Goal: Use online tool/utility: Utilize a website feature to perform a specific function

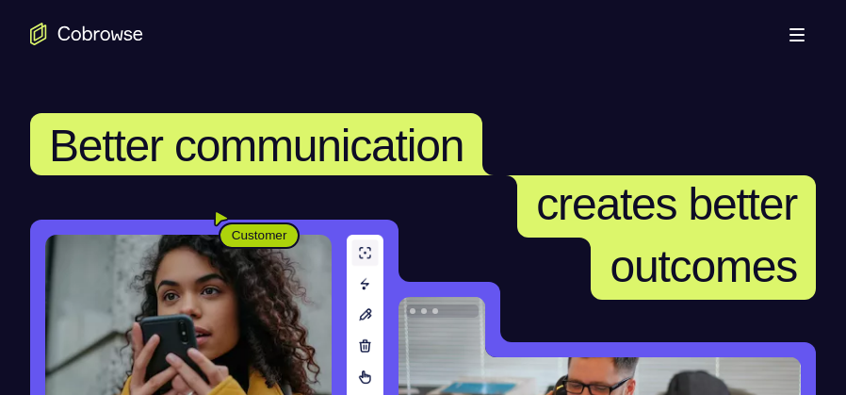
scroll to position [236, 0]
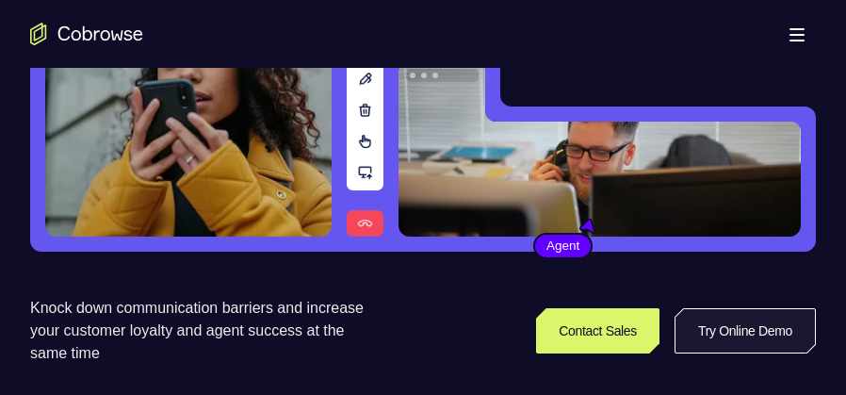
click at [751, 330] on link "Try Online Demo" at bounding box center [745, 330] width 141 height 45
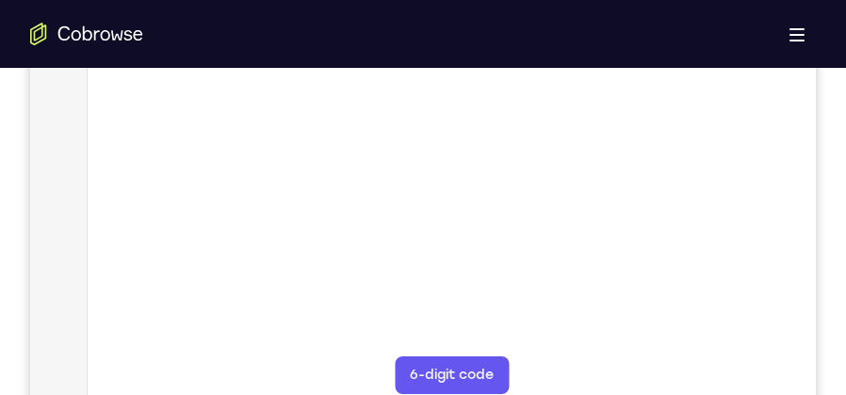
scroll to position [754, 0]
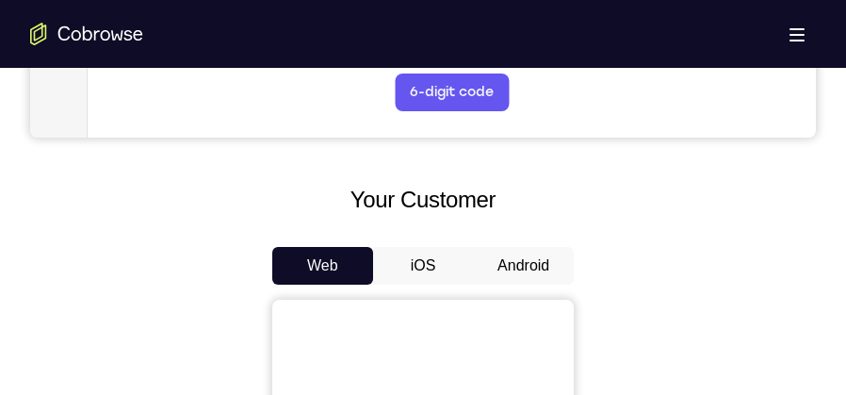
click at [513, 261] on button "Android" at bounding box center [523, 266] width 101 height 38
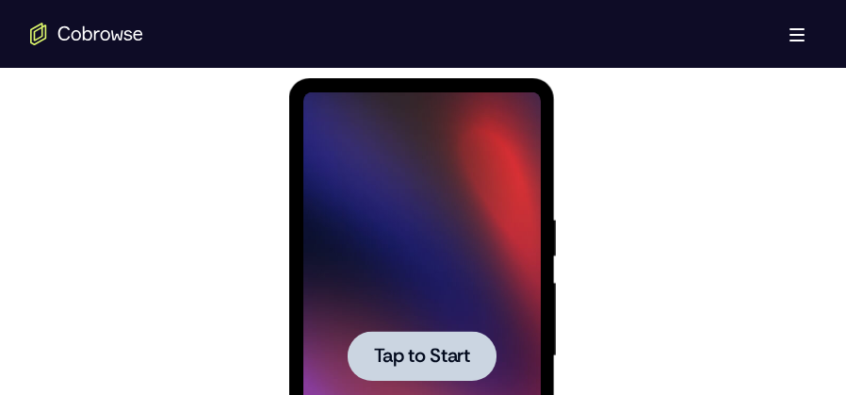
scroll to position [0, 0]
click at [463, 294] on div at bounding box center [421, 356] width 237 height 528
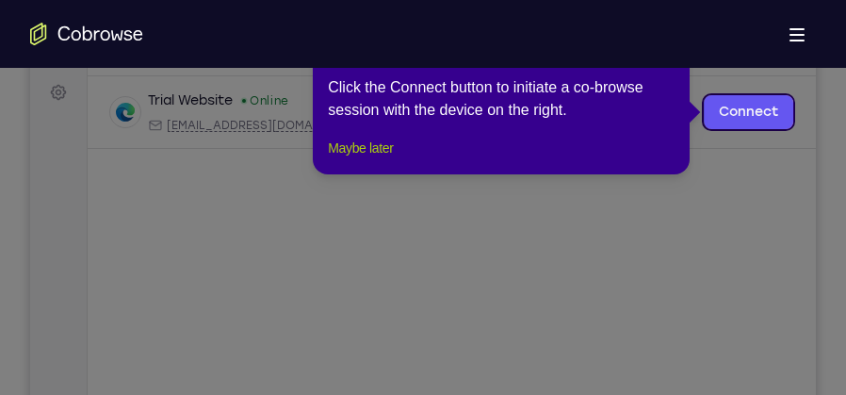
click at [365, 159] on button "Maybe later" at bounding box center [360, 148] width 65 height 23
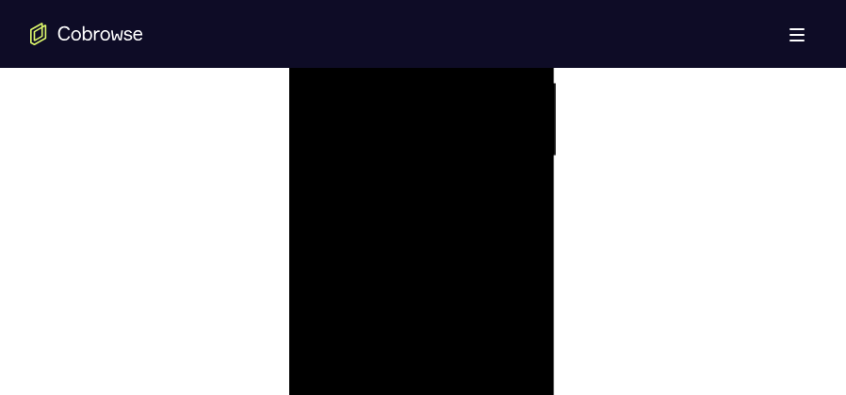
scroll to position [1272, 0]
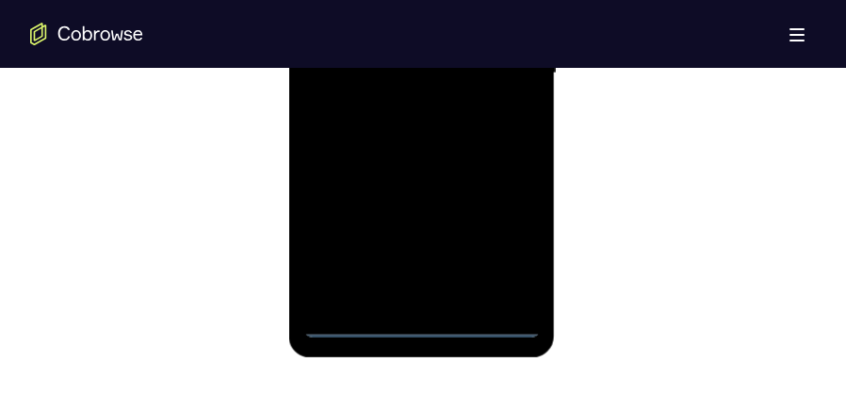
click at [427, 327] on div at bounding box center [421, 74] width 237 height 528
click at [505, 239] on div at bounding box center [421, 74] width 237 height 528
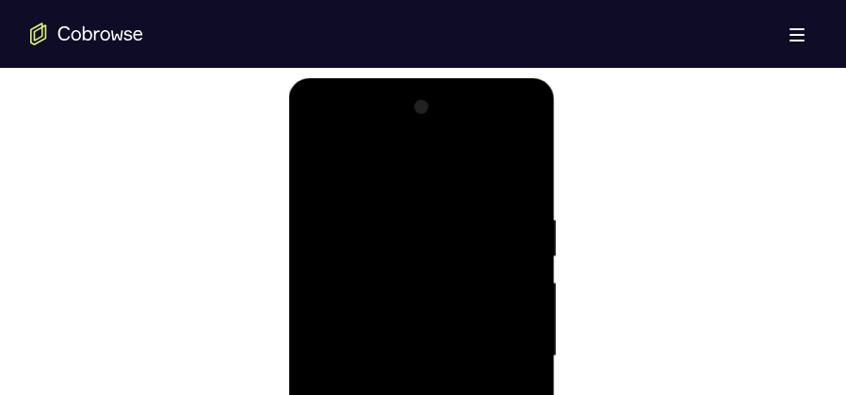
click at [417, 177] on div at bounding box center [421, 356] width 237 height 528
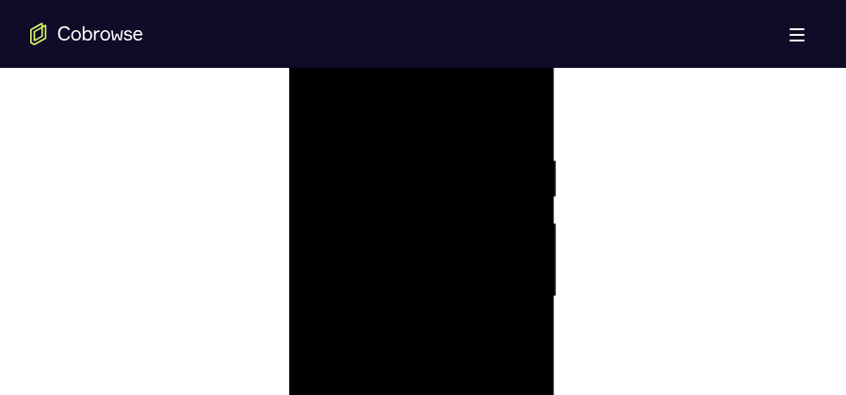
scroll to position [1131, 0]
click at [501, 205] on div at bounding box center [421, 215] width 237 height 528
click at [394, 344] on div at bounding box center [421, 309] width 237 height 528
click at [408, 286] on div at bounding box center [421, 309] width 237 height 528
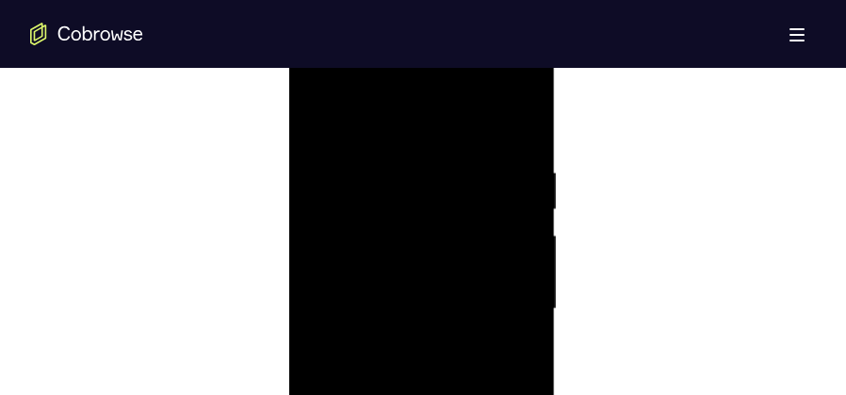
click at [417, 303] on div at bounding box center [421, 309] width 237 height 528
click at [434, 281] on div at bounding box center [421, 215] width 237 height 528
drag, startPoint x: 460, startPoint y: 130, endPoint x: 464, endPoint y: 80, distance: 50.1
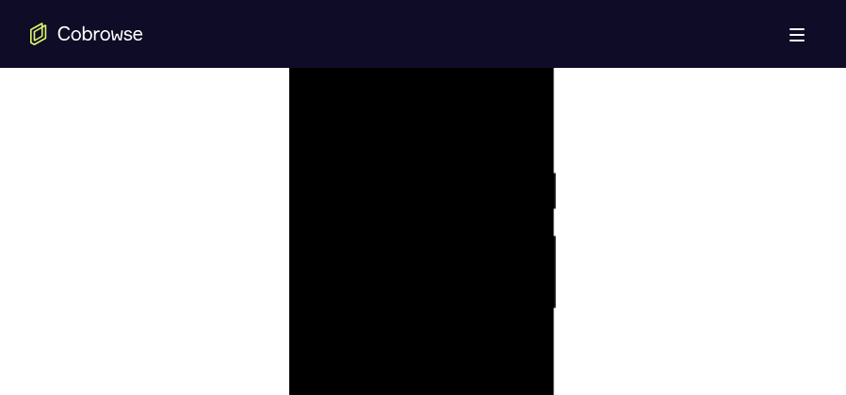
click at [464, 80] on div at bounding box center [421, 309] width 237 height 528
click at [409, 237] on div at bounding box center [421, 168] width 237 height 528
click at [521, 388] on div at bounding box center [421, 168] width 237 height 528
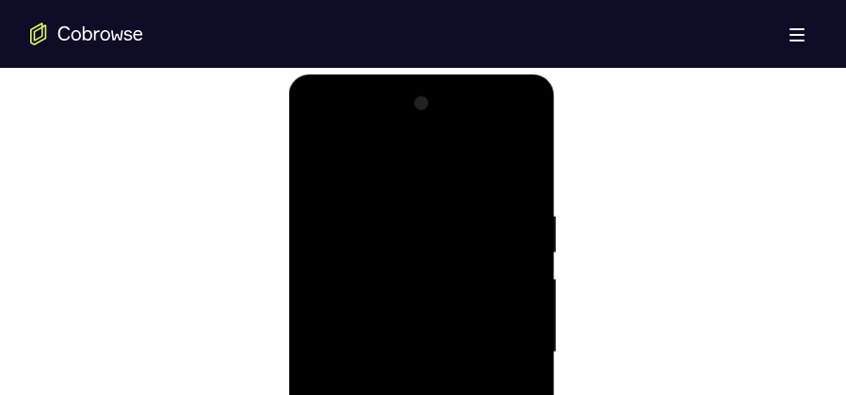
scroll to position [990, 0]
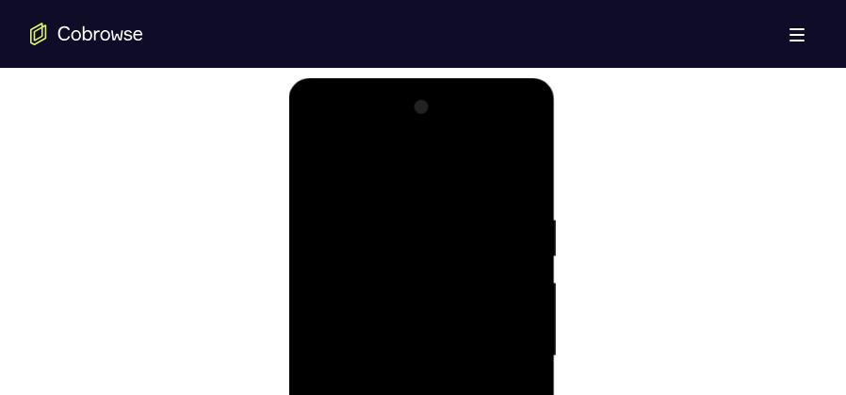
drag, startPoint x: 419, startPoint y: 173, endPoint x: 434, endPoint y: 116, distance: 59.4
click at [434, 116] on div at bounding box center [421, 356] width 237 height 528
click at [527, 165] on div at bounding box center [421, 356] width 237 height 528
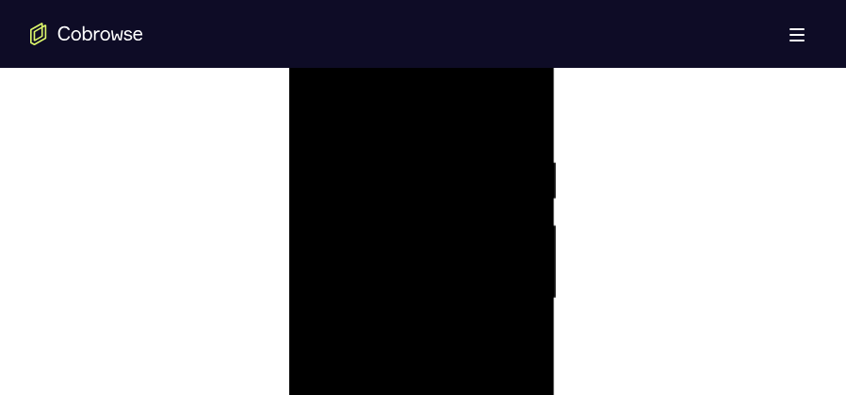
scroll to position [1037, 0]
click at [367, 221] on div at bounding box center [421, 309] width 237 height 528
click at [434, 178] on div at bounding box center [421, 309] width 237 height 528
click at [319, 115] on div at bounding box center [421, 309] width 237 height 528
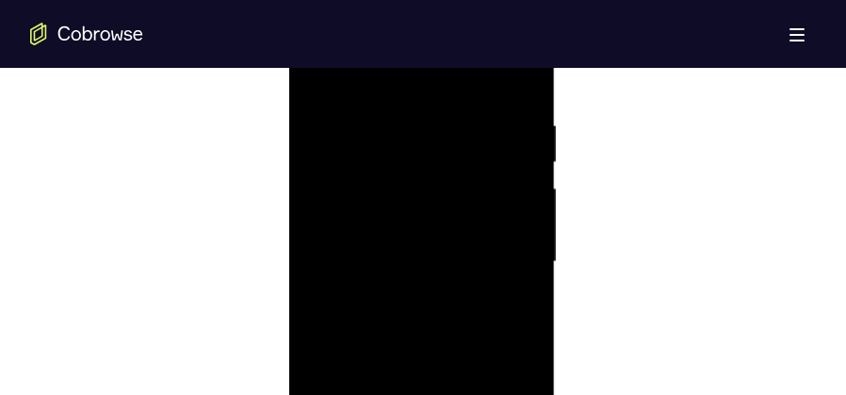
click at [410, 107] on div at bounding box center [421, 262] width 237 height 528
click at [456, 137] on div at bounding box center [421, 262] width 237 height 528
click at [323, 131] on div at bounding box center [421, 262] width 237 height 528
click at [315, 73] on div at bounding box center [421, 262] width 237 height 528
click at [315, 79] on div at bounding box center [421, 262] width 237 height 528
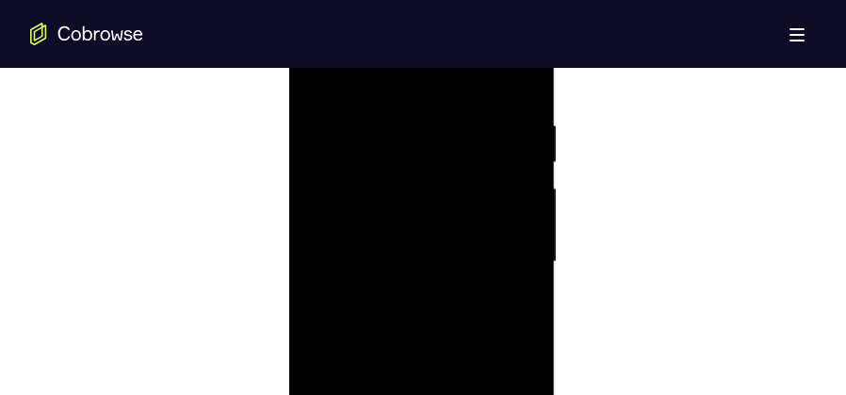
click at [352, 165] on div at bounding box center [421, 262] width 237 height 528
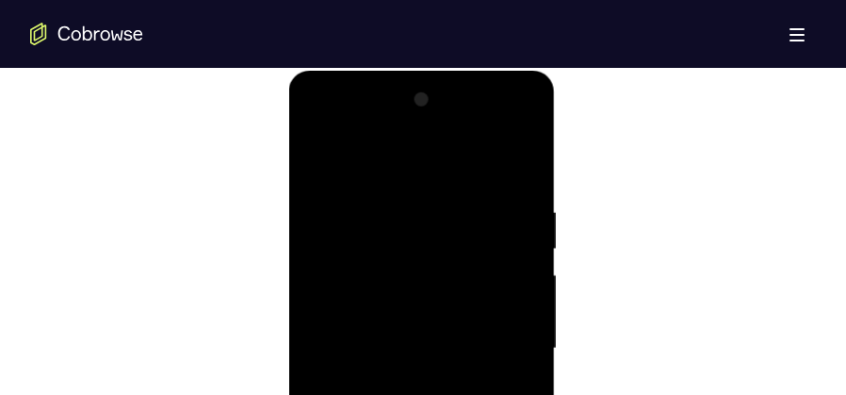
scroll to position [990, 0]
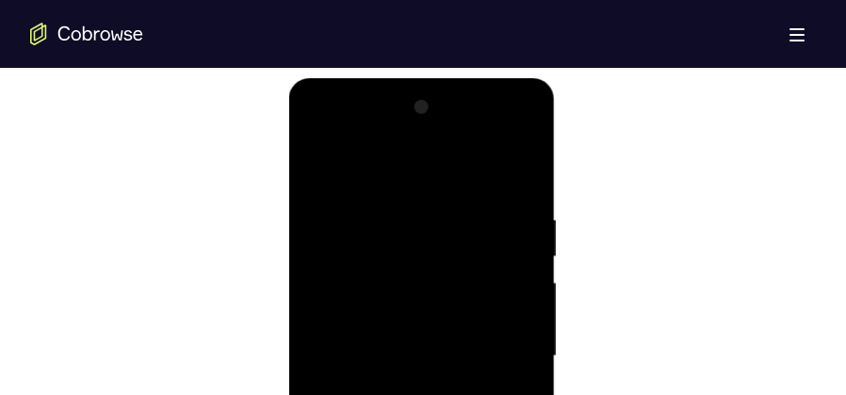
click at [414, 137] on div at bounding box center [421, 356] width 237 height 528
click at [499, 168] on div at bounding box center [421, 356] width 237 height 528
click at [328, 207] on div at bounding box center [421, 356] width 237 height 528
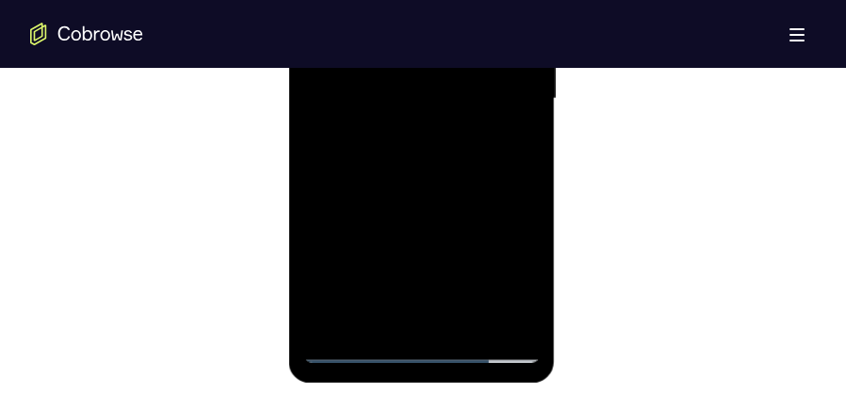
scroll to position [1319, 0]
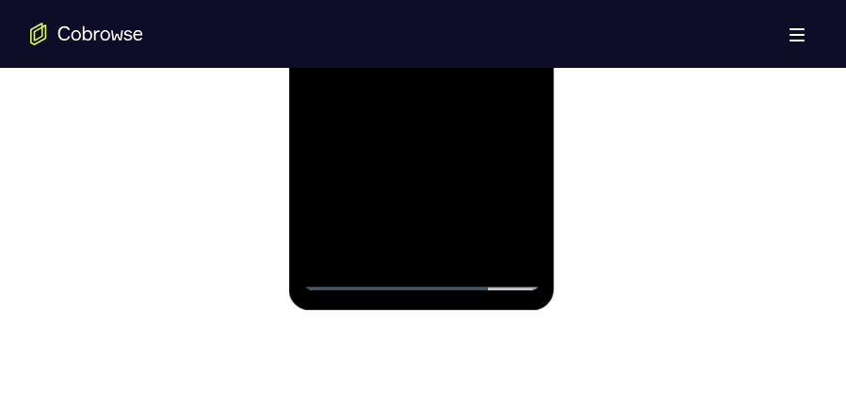
click at [462, 245] on div at bounding box center [421, 27] width 237 height 528
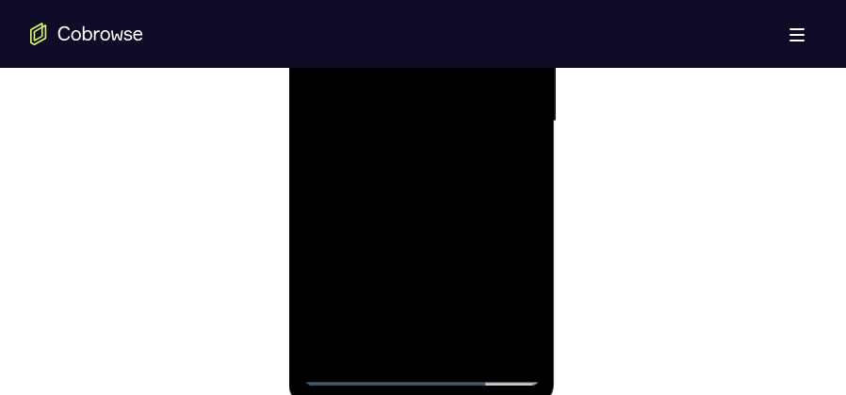
scroll to position [1225, 0]
click at [520, 335] on div at bounding box center [421, 121] width 237 height 528
click at [467, 343] on div at bounding box center [421, 121] width 237 height 528
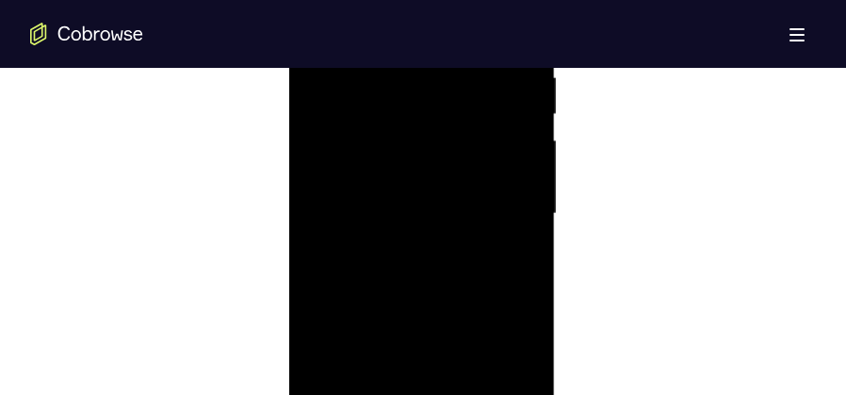
scroll to position [1178, 0]
click at [421, 270] on div at bounding box center [421, 168] width 237 height 528
drag, startPoint x: 421, startPoint y: 328, endPoint x: 427, endPoint y: 250, distance: 78.4
click at [427, 250] on div at bounding box center [421, 168] width 237 height 528
drag, startPoint x: 422, startPoint y: 306, endPoint x: 428, endPoint y: 238, distance: 68.1
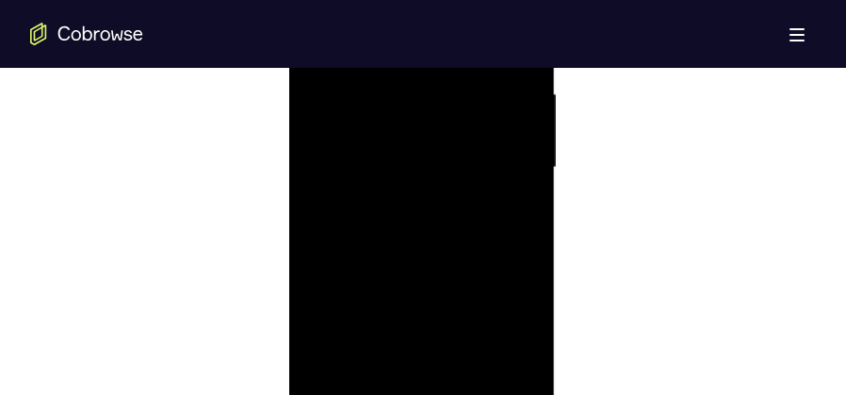
click at [428, 238] on div at bounding box center [421, 168] width 237 height 528
click at [407, 309] on div at bounding box center [421, 168] width 237 height 528
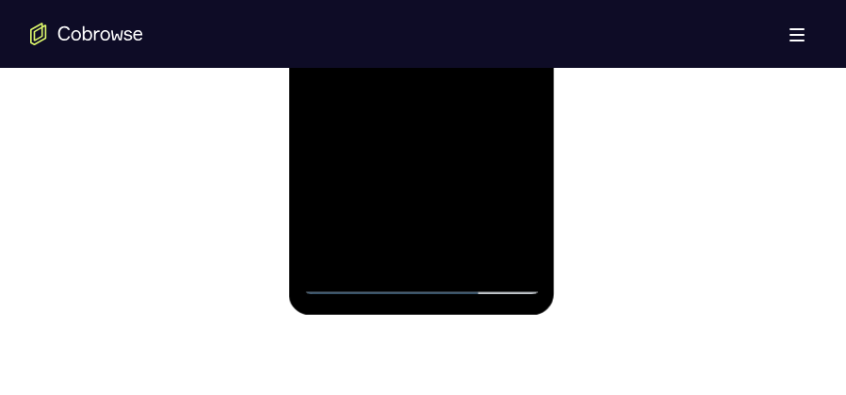
scroll to position [1319, 0]
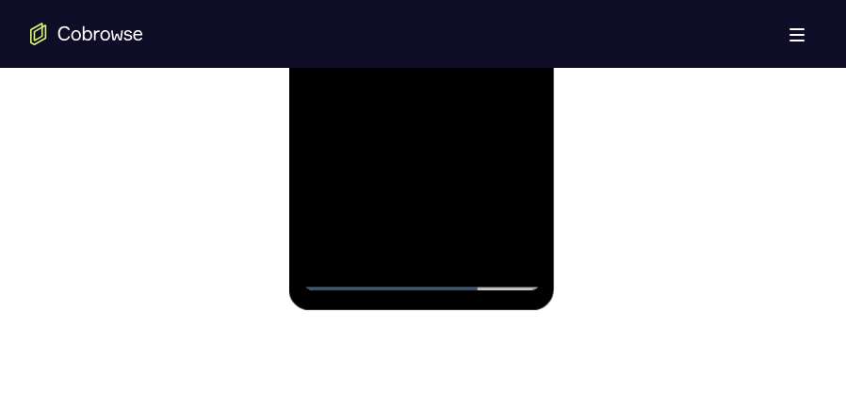
click at [399, 243] on div at bounding box center [421, 27] width 237 height 528
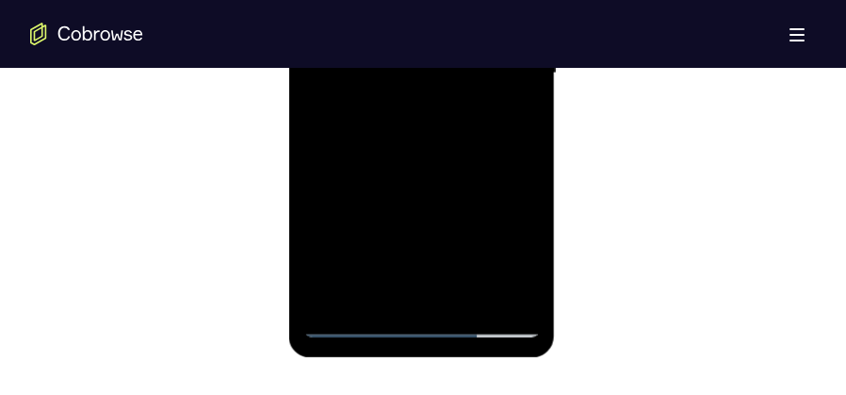
scroll to position [1225, 0]
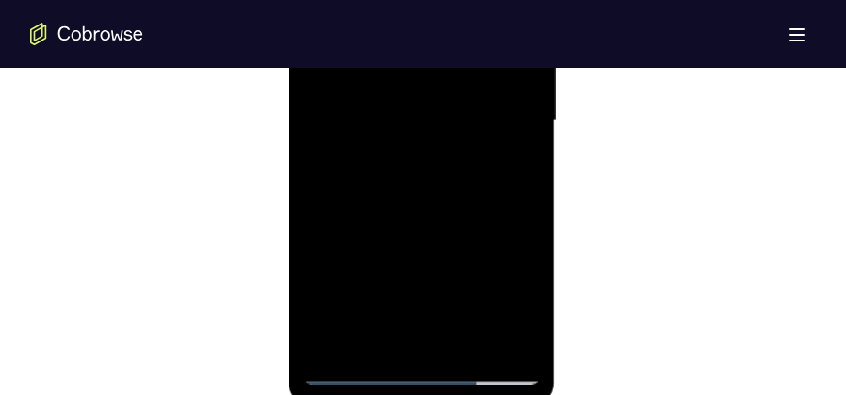
click at [414, 203] on div at bounding box center [421, 121] width 237 height 528
click at [512, 213] on div at bounding box center [421, 168] width 237 height 528
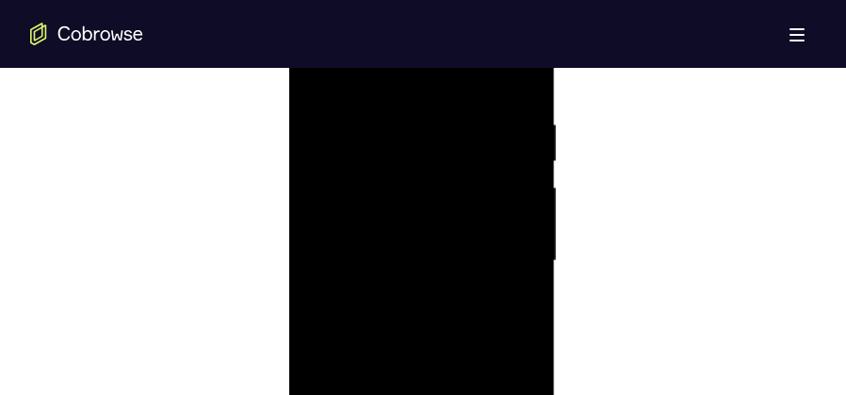
scroll to position [1084, 0]
drag, startPoint x: 369, startPoint y: 149, endPoint x: 384, endPoint y: 251, distance: 102.9
click at [384, 250] on div at bounding box center [421, 262] width 237 height 528
drag, startPoint x: 365, startPoint y: 123, endPoint x: 366, endPoint y: 249, distance: 126.3
click at [366, 249] on div at bounding box center [421, 262] width 237 height 528
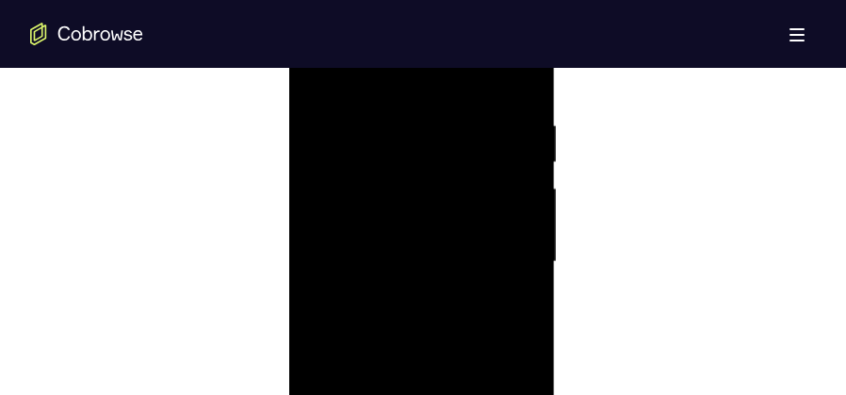
drag, startPoint x: 365, startPoint y: 163, endPoint x: 360, endPoint y: 225, distance: 62.4
click at [365, 248] on div at bounding box center [421, 262] width 237 height 528
drag, startPoint x: 345, startPoint y: 148, endPoint x: 345, endPoint y: 242, distance: 94.2
click at [345, 242] on div at bounding box center [421, 262] width 237 height 528
drag, startPoint x: 335, startPoint y: 154, endPoint x: 330, endPoint y: 181, distance: 27.9
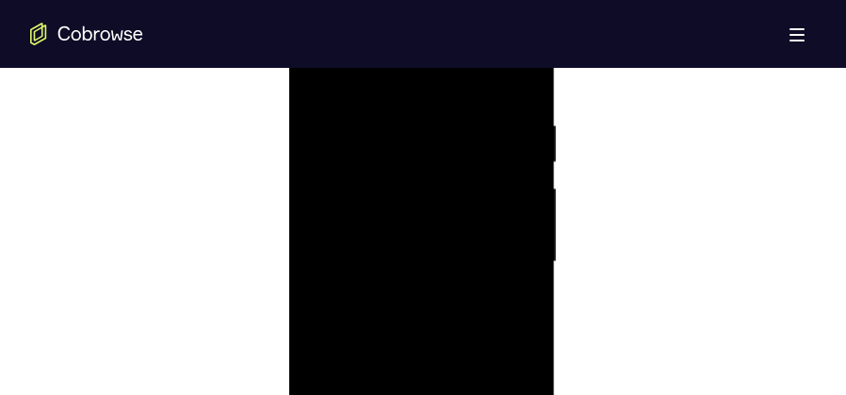
click at [336, 233] on div at bounding box center [421, 262] width 237 height 528
click at [311, 79] on div at bounding box center [421, 262] width 237 height 528
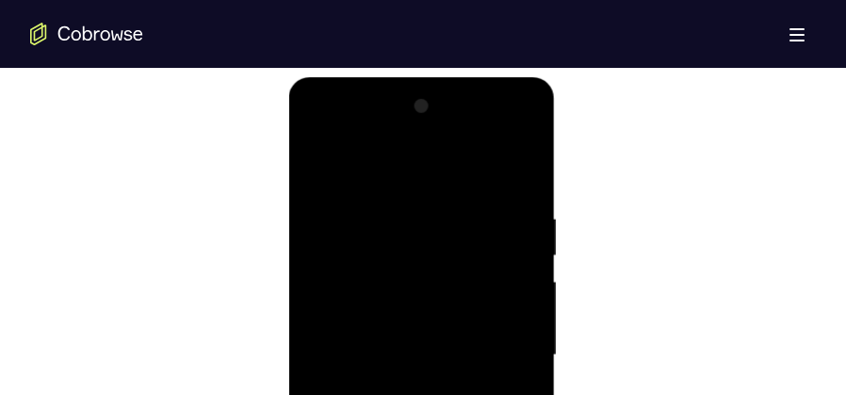
scroll to position [990, 0]
click at [322, 165] on div at bounding box center [421, 356] width 237 height 528
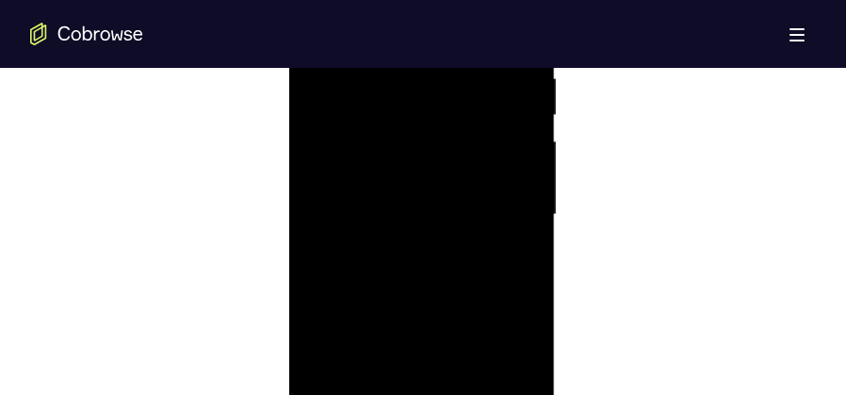
scroll to position [1084, 0]
click at [455, 109] on div at bounding box center [421, 262] width 237 height 528
click at [510, 233] on div at bounding box center [421, 309] width 237 height 528
click at [520, 123] on div at bounding box center [421, 309] width 237 height 528
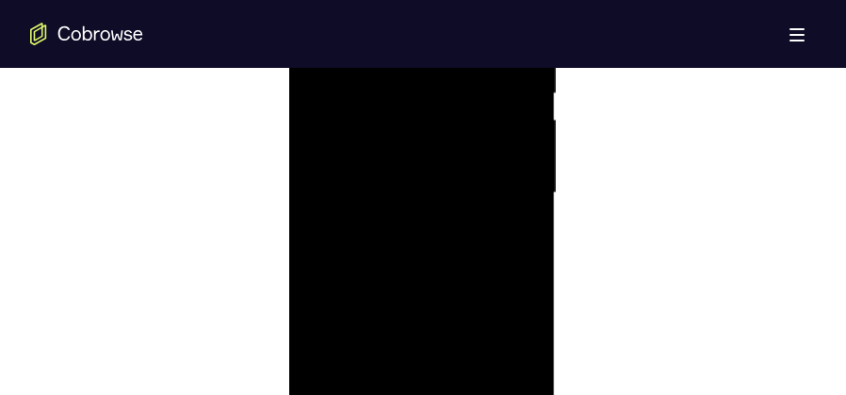
scroll to position [1225, 0]
drag, startPoint x: 468, startPoint y: 182, endPoint x: 472, endPoint y: 95, distance: 86.8
click at [472, 95] on div at bounding box center [421, 121] width 237 height 528
drag, startPoint x: 455, startPoint y: 221, endPoint x: 465, endPoint y: 106, distance: 114.4
click at [461, 103] on div at bounding box center [421, 121] width 237 height 528
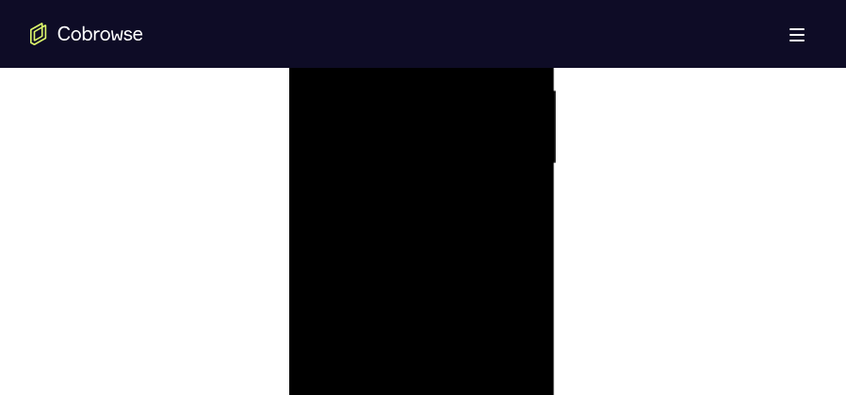
scroll to position [1131, 0]
click at [533, 212] on div at bounding box center [421, 215] width 237 height 528
drag, startPoint x: 468, startPoint y: 267, endPoint x: 501, endPoint y: 129, distance: 141.5
click at [502, 120] on div at bounding box center [421, 215] width 237 height 528
drag, startPoint x: 470, startPoint y: 167, endPoint x: 483, endPoint y: 97, distance: 70.8
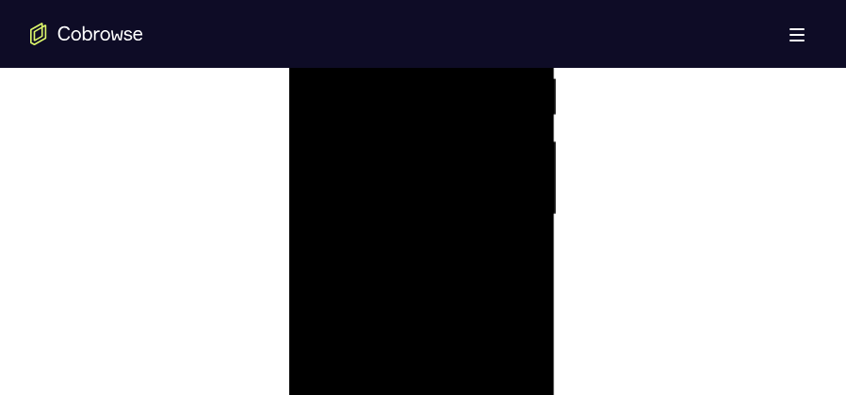
click at [483, 98] on div at bounding box center [421, 215] width 237 height 528
drag, startPoint x: 451, startPoint y: 260, endPoint x: 477, endPoint y: 89, distance: 173.4
click at [477, 90] on div at bounding box center [421, 215] width 237 height 528
drag, startPoint x: 466, startPoint y: 179, endPoint x: 486, endPoint y: 408, distance: 229.9
click at [486, 394] on div at bounding box center [421, 215] width 237 height 528
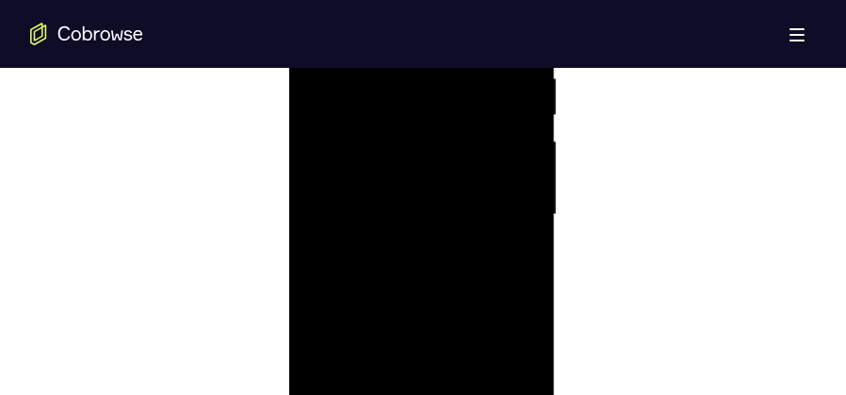
drag, startPoint x: 472, startPoint y: 188, endPoint x: 478, endPoint y: 257, distance: 69.0
click at [478, 257] on div at bounding box center [421, 215] width 237 height 528
drag, startPoint x: 451, startPoint y: 145, endPoint x: 433, endPoint y: 347, distance: 202.6
click at [442, 351] on div at bounding box center [421, 168] width 237 height 528
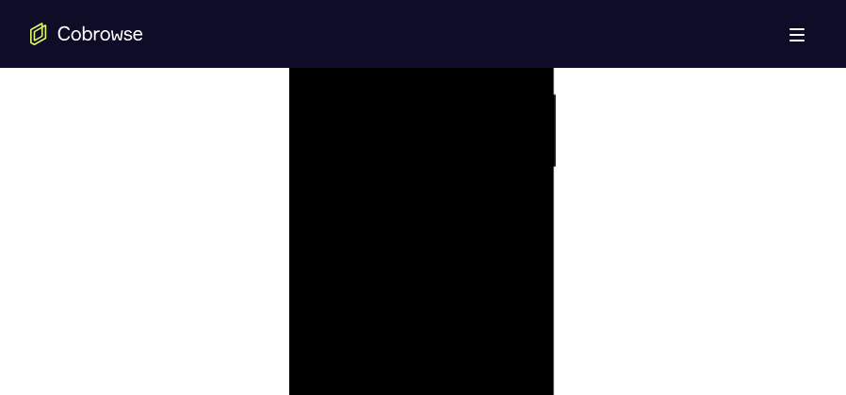
drag, startPoint x: 437, startPoint y: 144, endPoint x: 435, endPoint y: 304, distance: 160.2
click at [435, 304] on div at bounding box center [421, 168] width 237 height 528
drag, startPoint x: 460, startPoint y: 181, endPoint x: 468, endPoint y: 128, distance: 53.5
click at [468, 128] on div at bounding box center [421, 168] width 237 height 528
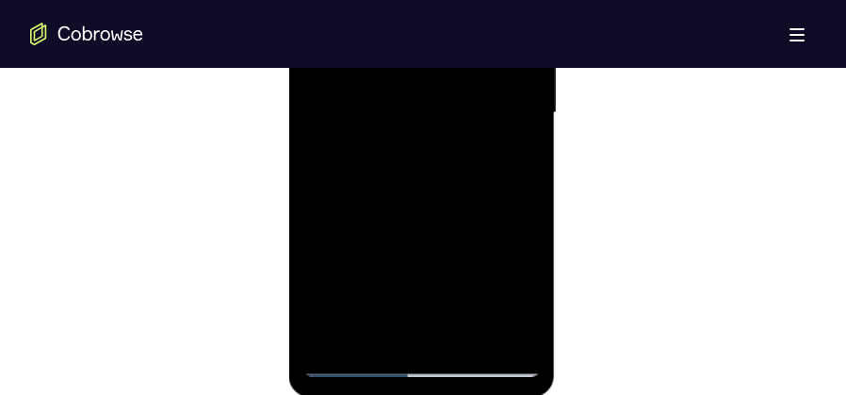
scroll to position [1461, 0]
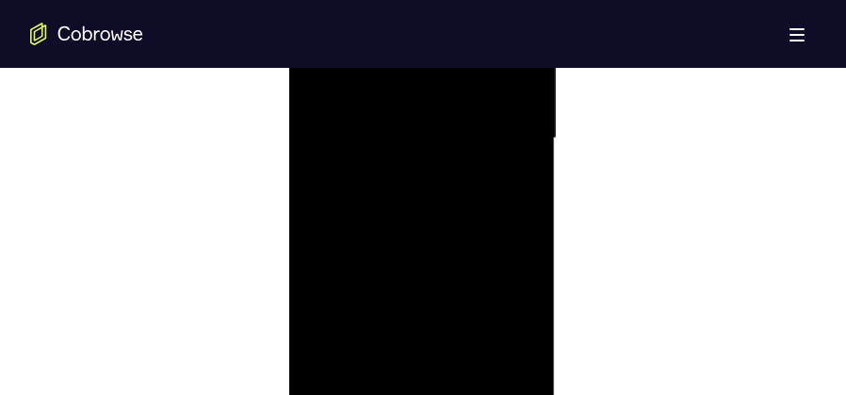
scroll to position [1131, 0]
drag, startPoint x: 397, startPoint y: 344, endPoint x: 422, endPoint y: 208, distance: 138.1
click at [422, 208] on div at bounding box center [421, 215] width 237 height 528
drag, startPoint x: 396, startPoint y: 239, endPoint x: 397, endPoint y: 216, distance: 23.6
click at [397, 216] on div at bounding box center [421, 215] width 237 height 528
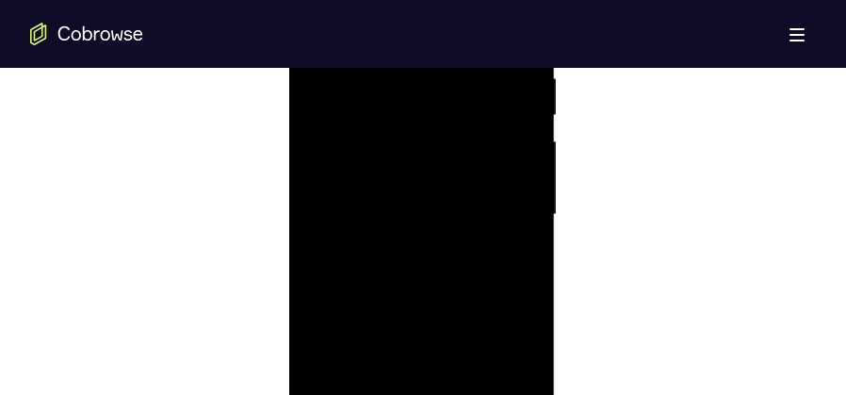
click at [381, 311] on div at bounding box center [421, 215] width 237 height 528
drag, startPoint x: 355, startPoint y: 285, endPoint x: 367, endPoint y: 258, distance: 28.7
click at [368, 254] on div at bounding box center [421, 215] width 237 height 528
click at [367, 259] on div at bounding box center [421, 215] width 237 height 528
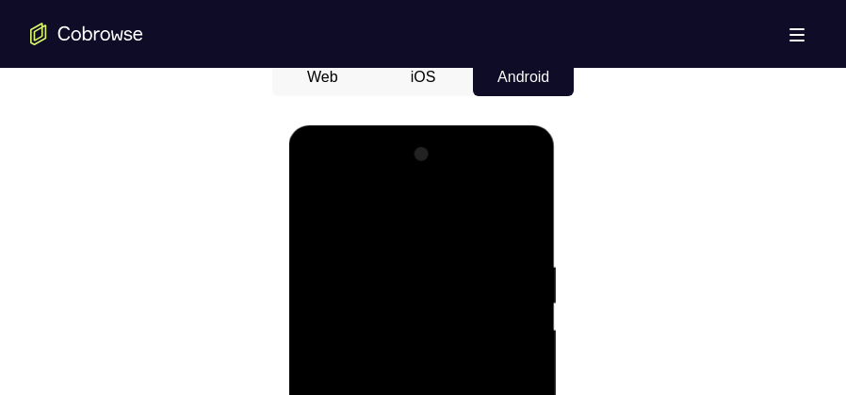
scroll to position [942, 0]
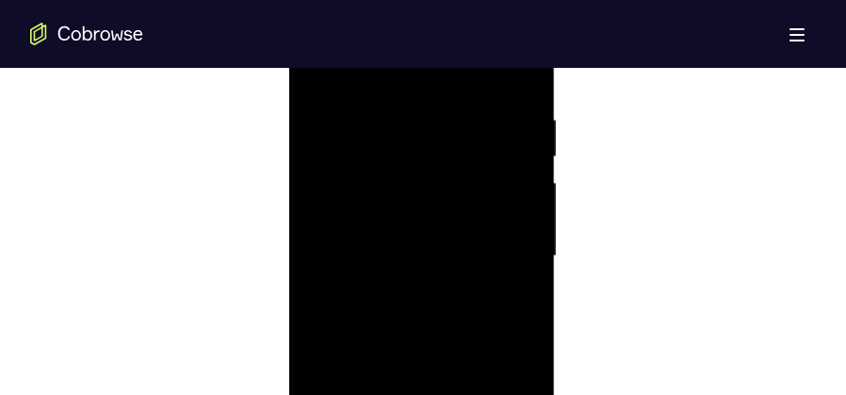
scroll to position [1084, 0]
drag, startPoint x: 428, startPoint y: 284, endPoint x: 410, endPoint y: 387, distance: 105.2
click at [410, 387] on div at bounding box center [421, 262] width 237 height 528
drag, startPoint x: 417, startPoint y: 267, endPoint x: 400, endPoint y: 388, distance: 122.7
click at [401, 390] on div at bounding box center [421, 262] width 237 height 528
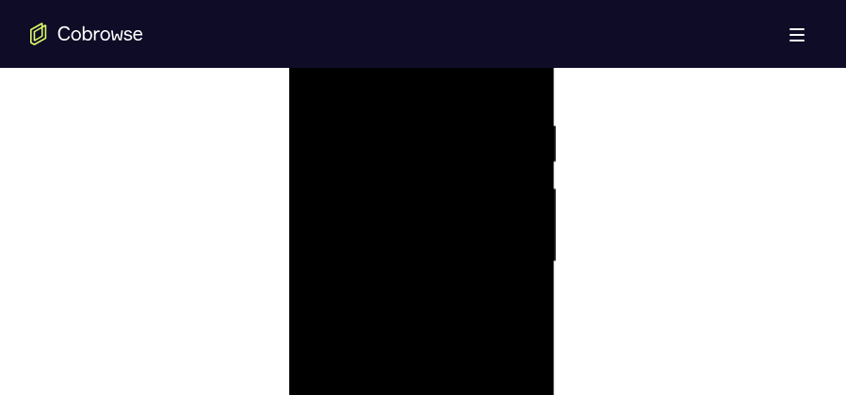
click at [320, 73] on div at bounding box center [421, 262] width 237 height 528
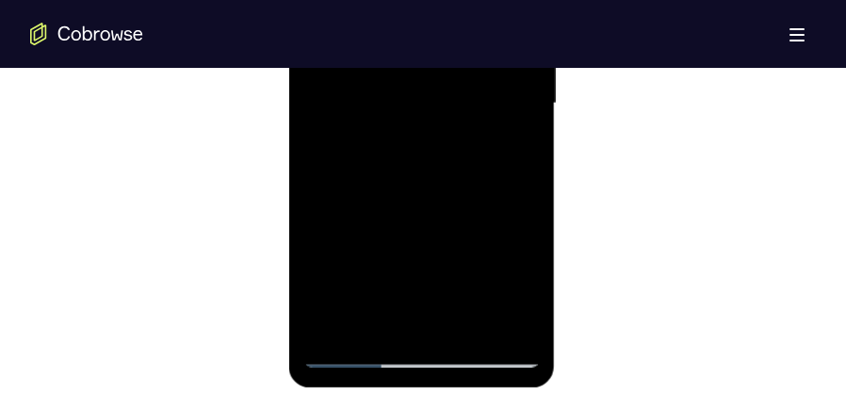
scroll to position [1225, 0]
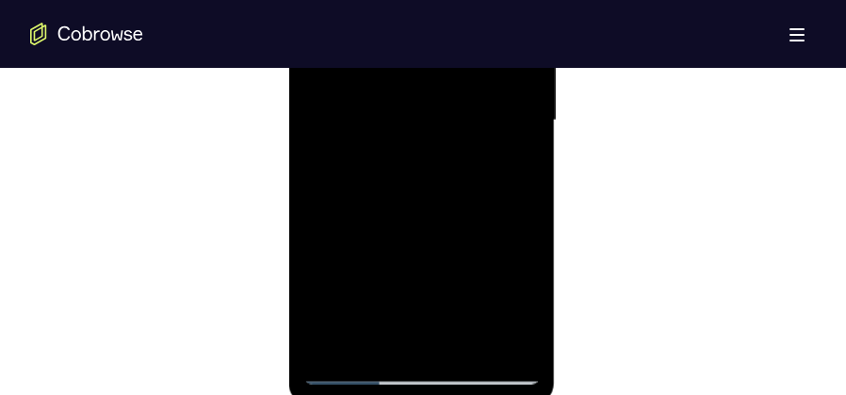
drag, startPoint x: 427, startPoint y: 133, endPoint x: 391, endPoint y: 292, distance: 163.2
click at [395, 296] on div at bounding box center [421, 121] width 237 height 528
drag, startPoint x: 403, startPoint y: 127, endPoint x: 403, endPoint y: 243, distance: 115.9
click at [403, 243] on div at bounding box center [421, 121] width 237 height 528
click at [539, 188] on div at bounding box center [421, 121] width 237 height 528
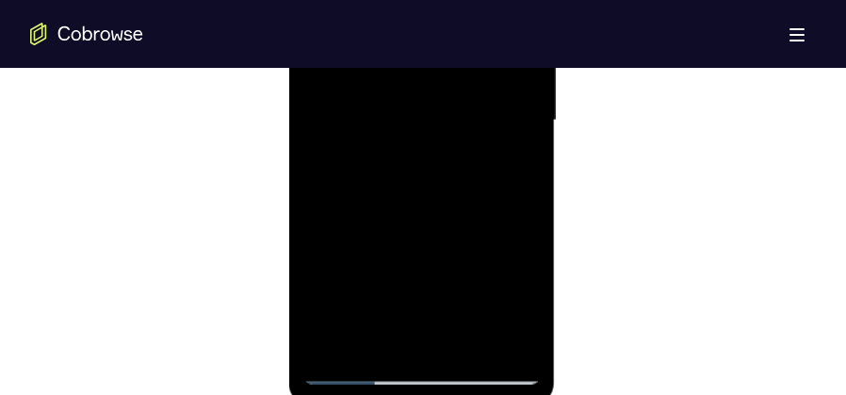
drag, startPoint x: 454, startPoint y: 228, endPoint x: 474, endPoint y: 164, distance: 67.1
click at [474, 164] on div at bounding box center [421, 121] width 237 height 528
click at [423, 385] on div at bounding box center [421, 168] width 237 height 528
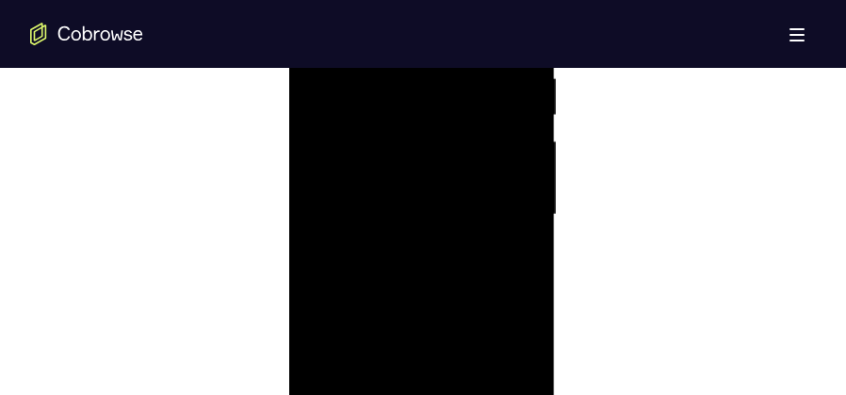
drag, startPoint x: 440, startPoint y: 270, endPoint x: 431, endPoint y: 89, distance: 181.2
click at [431, 93] on div at bounding box center [421, 215] width 237 height 528
drag, startPoint x: 434, startPoint y: 343, endPoint x: 486, endPoint y: 33, distance: 314.5
click at [486, 33] on div at bounding box center [421, 215] width 237 height 528
drag, startPoint x: 439, startPoint y: 324, endPoint x: 448, endPoint y: 23, distance: 301.7
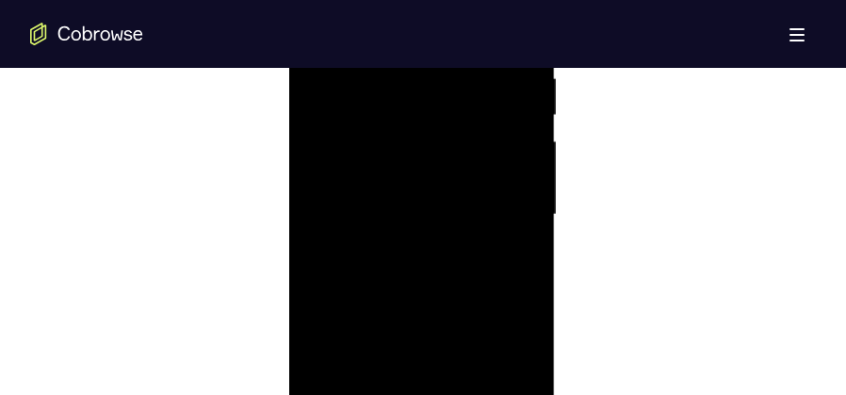
click at [448, 23] on div at bounding box center [421, 215] width 237 height 528
drag, startPoint x: 439, startPoint y: 329, endPoint x: 482, endPoint y: 90, distance: 243.1
click at [482, 90] on div at bounding box center [421, 215] width 237 height 528
drag, startPoint x: 443, startPoint y: 352, endPoint x: 481, endPoint y: 72, distance: 283.4
click at [481, 72] on div at bounding box center [421, 215] width 237 height 528
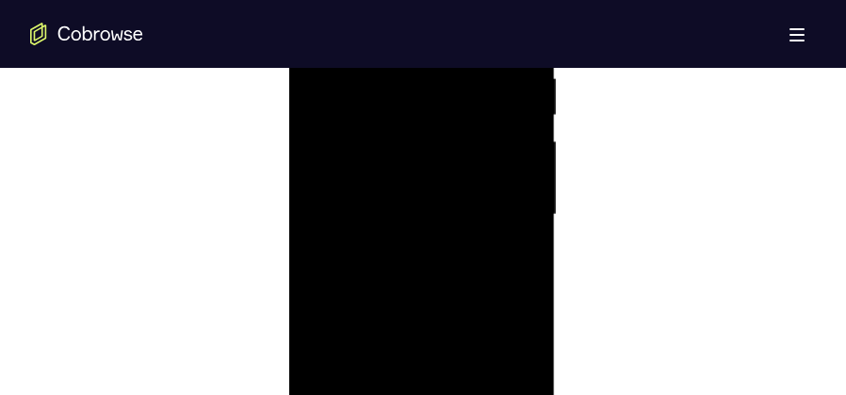
drag, startPoint x: 446, startPoint y: 310, endPoint x: 466, endPoint y: -13, distance: 323.9
click at [466, 0] on div at bounding box center [421, 215] width 237 height 528
drag, startPoint x: 458, startPoint y: 315, endPoint x: 473, endPoint y: 3, distance: 312.3
click at [473, 3] on div at bounding box center [421, 168] width 237 height 528
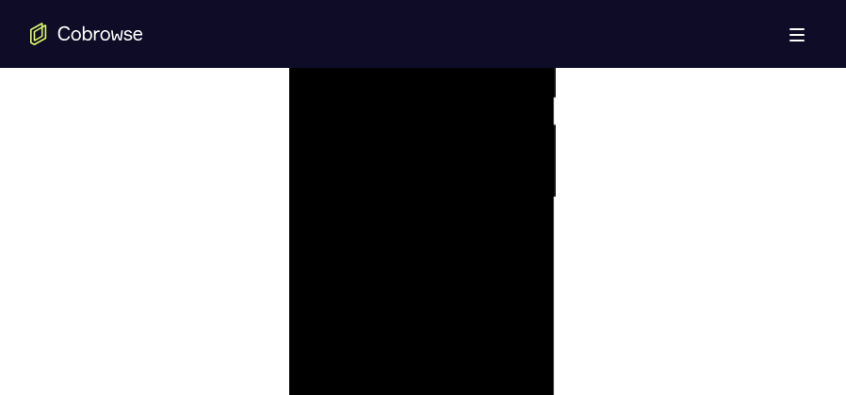
scroll to position [1131, 0]
drag, startPoint x: 466, startPoint y: 155, endPoint x: 492, endPoint y: -32, distance: 188.3
click at [492, 0] on div at bounding box center [421, 215] width 237 height 528
drag, startPoint x: 458, startPoint y: 253, endPoint x: 470, endPoint y: 14, distance: 238.7
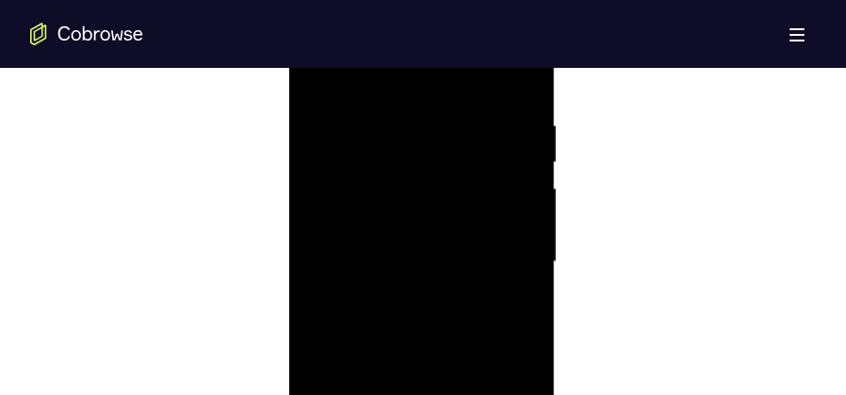
click at [470, 14] on div at bounding box center [421, 262] width 237 height 528
drag, startPoint x: 450, startPoint y: 233, endPoint x: 501, endPoint y: -89, distance: 325.4
click at [501, 0] on html "Online web based iOS Simulators and Android Emulators. Run iPhone, iPad, Mobile…" at bounding box center [422, 266] width 269 height 565
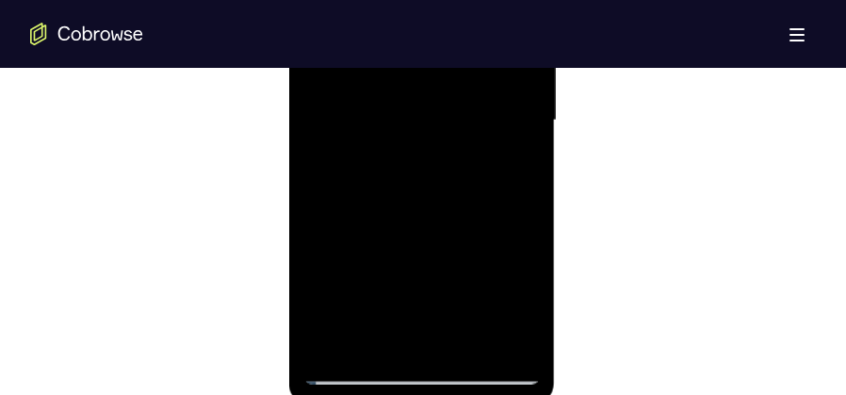
scroll to position [1225, 0]
click at [329, 346] on div at bounding box center [421, 121] width 237 height 528
click at [465, 388] on div at bounding box center [421, 168] width 237 height 528
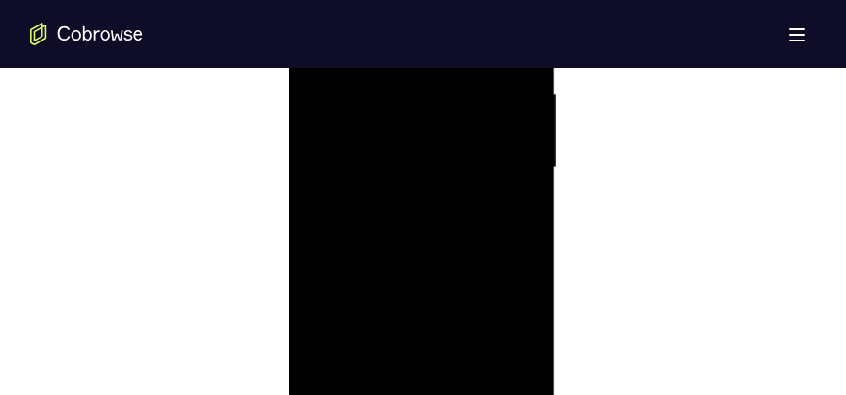
click at [441, 199] on div at bounding box center [421, 168] width 237 height 528
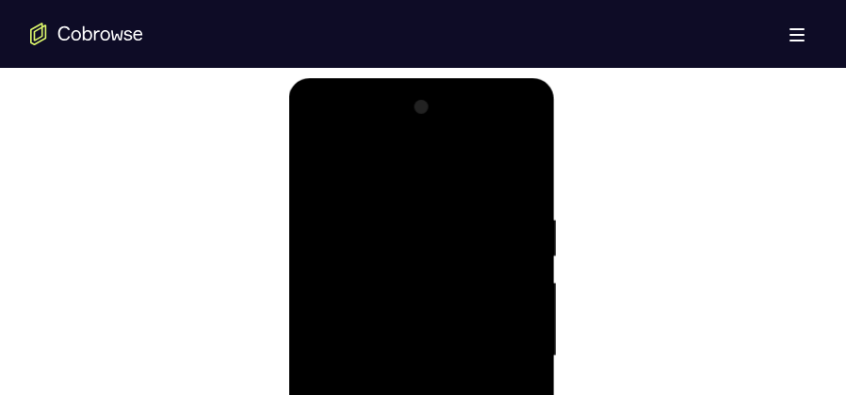
click at [319, 172] on div at bounding box center [421, 356] width 237 height 528
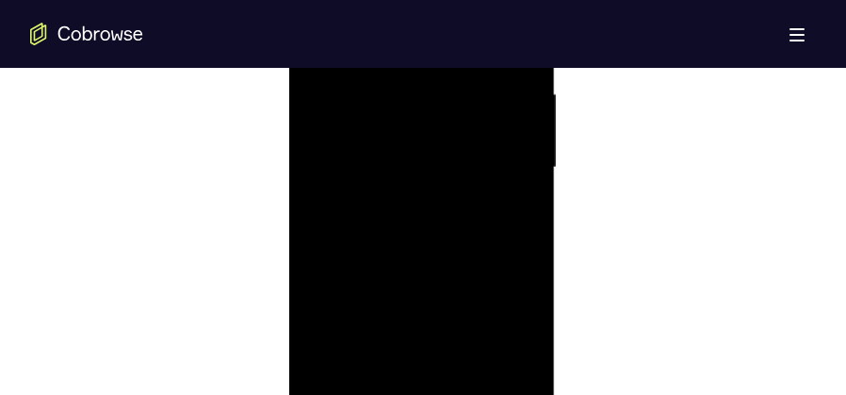
click at [430, 326] on div at bounding box center [421, 168] width 237 height 528
click at [335, 265] on div at bounding box center [421, 168] width 237 height 528
click at [346, 266] on div at bounding box center [421, 168] width 237 height 528
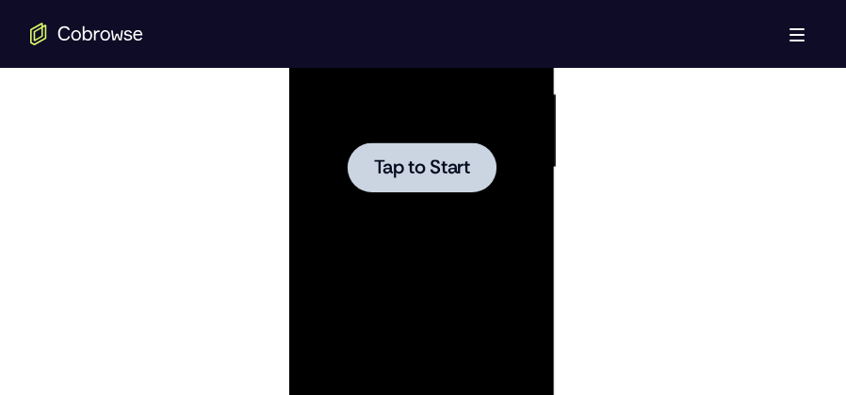
click at [391, 172] on span "Tap to Start" at bounding box center [421, 167] width 96 height 19
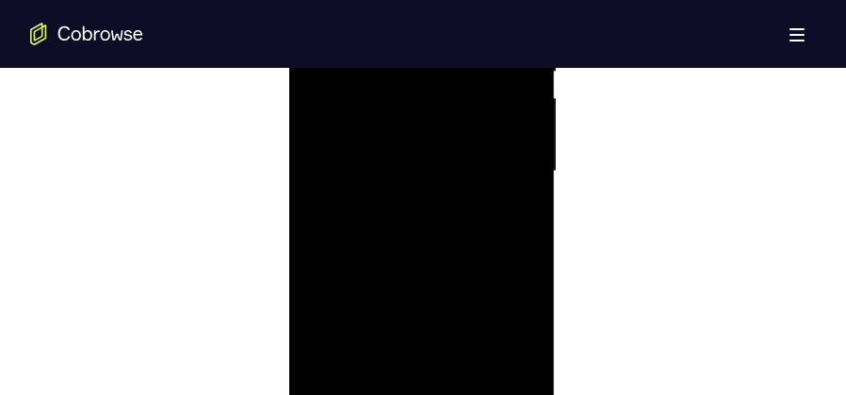
scroll to position [1225, 0]
click at [420, 373] on div at bounding box center [421, 121] width 237 height 528
click at [504, 290] on div at bounding box center [421, 121] width 237 height 528
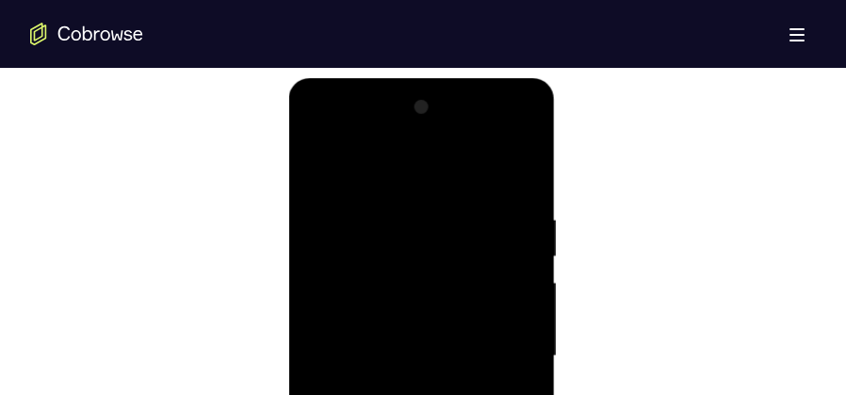
click at [379, 162] on div at bounding box center [421, 356] width 237 height 528
click at [497, 344] on div at bounding box center [421, 356] width 237 height 528
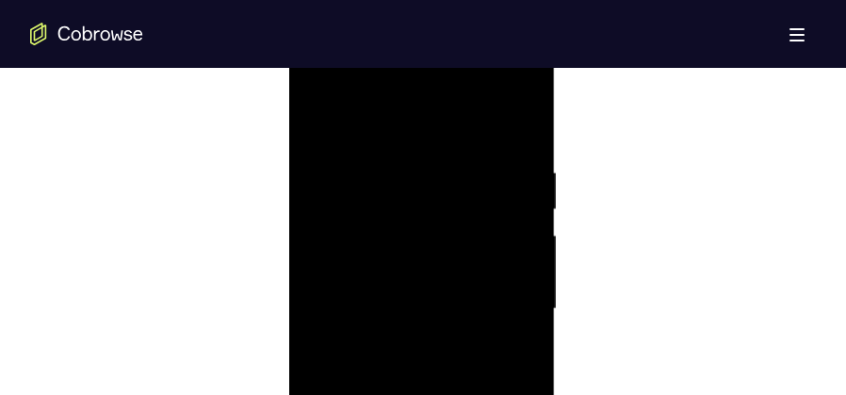
scroll to position [1178, 0]
click at [446, 390] on div at bounding box center [421, 168] width 237 height 528
click at [400, 125] on div at bounding box center [421, 168] width 237 height 528
click at [379, 150] on div at bounding box center [421, 168] width 237 height 528
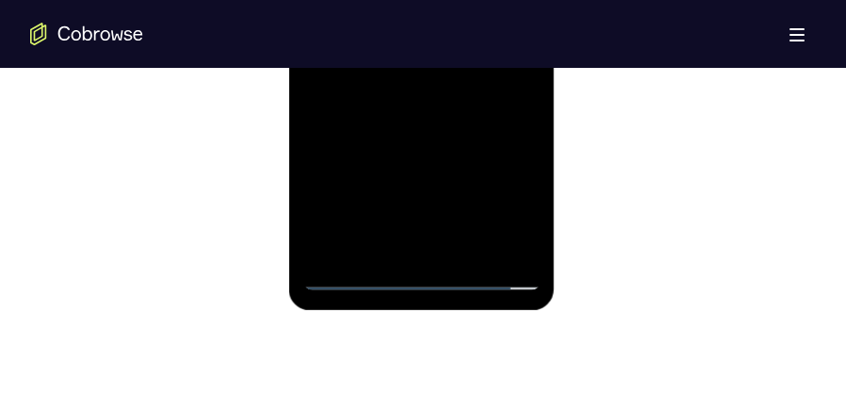
click at [524, 237] on div at bounding box center [421, 27] width 237 height 528
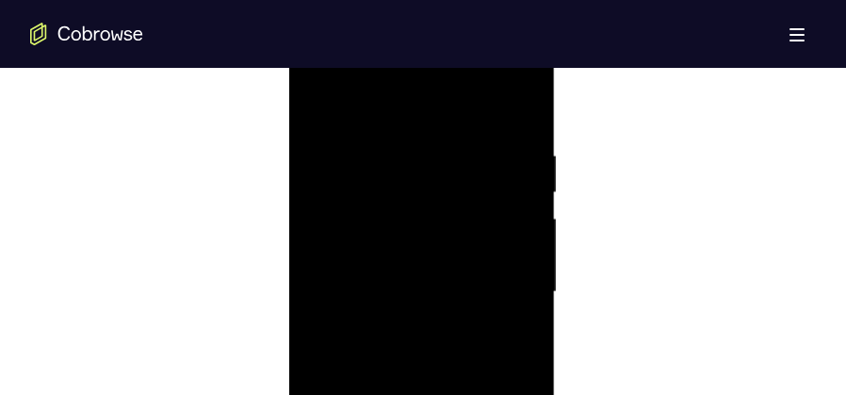
scroll to position [1037, 0]
click at [417, 259] on div at bounding box center [421, 309] width 237 height 528
click at [455, 172] on div at bounding box center [421, 309] width 237 height 528
click at [512, 175] on div at bounding box center [421, 215] width 237 height 528
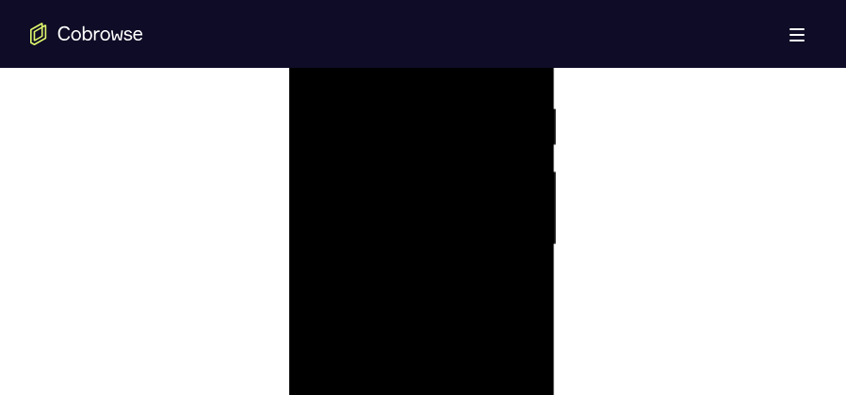
scroll to position [1084, 0]
click at [515, 197] on div at bounding box center [421, 262] width 237 height 528
click at [321, 132] on div at bounding box center [421, 309] width 237 height 528
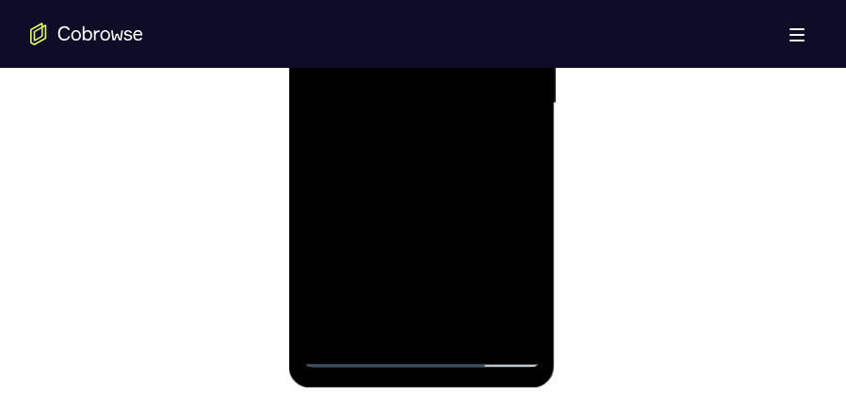
scroll to position [1225, 0]
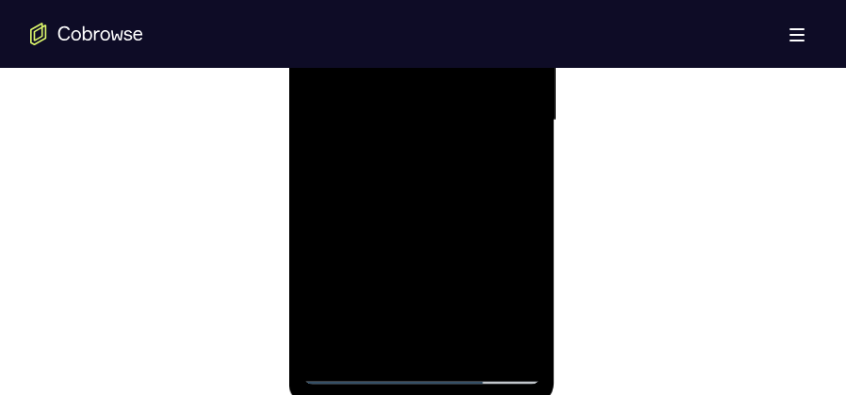
drag, startPoint x: 400, startPoint y: 248, endPoint x: 419, endPoint y: 107, distance: 141.8
click at [419, 107] on div at bounding box center [421, 121] width 237 height 528
click at [418, 190] on div at bounding box center [421, 121] width 237 height 528
click at [527, 119] on div at bounding box center [421, 215] width 237 height 528
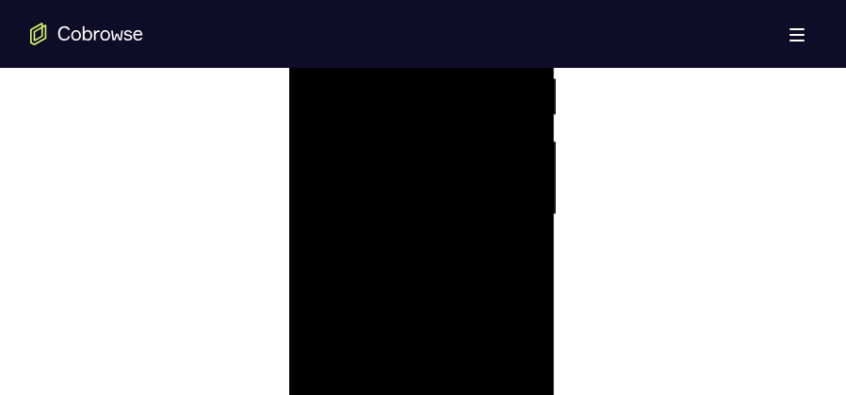
click at [527, 119] on div at bounding box center [421, 215] width 237 height 528
click at [524, 212] on div at bounding box center [421, 309] width 237 height 528
click at [316, 211] on div at bounding box center [421, 309] width 237 height 528
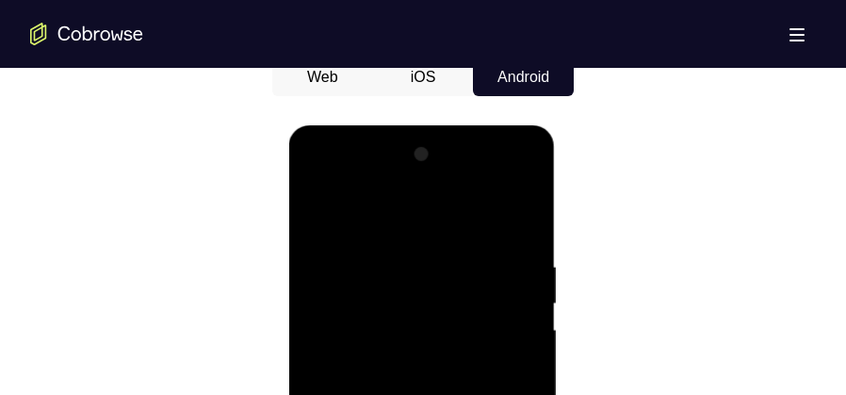
scroll to position [990, 0]
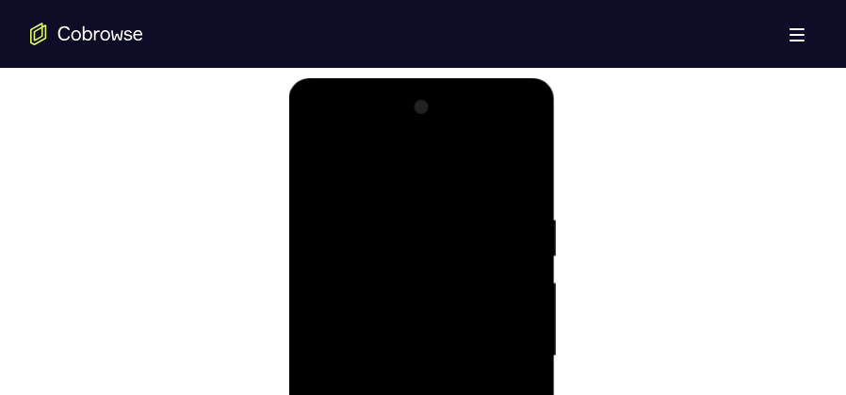
drag, startPoint x: 464, startPoint y: 226, endPoint x: 456, endPoint y: 293, distance: 67.3
click at [456, 293] on div at bounding box center [421, 356] width 237 height 528
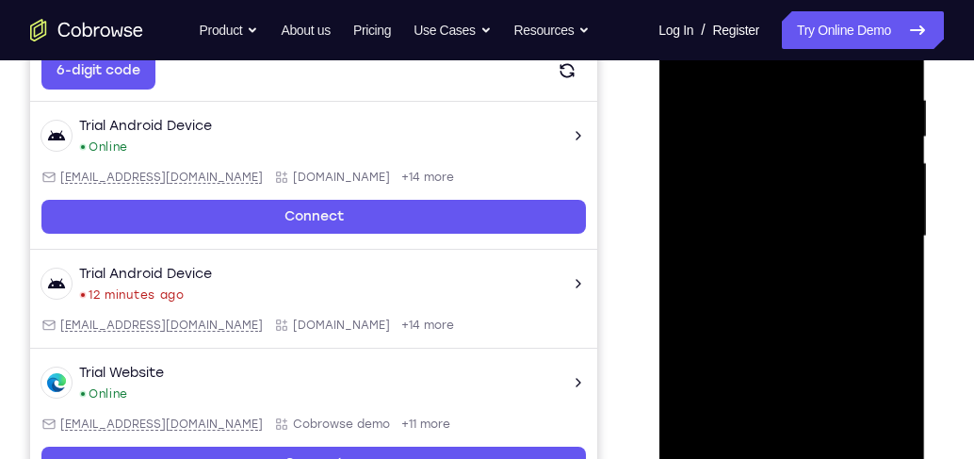
scroll to position [236, 0]
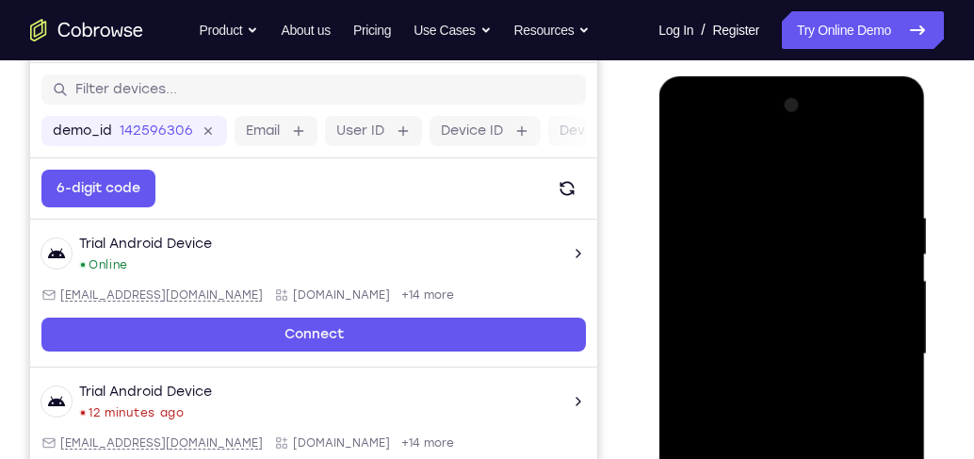
drag, startPoint x: 818, startPoint y: 280, endPoint x: 815, endPoint y: 301, distance: 20.9
click at [815, 301] on div at bounding box center [791, 354] width 237 height 528
click at [845, 337] on div at bounding box center [791, 354] width 237 height 528
click at [845, 339] on div at bounding box center [791, 354] width 237 height 528
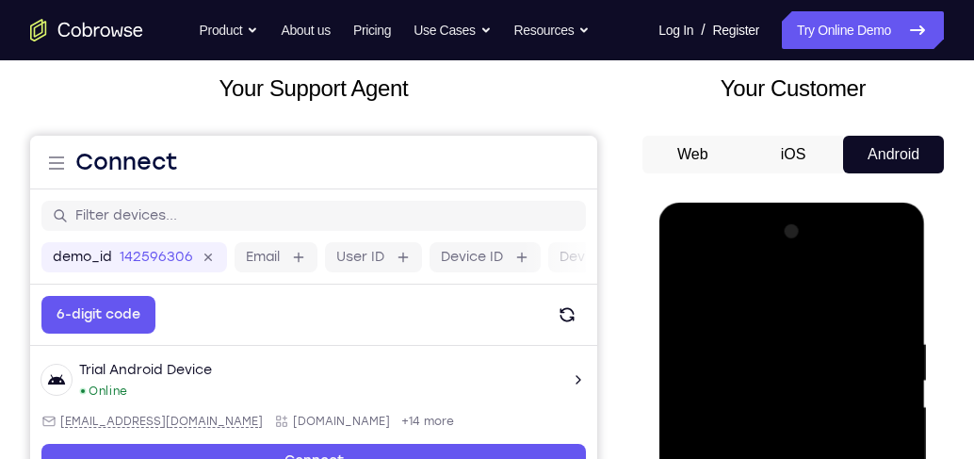
scroll to position [128, 0]
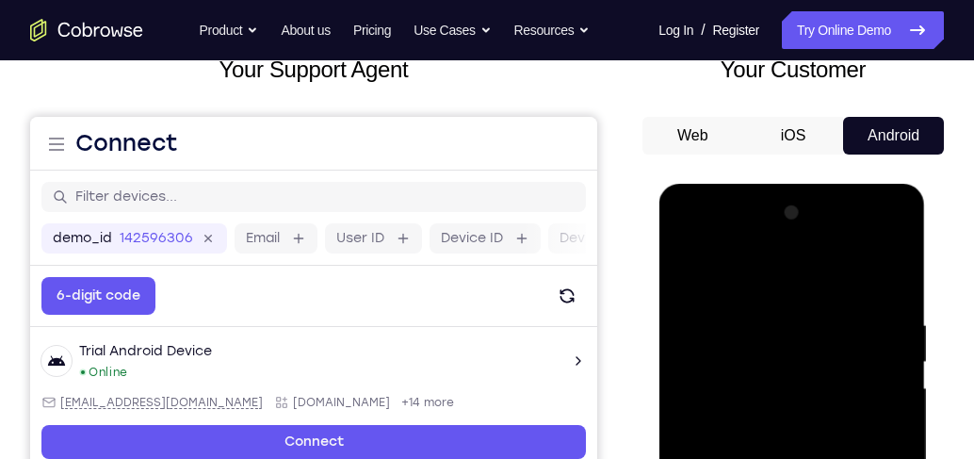
click at [687, 274] on div at bounding box center [791, 462] width 237 height 528
click at [690, 270] on div at bounding box center [791, 462] width 237 height 528
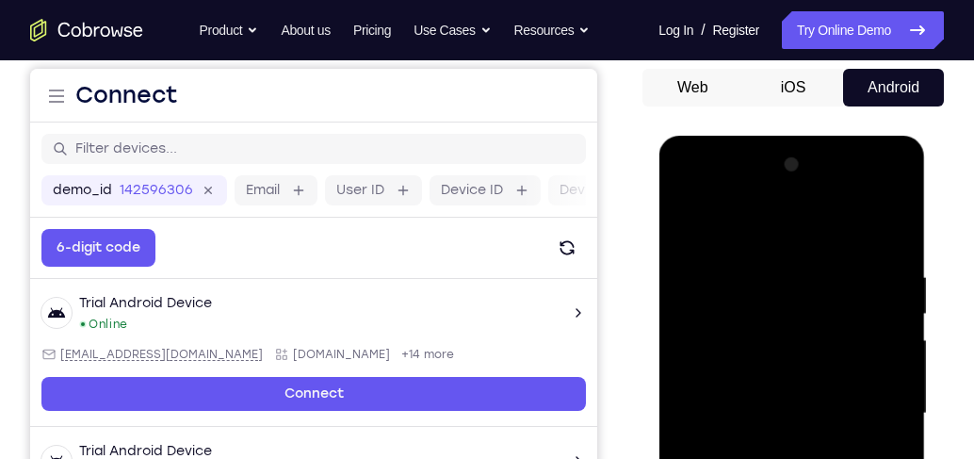
scroll to position [289, 0]
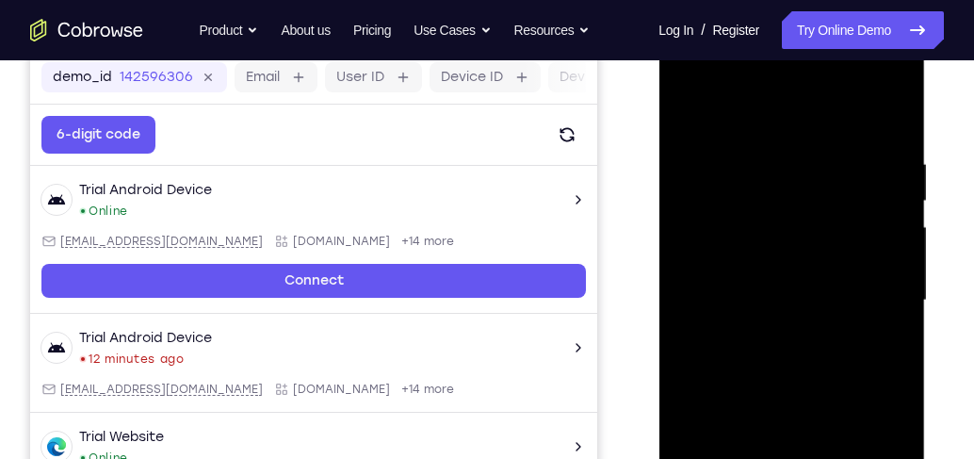
click at [845, 120] on div at bounding box center [791, 301] width 237 height 528
drag, startPoint x: 865, startPoint y: 146, endPoint x: 779, endPoint y: 156, distance: 86.4
click at [779, 156] on div at bounding box center [791, 301] width 237 height 528
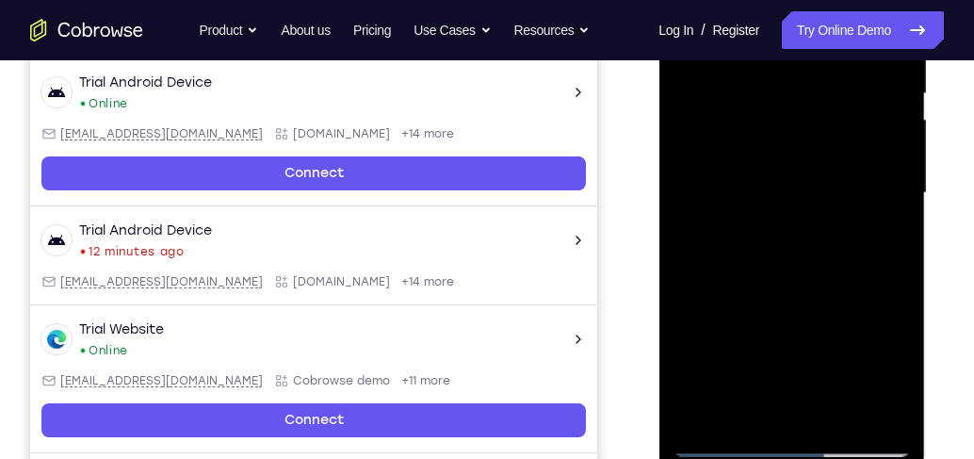
click at [845, 248] on div at bounding box center [791, 193] width 237 height 528
click at [845, 251] on div at bounding box center [791, 193] width 237 height 528
click at [845, 249] on div at bounding box center [791, 193] width 237 height 528
click at [845, 252] on div at bounding box center [791, 193] width 237 height 528
drag, startPoint x: 859, startPoint y: 304, endPoint x: 849, endPoint y: 113, distance: 191.6
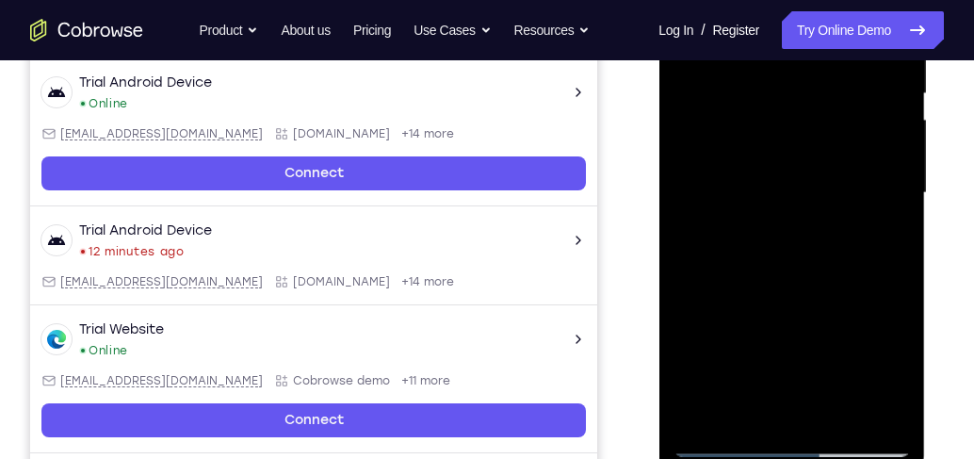
click at [845, 111] on div at bounding box center [791, 193] width 237 height 528
drag, startPoint x: 857, startPoint y: 265, endPoint x: 851, endPoint y: 106, distance: 158.4
click at [845, 106] on div at bounding box center [791, 193] width 237 height 528
drag, startPoint x: 850, startPoint y: 266, endPoint x: 851, endPoint y: 143, distance: 122.5
click at [845, 135] on div at bounding box center [791, 193] width 237 height 528
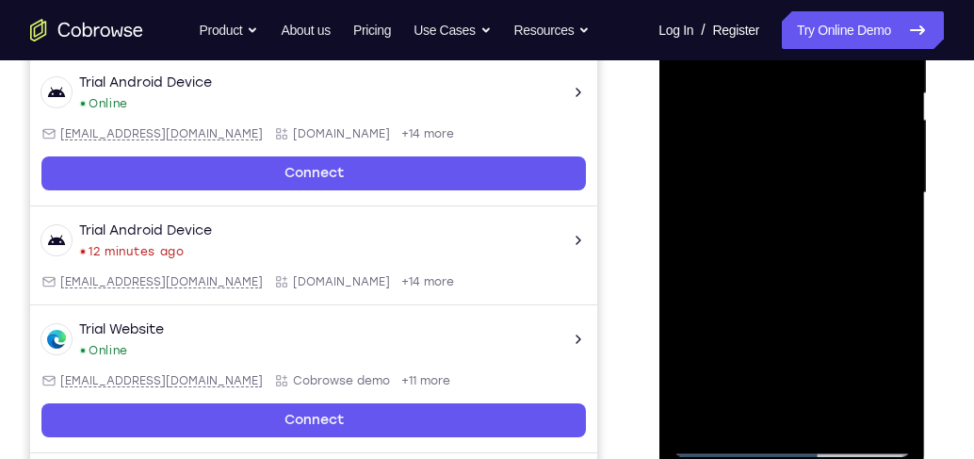
drag, startPoint x: 861, startPoint y: 224, endPoint x: 851, endPoint y: 88, distance: 137.0
click at [845, 94] on div at bounding box center [791, 193] width 237 height 528
drag, startPoint x: 826, startPoint y: 270, endPoint x: 820, endPoint y: 74, distance: 196.1
click at [820, 78] on div at bounding box center [791, 193] width 237 height 528
drag, startPoint x: 820, startPoint y: 248, endPoint x: 812, endPoint y: 117, distance: 131.2
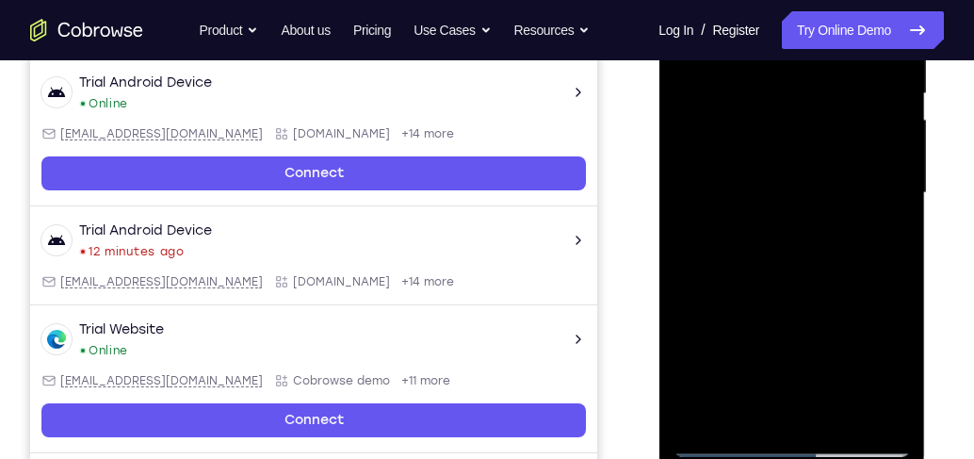
click at [812, 119] on div at bounding box center [791, 193] width 237 height 528
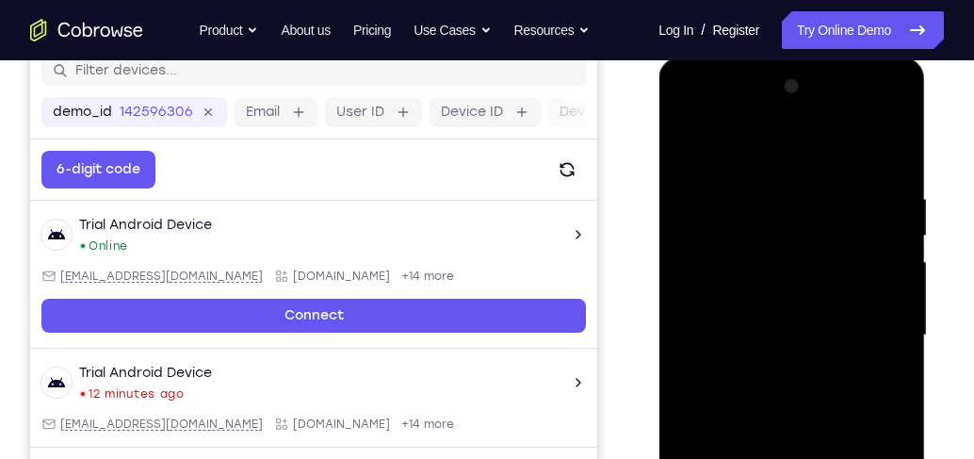
scroll to position [236, 0]
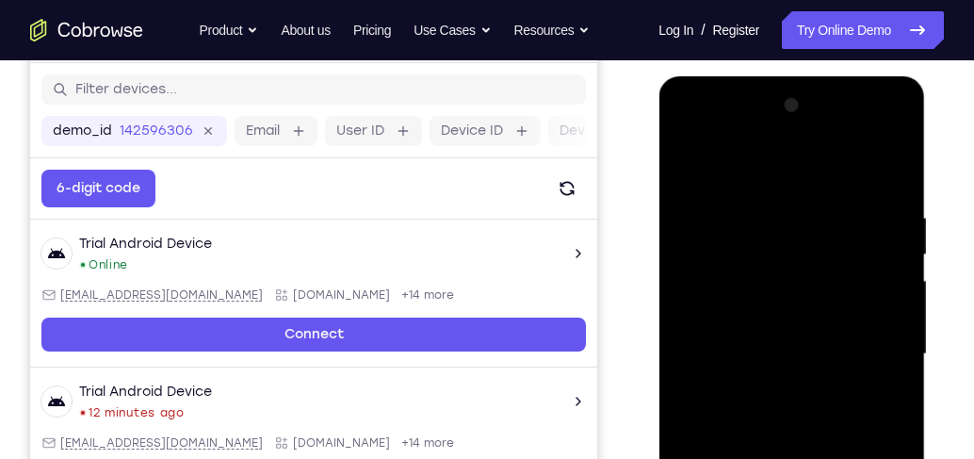
click at [845, 159] on div at bounding box center [791, 354] width 237 height 528
click at [694, 163] on div at bounding box center [791, 354] width 237 height 528
drag, startPoint x: 840, startPoint y: 217, endPoint x: 837, endPoint y: 295, distance: 78.3
click at [836, 295] on div at bounding box center [791, 354] width 237 height 528
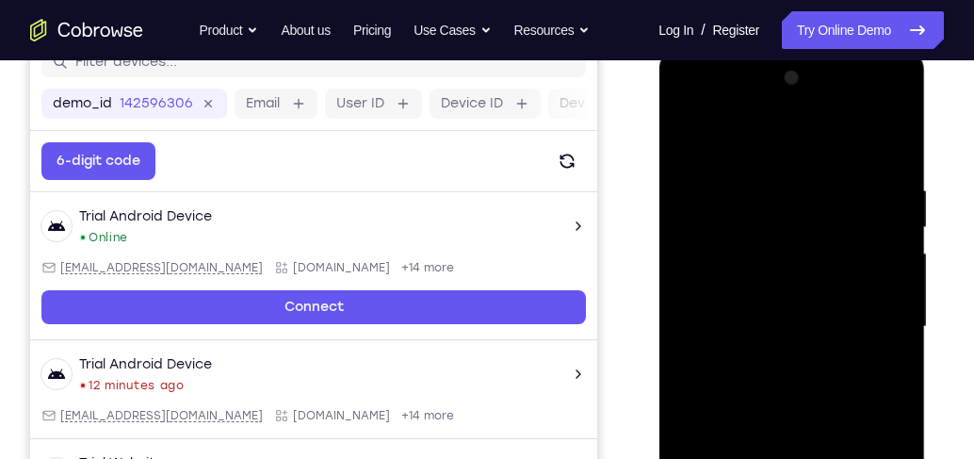
scroll to position [289, 0]
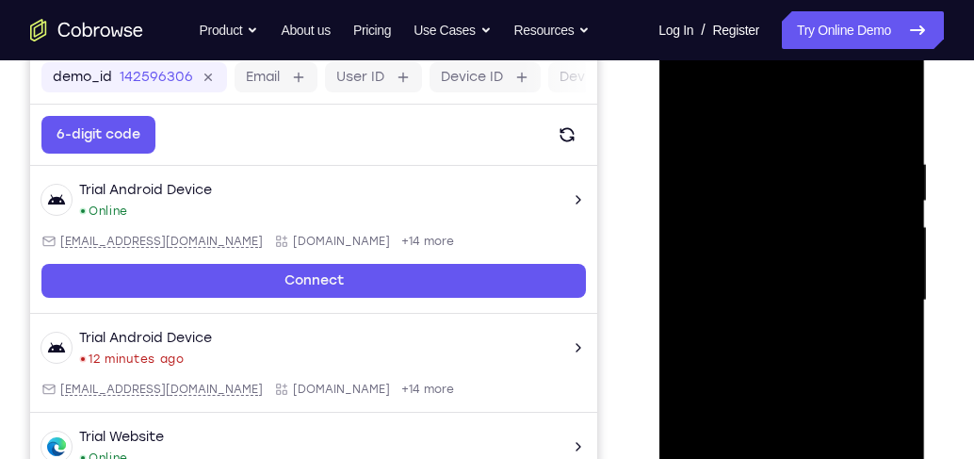
click at [773, 168] on div at bounding box center [791, 301] width 237 height 528
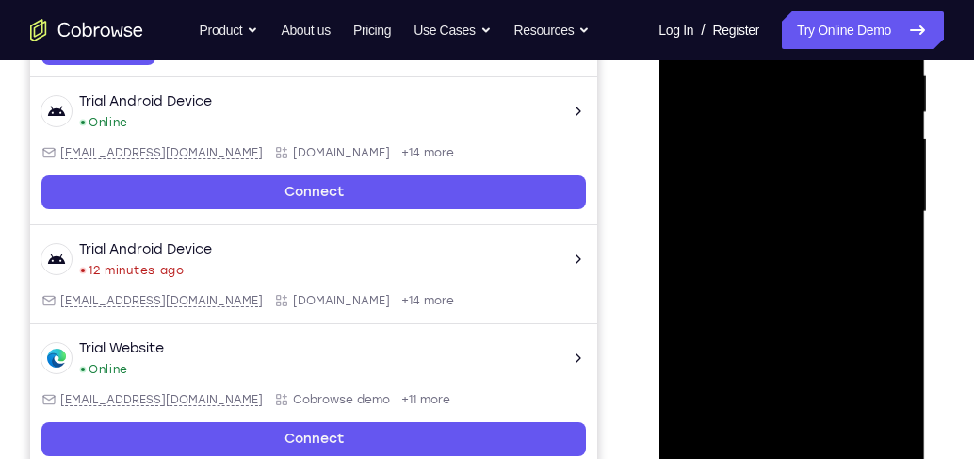
scroll to position [397, 0]
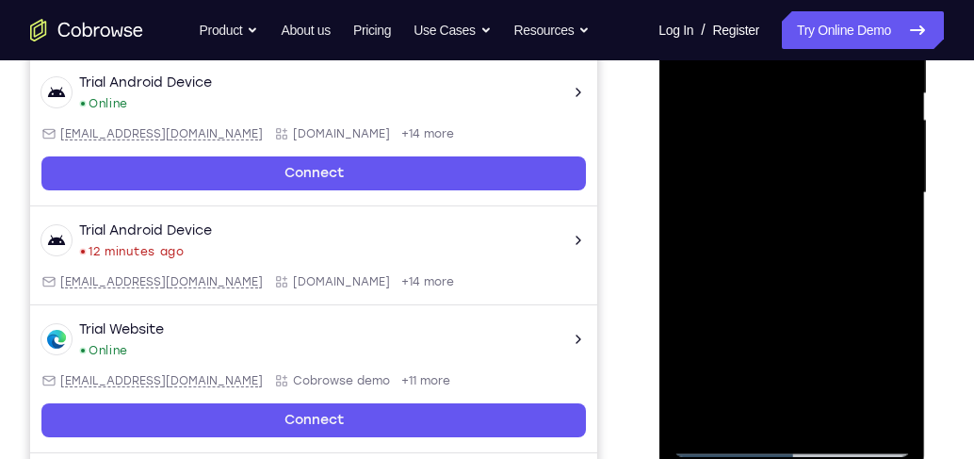
click at [845, 394] on div at bounding box center [791, 193] width 237 height 528
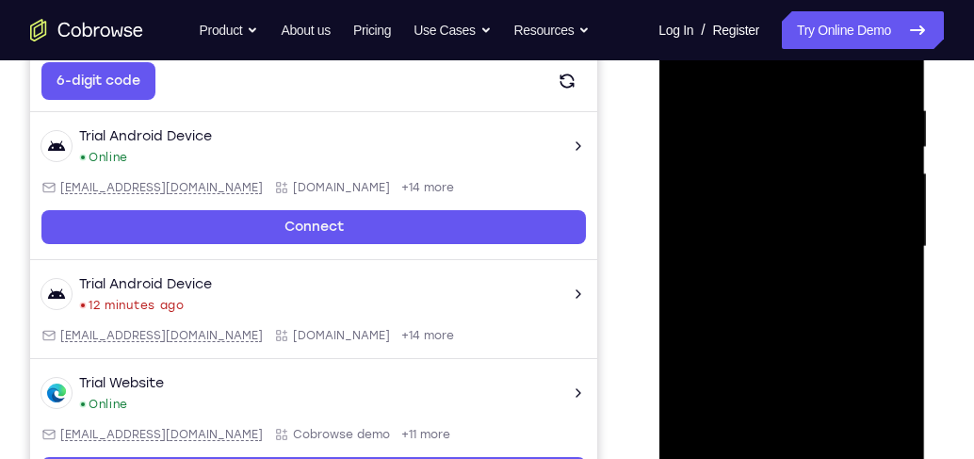
scroll to position [343, 0]
click at [845, 257] on div at bounding box center [791, 247] width 237 height 528
click at [804, 276] on div at bounding box center [791, 247] width 237 height 528
click at [793, 223] on div at bounding box center [791, 247] width 237 height 528
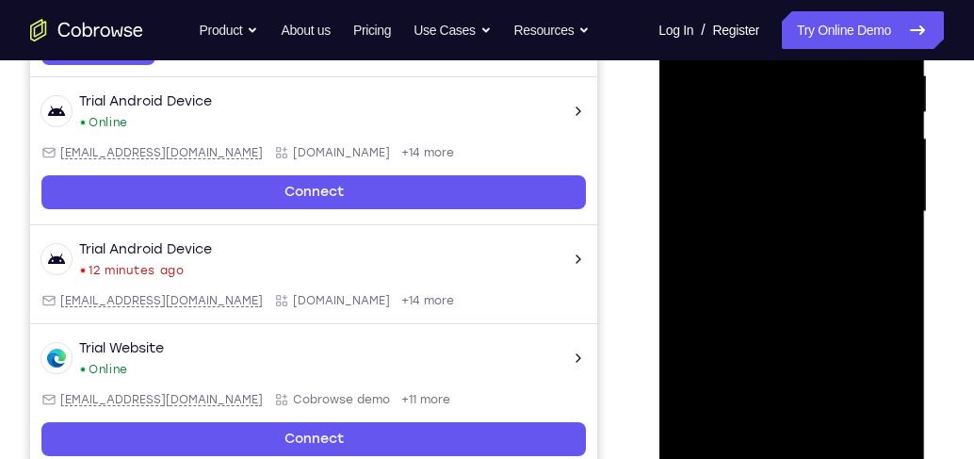
scroll to position [397, 0]
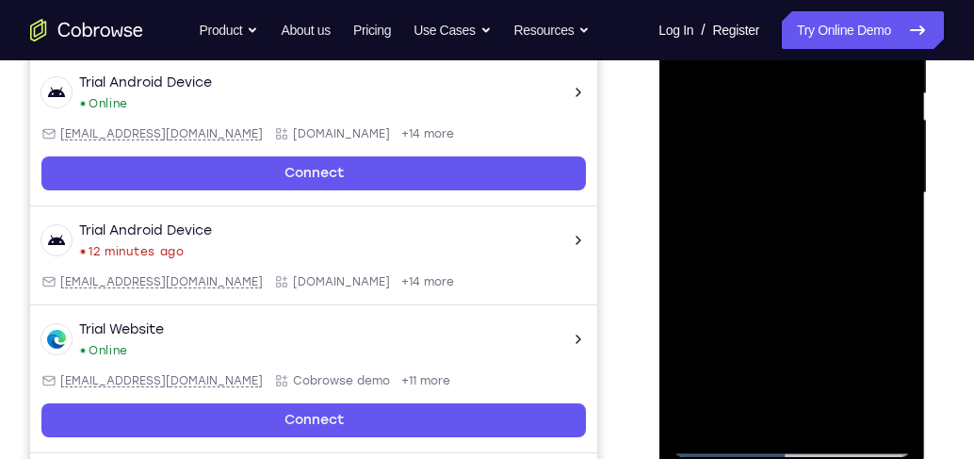
drag, startPoint x: 804, startPoint y: 358, endPoint x: 807, endPoint y: 270, distance: 88.6
click at [807, 270] on div at bounding box center [791, 193] width 237 height 528
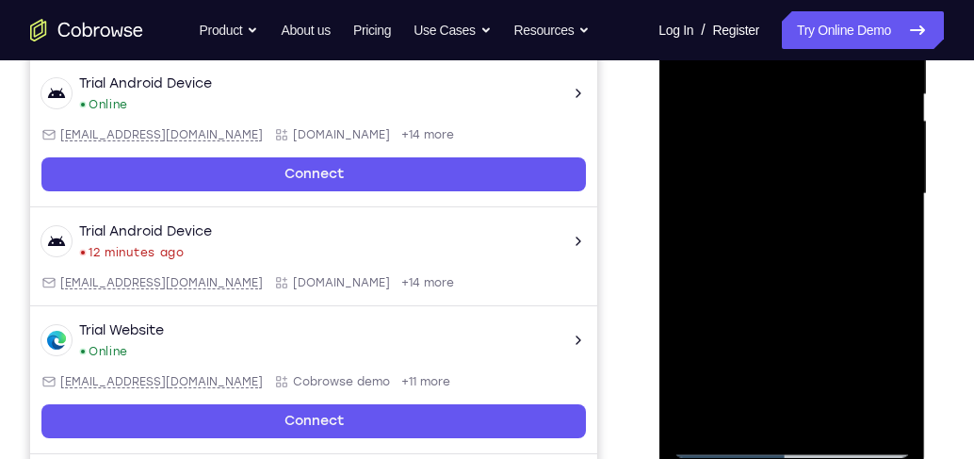
scroll to position [343, 0]
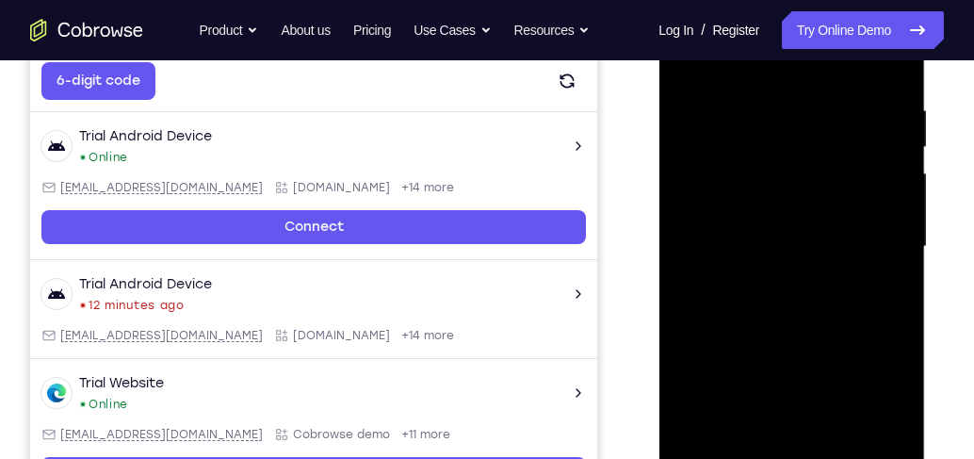
drag, startPoint x: 793, startPoint y: 295, endPoint x: 792, endPoint y: 242, distance: 52.8
click at [792, 242] on div at bounding box center [791, 247] width 237 height 528
click at [690, 327] on div at bounding box center [791, 247] width 237 height 528
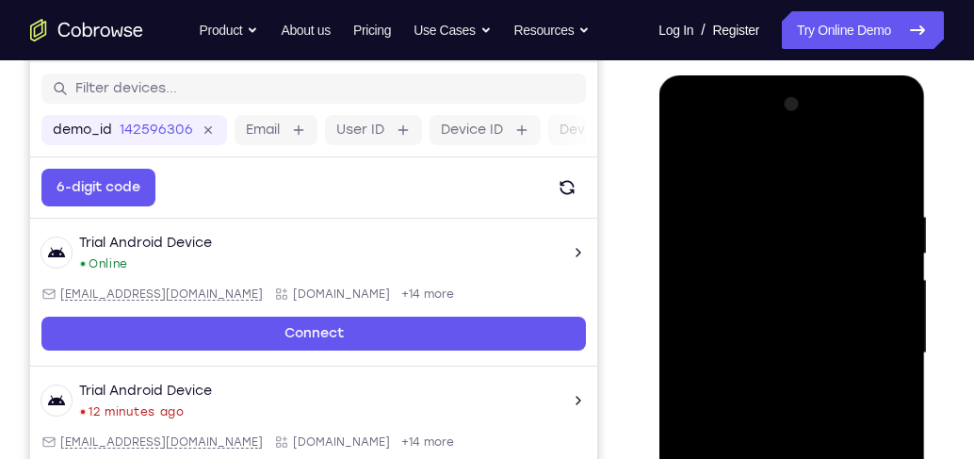
scroll to position [236, 0]
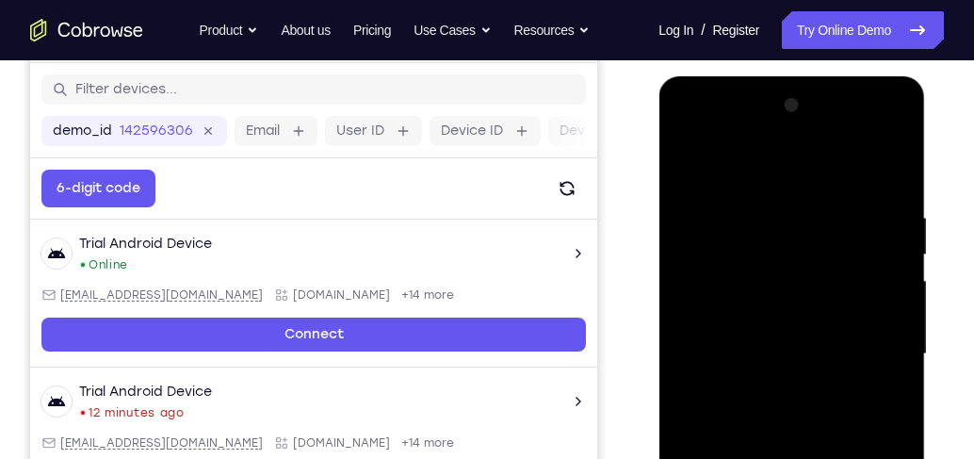
click at [688, 163] on div at bounding box center [791, 354] width 237 height 528
click at [845, 172] on div at bounding box center [791, 354] width 237 height 528
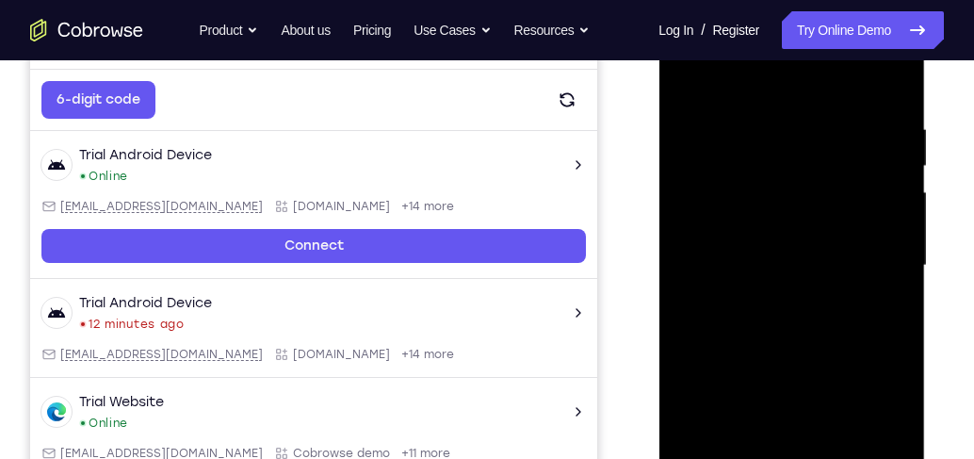
scroll to position [343, 0]
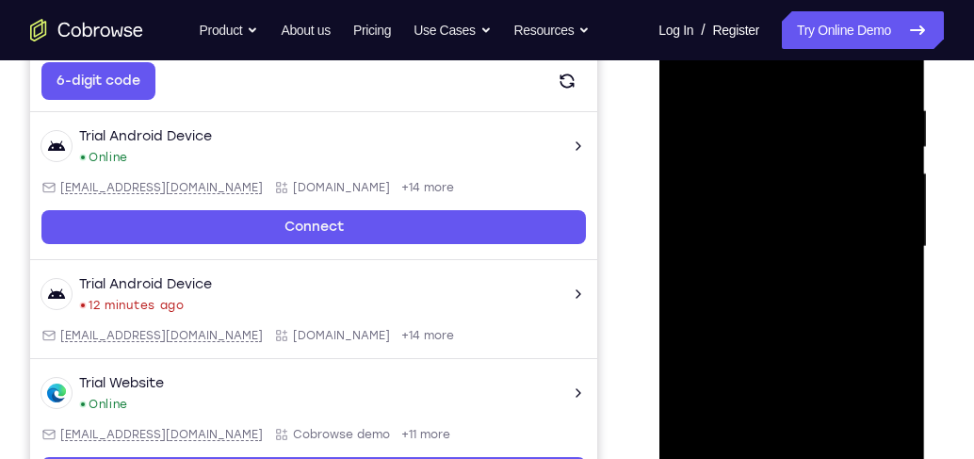
drag, startPoint x: 818, startPoint y: 324, endPoint x: 820, endPoint y: 175, distance: 148.9
click at [820, 175] on div at bounding box center [791, 247] width 237 height 528
drag, startPoint x: 805, startPoint y: 313, endPoint x: 820, endPoint y: 150, distance: 163.7
click at [819, 150] on div at bounding box center [791, 247] width 237 height 528
drag, startPoint x: 807, startPoint y: 273, endPoint x: 812, endPoint y: 124, distance: 149.0
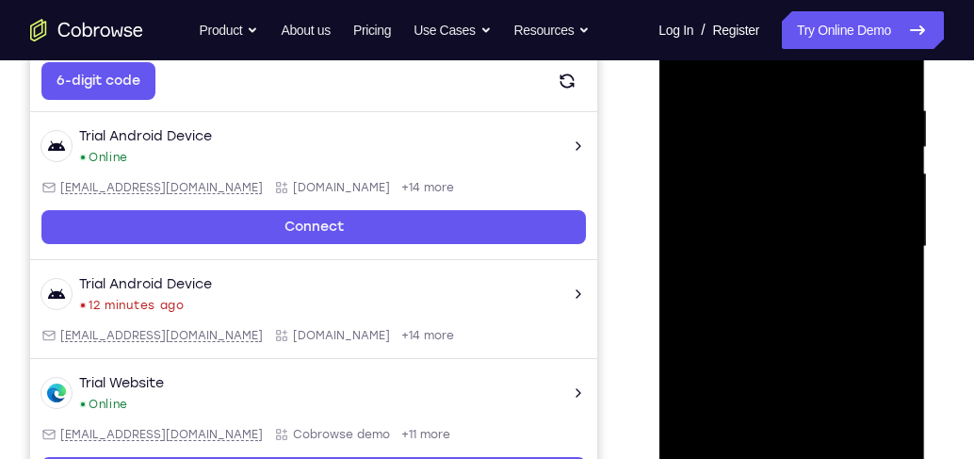
click at [812, 125] on div at bounding box center [791, 247] width 237 height 528
drag, startPoint x: 781, startPoint y: 320, endPoint x: 808, endPoint y: 171, distance: 152.1
click at [807, 172] on div at bounding box center [791, 247] width 237 height 528
drag, startPoint x: 791, startPoint y: 181, endPoint x: 795, endPoint y: 353, distance: 172.5
click at [795, 353] on div at bounding box center [791, 247] width 237 height 528
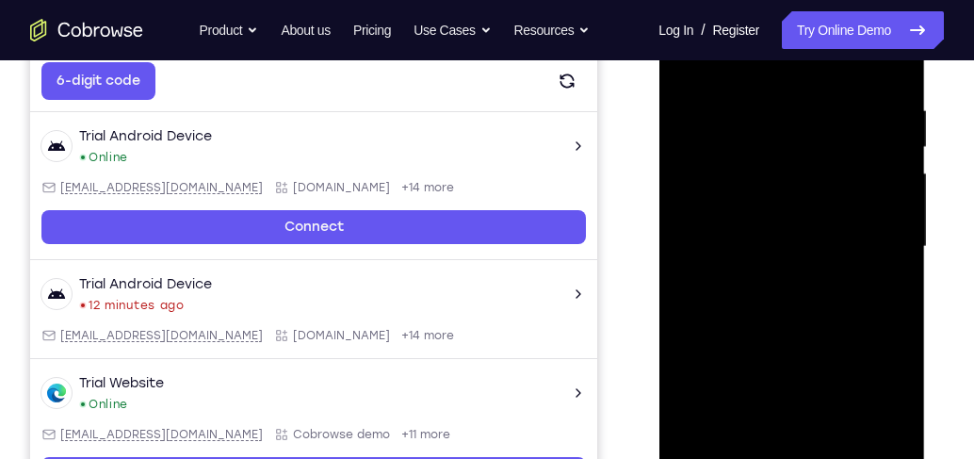
drag, startPoint x: 793, startPoint y: 182, endPoint x: 793, endPoint y: 338, distance: 156.4
click at [793, 338] on div at bounding box center [791, 247] width 237 height 528
drag, startPoint x: 802, startPoint y: 191, endPoint x: 801, endPoint y: 356, distance: 164.9
click at [801, 356] on div at bounding box center [791, 247] width 237 height 528
drag, startPoint x: 804, startPoint y: 204, endPoint x: 805, endPoint y: 394, distance: 190.4
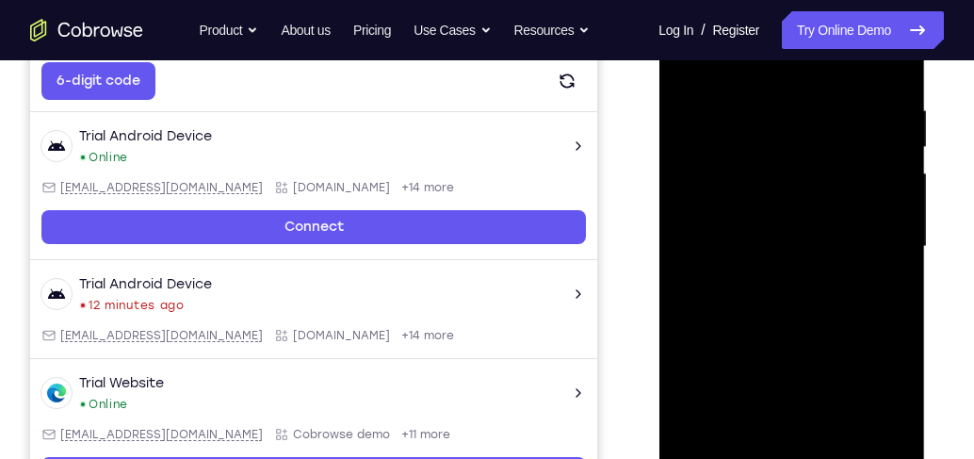
click at [805, 394] on div at bounding box center [791, 247] width 237 height 528
drag, startPoint x: 872, startPoint y: 108, endPoint x: 780, endPoint y: 106, distance: 91.4
click at [780, 106] on div at bounding box center [791, 247] width 237 height 528
click at [787, 90] on div at bounding box center [791, 247] width 237 height 528
click at [845, 222] on div at bounding box center [791, 247] width 237 height 528
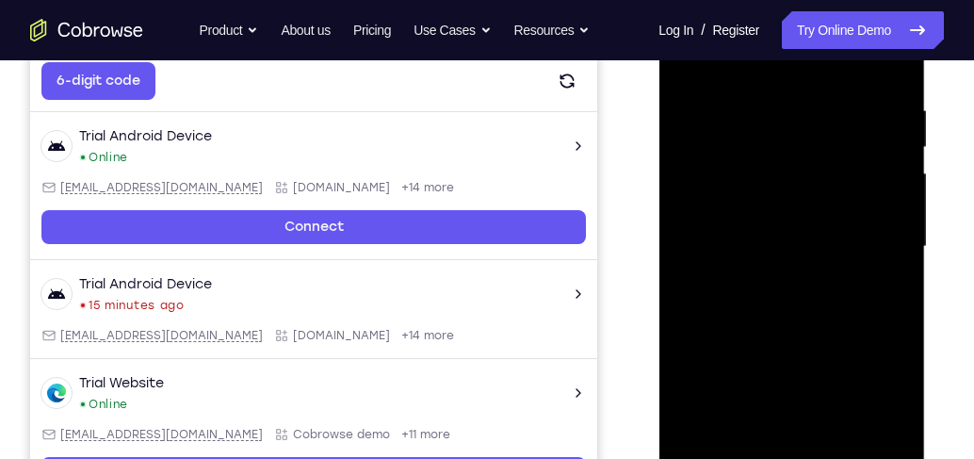
scroll to position [397, 0]
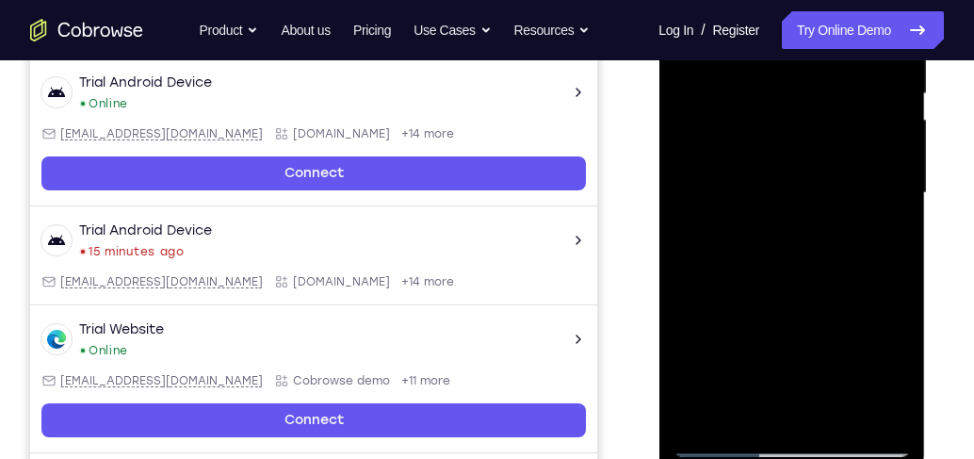
click at [845, 394] on div at bounding box center [791, 193] width 237 height 528
click at [845, 221] on div at bounding box center [791, 193] width 237 height 528
click at [845, 394] on div at bounding box center [791, 193] width 237 height 528
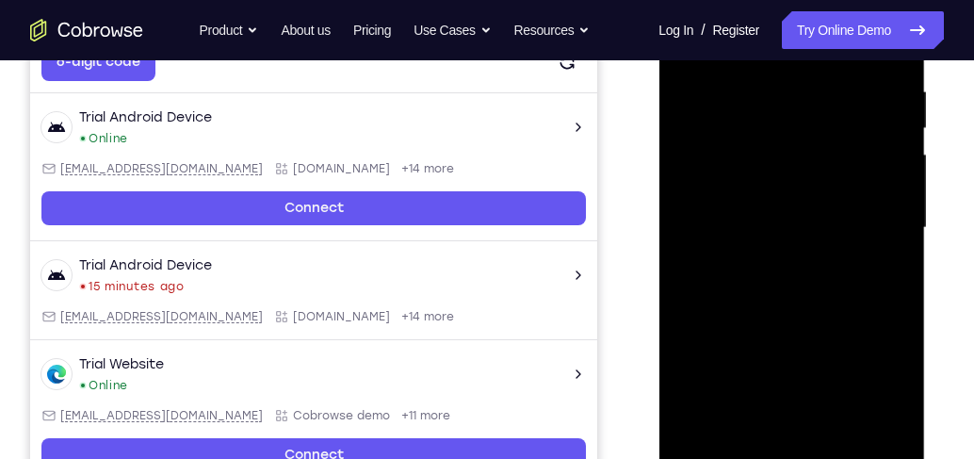
scroll to position [343, 0]
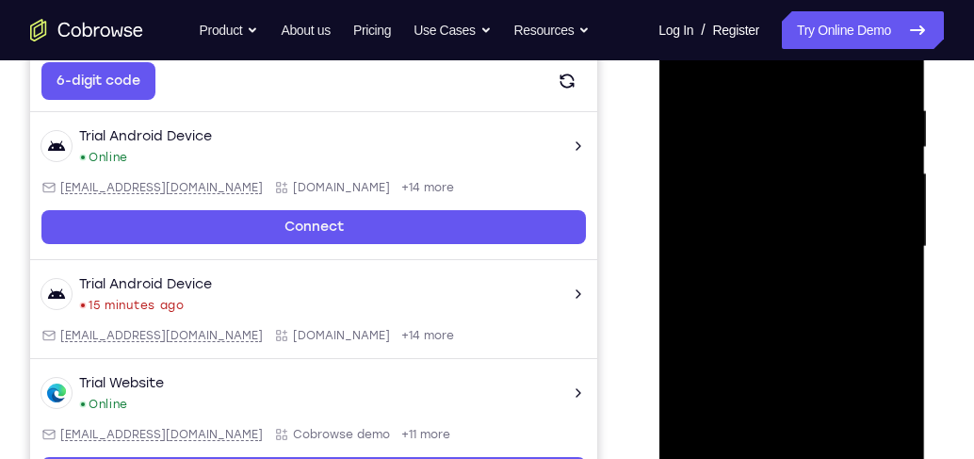
click at [845, 261] on div at bounding box center [791, 247] width 237 height 528
click at [845, 64] on div at bounding box center [791, 247] width 237 height 528
drag, startPoint x: 875, startPoint y: 101, endPoint x: 770, endPoint y: 110, distance: 106.0
click at [770, 110] on div at bounding box center [791, 247] width 237 height 528
drag, startPoint x: 854, startPoint y: 94, endPoint x: 800, endPoint y: 97, distance: 53.8
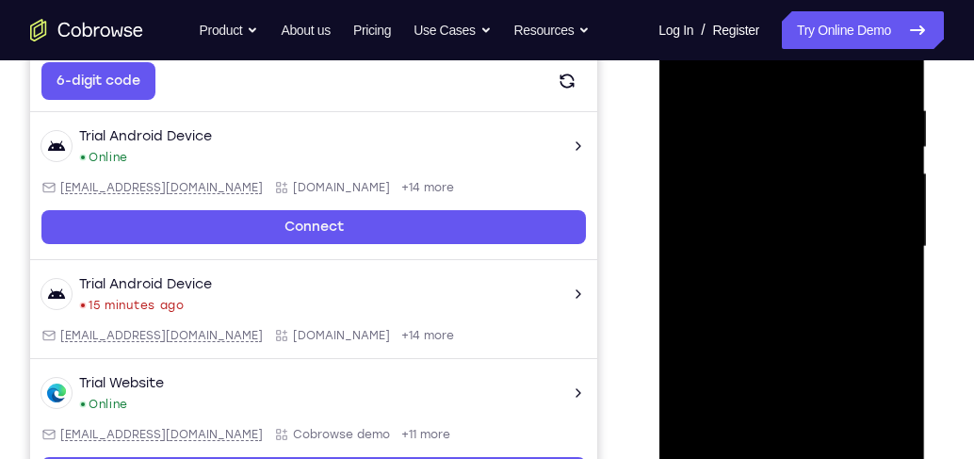
click at [800, 97] on div at bounding box center [791, 247] width 237 height 528
drag, startPoint x: 830, startPoint y: 93, endPoint x: 773, endPoint y: 98, distance: 57.7
click at [773, 98] on div at bounding box center [791, 247] width 237 height 528
drag, startPoint x: 861, startPoint y: 92, endPoint x: 786, endPoint y: 101, distance: 75.9
click at [786, 101] on div at bounding box center [791, 247] width 237 height 528
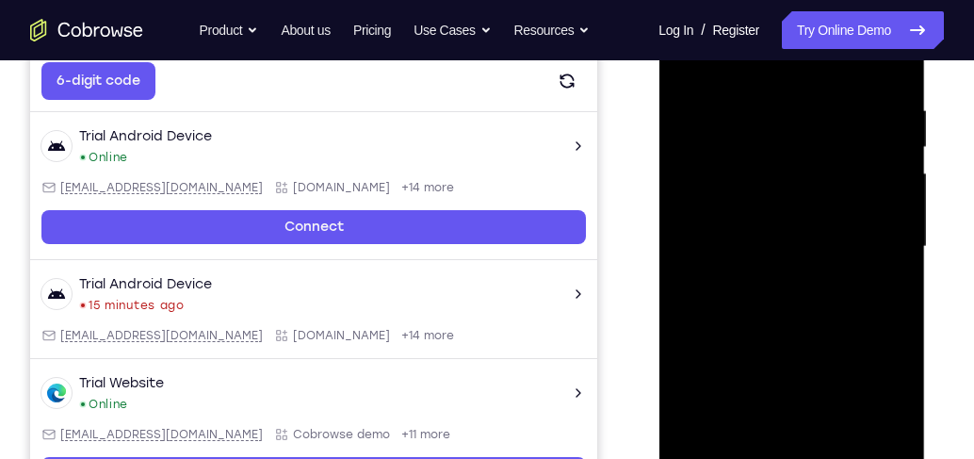
drag, startPoint x: 842, startPoint y: 103, endPoint x: 773, endPoint y: 106, distance: 68.9
click at [773, 106] on div at bounding box center [791, 247] width 237 height 528
drag, startPoint x: 837, startPoint y: 104, endPoint x: 783, endPoint y: 109, distance: 54.0
click at [783, 109] on div at bounding box center [791, 247] width 237 height 528
click at [816, 97] on div at bounding box center [791, 247] width 237 height 528
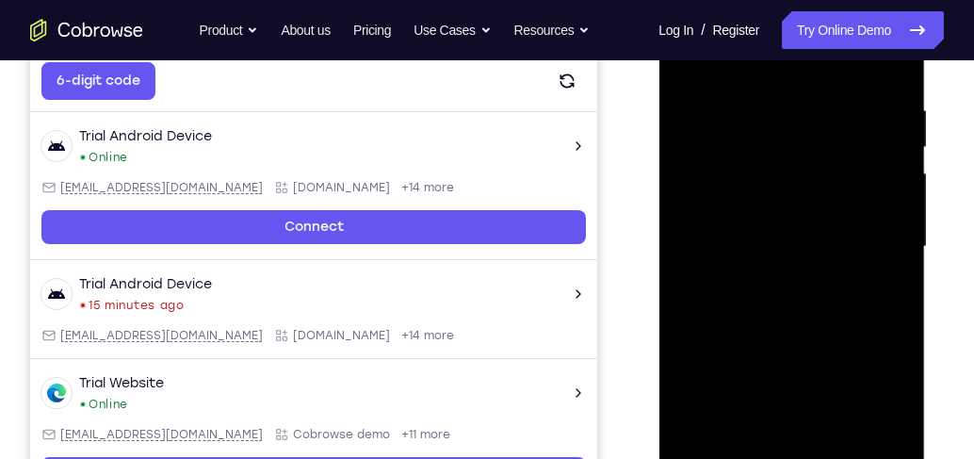
scroll to position [289, 0]
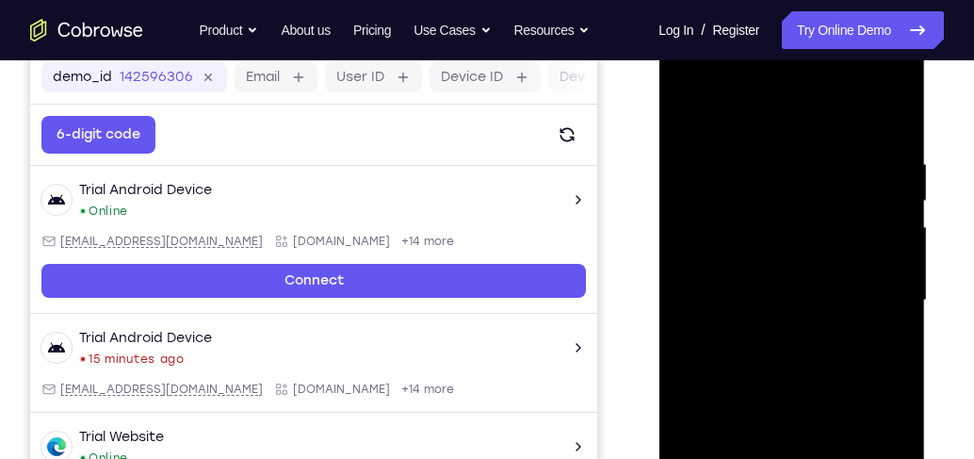
click at [845, 226] on div at bounding box center [791, 301] width 237 height 528
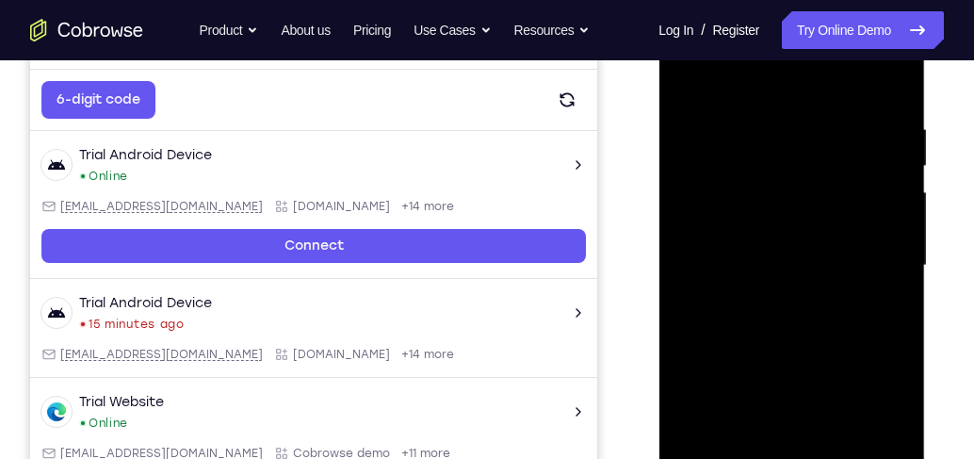
scroll to position [343, 0]
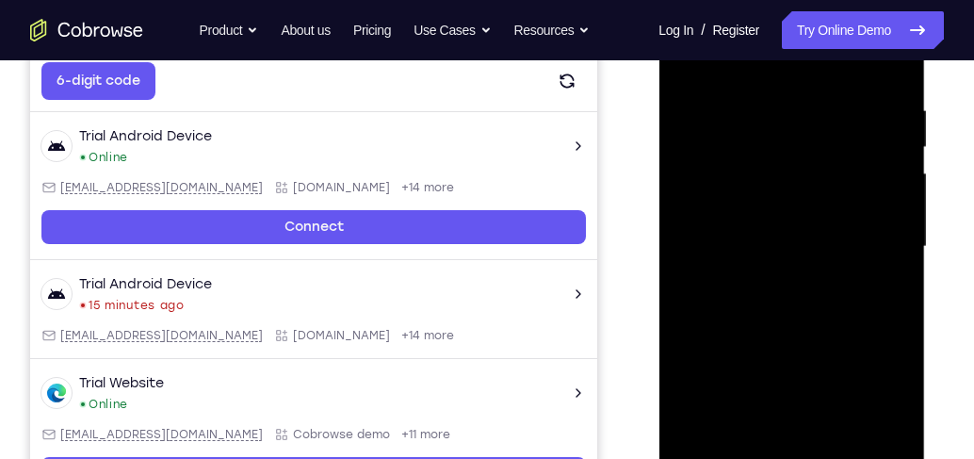
click at [708, 237] on div at bounding box center [791, 247] width 237 height 528
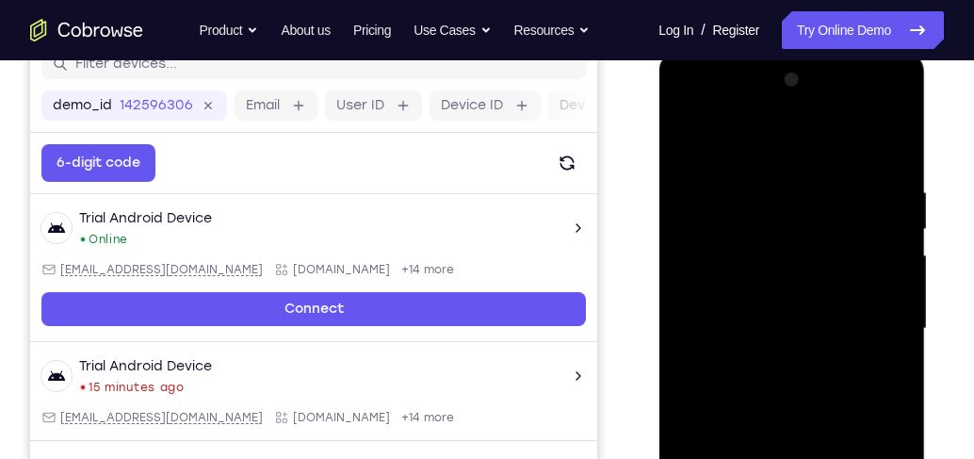
scroll to position [236, 0]
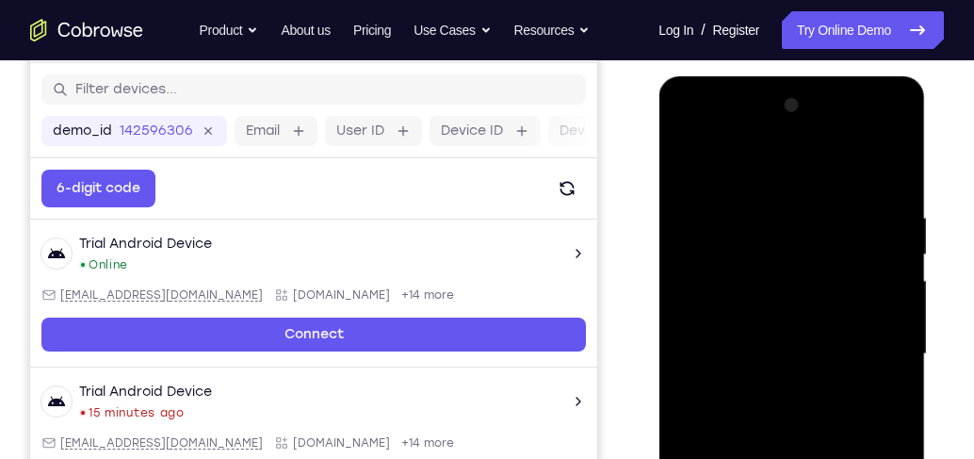
click at [845, 171] on div at bounding box center [791, 354] width 237 height 528
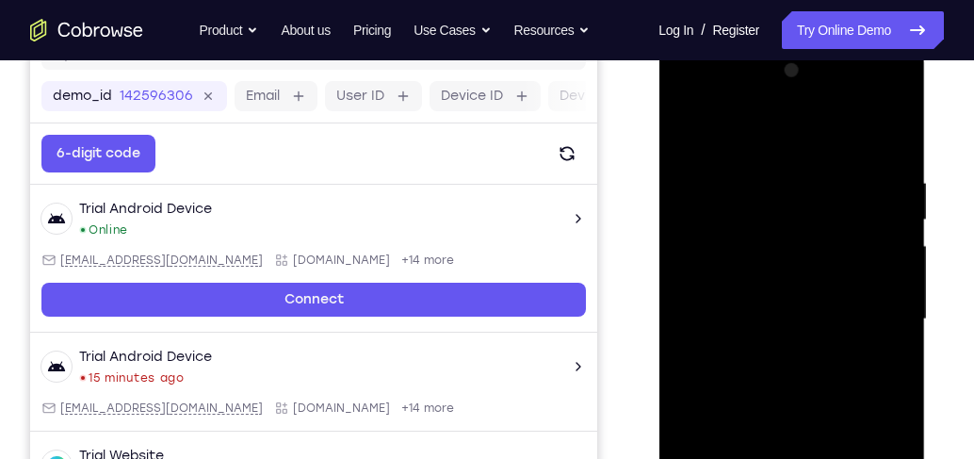
scroll to position [289, 0]
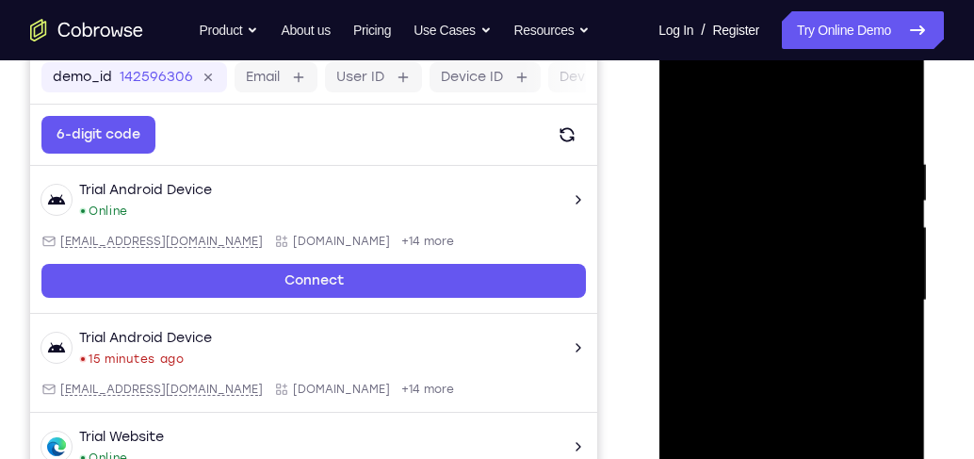
drag, startPoint x: 873, startPoint y: 162, endPoint x: 777, endPoint y: 172, distance: 96.6
click at [777, 172] on div at bounding box center [791, 301] width 237 height 528
drag, startPoint x: 774, startPoint y: 161, endPoint x: 864, endPoint y: 153, distance: 90.9
click at [845, 153] on div at bounding box center [791, 301] width 237 height 528
click at [768, 156] on div at bounding box center [791, 301] width 237 height 528
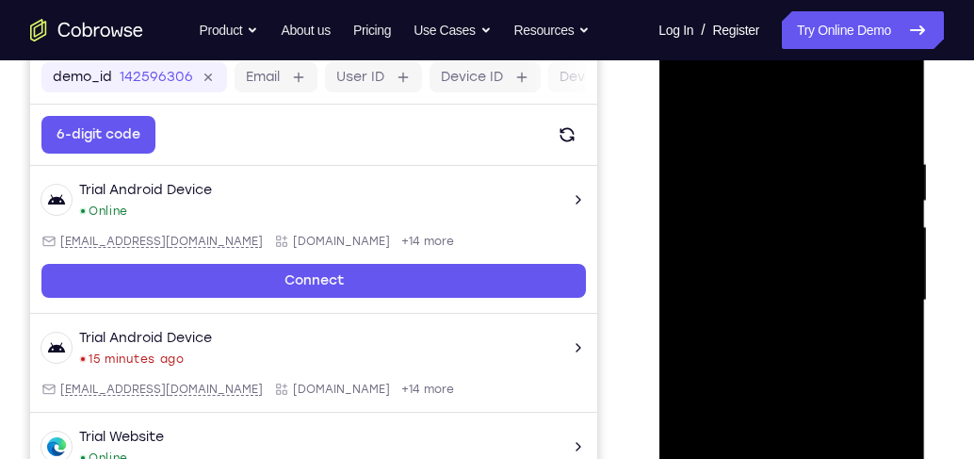
click at [845, 219] on div at bounding box center [791, 301] width 237 height 528
click at [845, 115] on div at bounding box center [791, 301] width 237 height 528
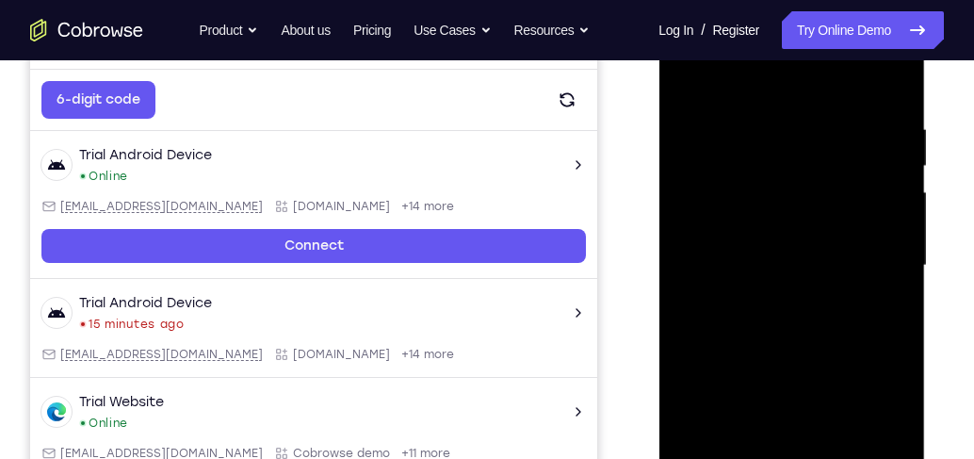
scroll to position [343, 0]
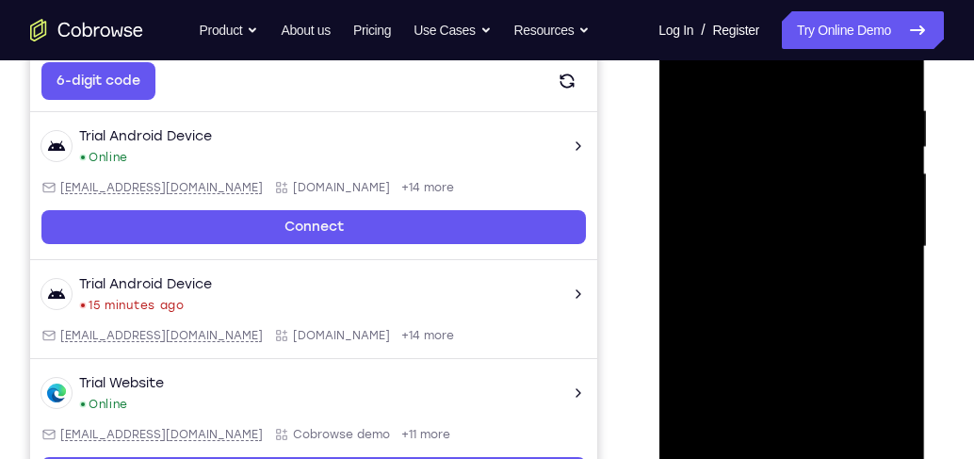
drag, startPoint x: 875, startPoint y: 110, endPoint x: 801, endPoint y: 118, distance: 73.9
click at [801, 118] on div at bounding box center [791, 247] width 237 height 528
drag, startPoint x: 853, startPoint y: 110, endPoint x: 807, endPoint y: 117, distance: 46.6
click at [807, 117] on div at bounding box center [791, 247] width 237 height 528
click at [807, 95] on div at bounding box center [791, 247] width 237 height 528
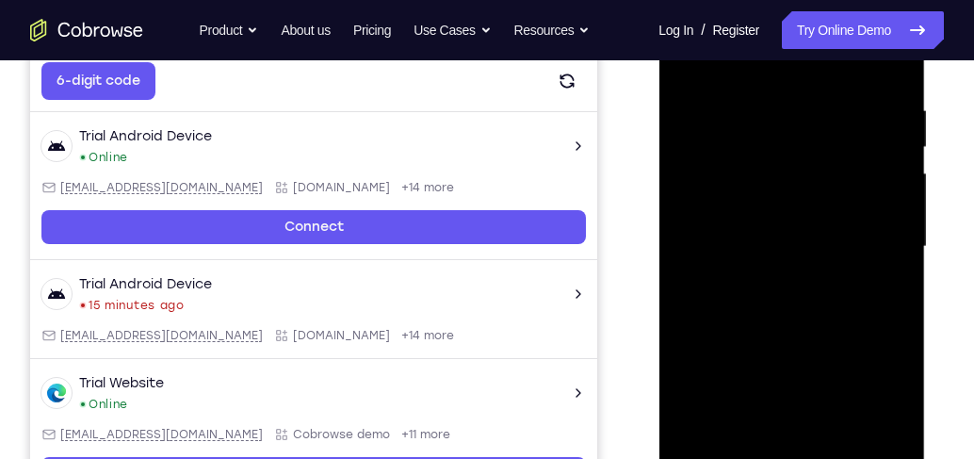
click at [845, 207] on div at bounding box center [791, 247] width 237 height 528
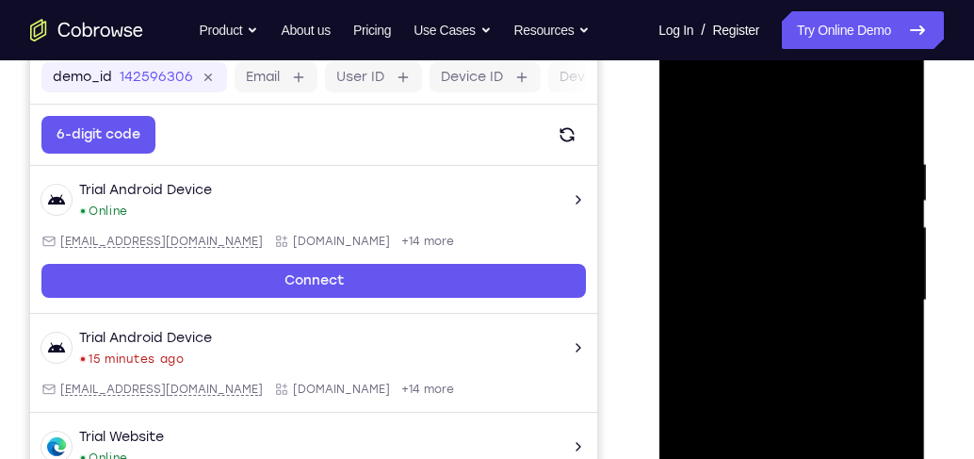
click at [845, 121] on div at bounding box center [791, 301] width 237 height 528
drag, startPoint x: 856, startPoint y: 156, endPoint x: 797, endPoint y: 166, distance: 59.2
click at [798, 166] on div at bounding box center [791, 301] width 237 height 528
drag, startPoint x: 873, startPoint y: 149, endPoint x: 807, endPoint y: 153, distance: 66.1
click at [807, 153] on div at bounding box center [791, 301] width 237 height 528
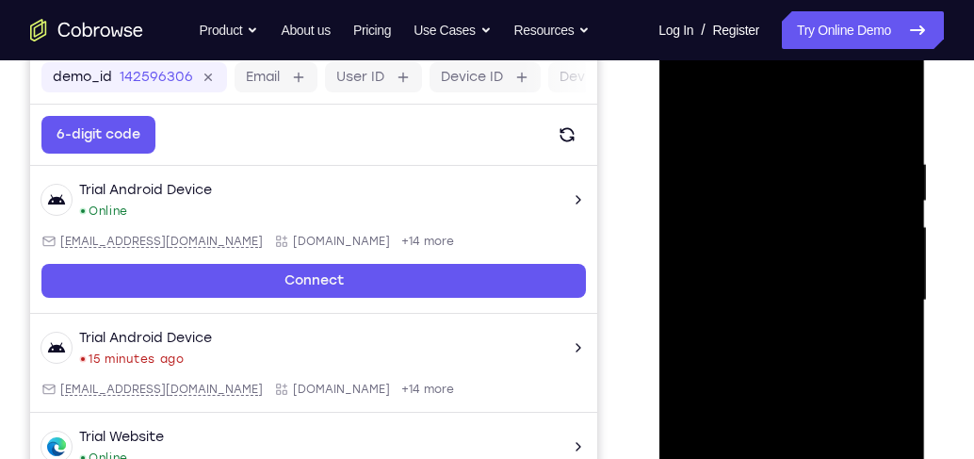
click at [786, 149] on div at bounding box center [791, 301] width 237 height 528
click at [845, 228] on div at bounding box center [791, 301] width 237 height 528
click at [845, 133] on div at bounding box center [791, 301] width 237 height 528
drag, startPoint x: 863, startPoint y: 155, endPoint x: 817, endPoint y: 156, distance: 46.2
click at [817, 156] on div at bounding box center [791, 301] width 237 height 528
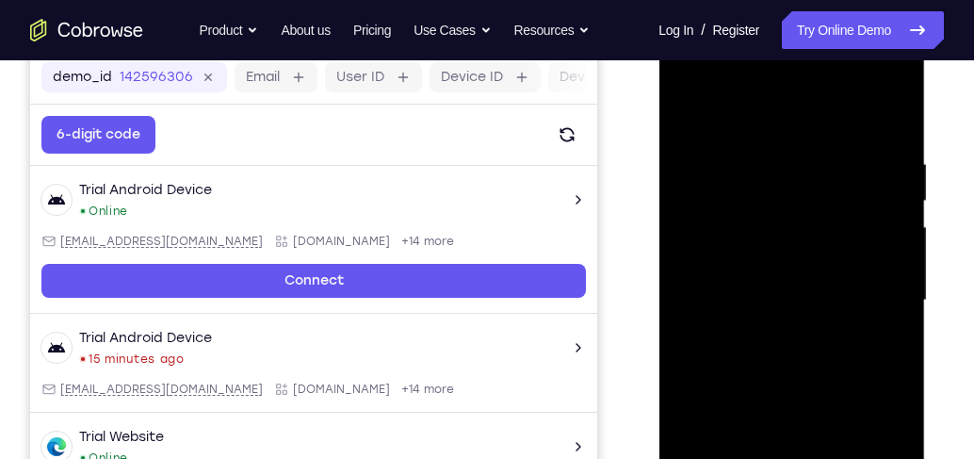
drag, startPoint x: 871, startPoint y: 155, endPoint x: 807, endPoint y: 162, distance: 64.4
click at [807, 162] on div at bounding box center [791, 301] width 237 height 528
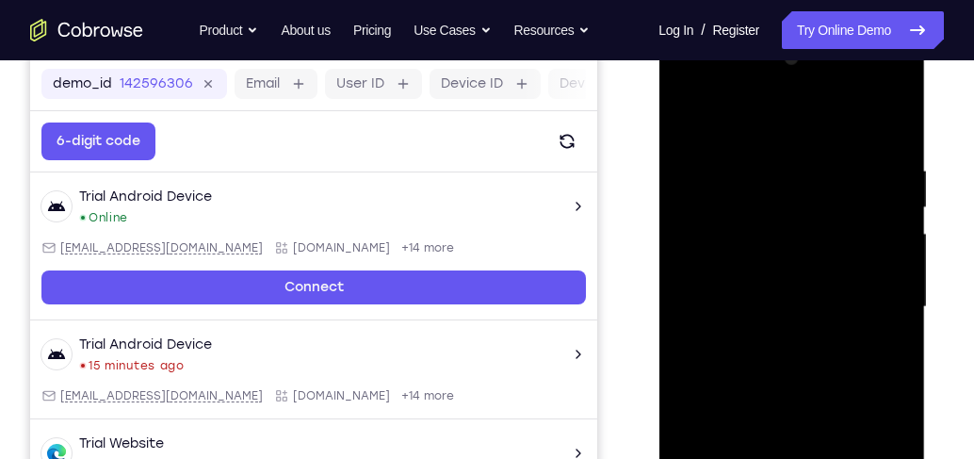
scroll to position [450, 0]
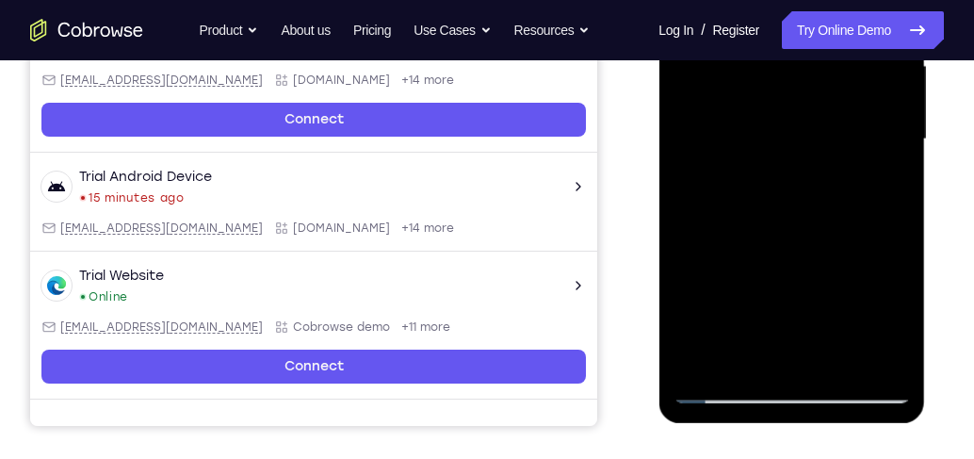
click at [836, 357] on div at bounding box center [791, 140] width 237 height 528
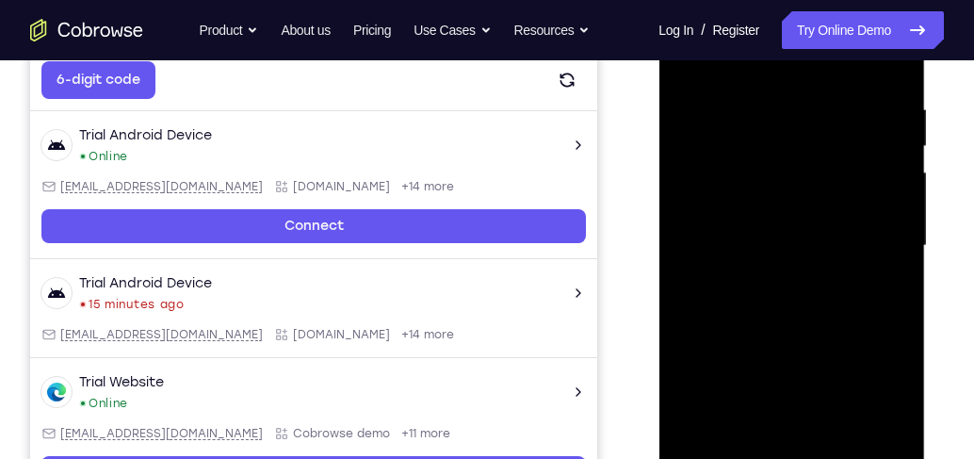
scroll to position [343, 0]
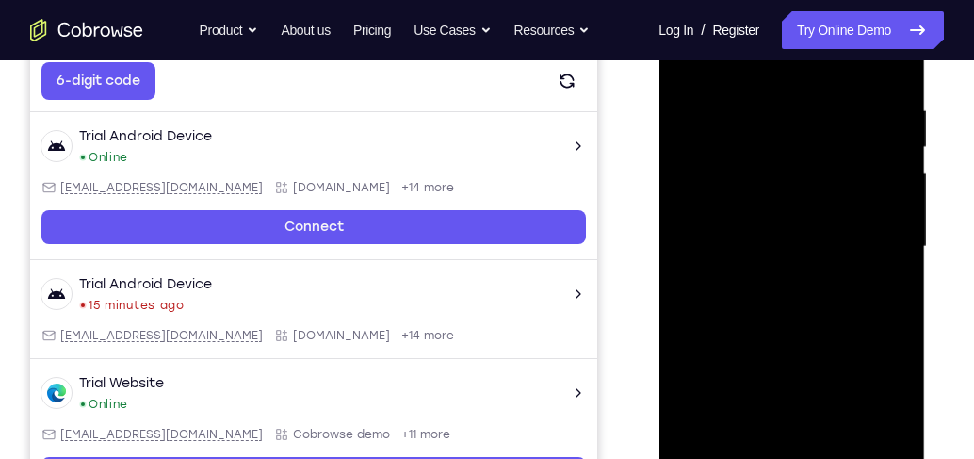
click at [798, 344] on div at bounding box center [791, 247] width 237 height 528
drag, startPoint x: 829, startPoint y: 378, endPoint x: 793, endPoint y: 280, distance: 104.7
click at [793, 280] on div at bounding box center [791, 247] width 237 height 528
drag, startPoint x: 800, startPoint y: 301, endPoint x: 784, endPoint y: 430, distance: 130.1
click at [784, 394] on div at bounding box center [791, 247] width 237 height 528
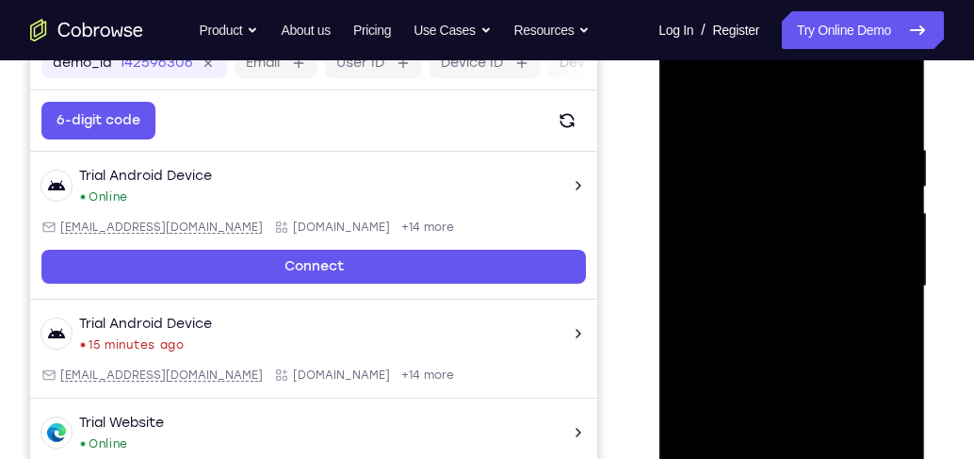
scroll to position [236, 0]
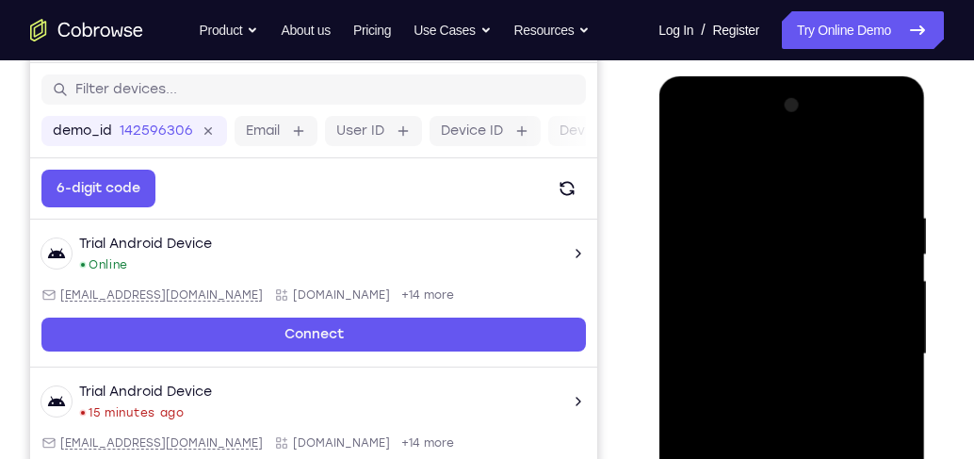
click at [697, 233] on div at bounding box center [791, 354] width 237 height 528
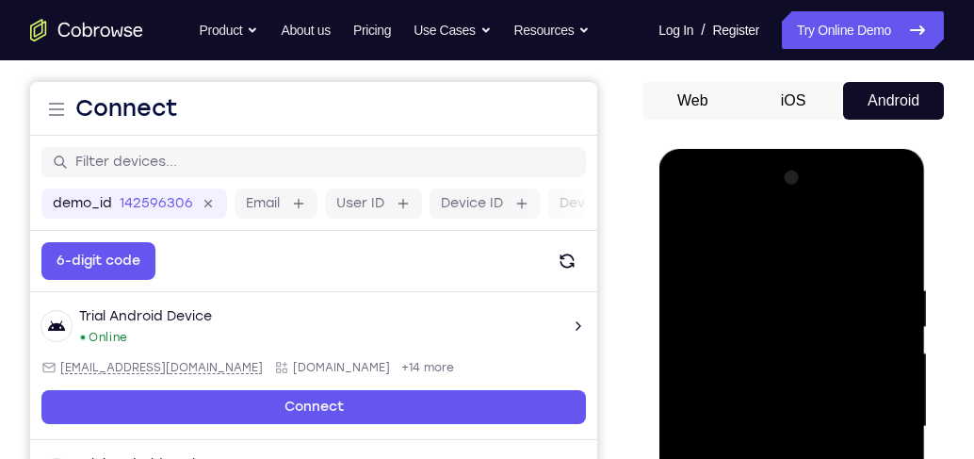
scroll to position [182, 0]
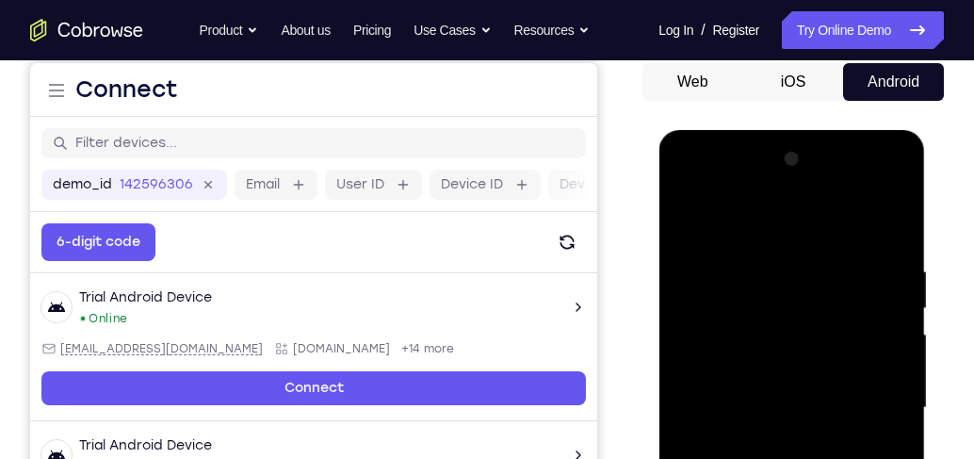
click at [688, 221] on div at bounding box center [791, 408] width 237 height 528
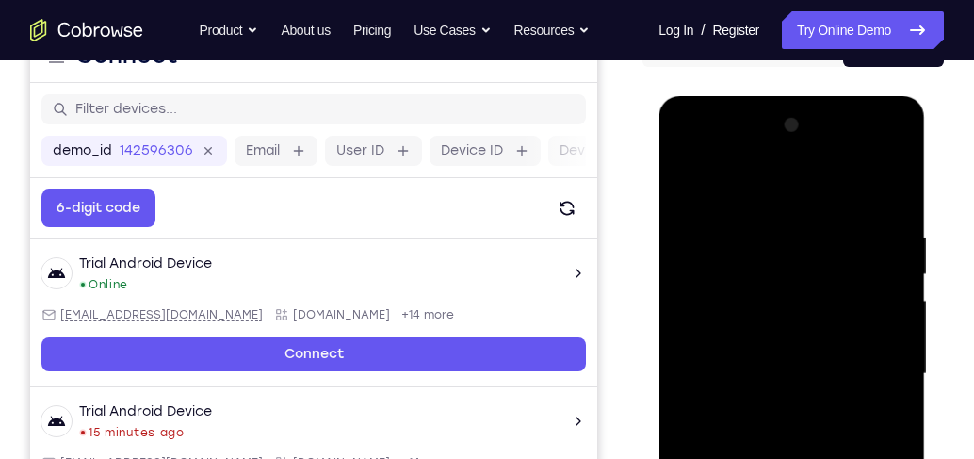
scroll to position [236, 0]
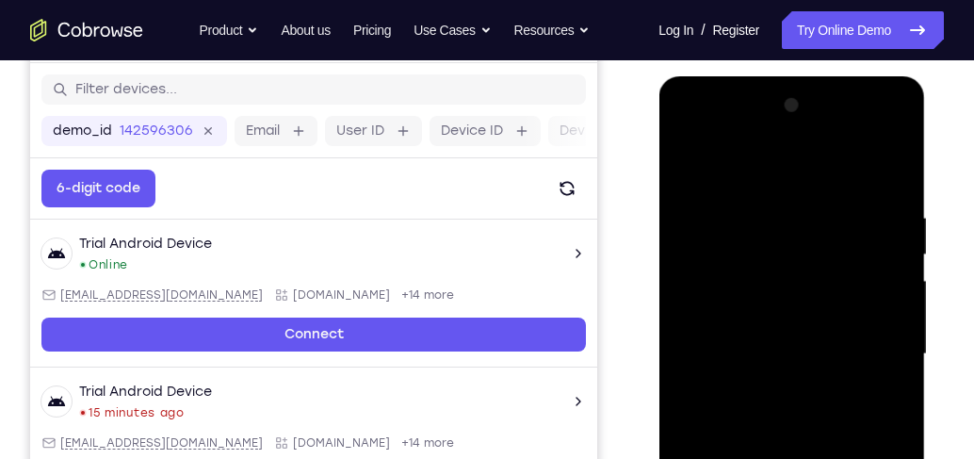
click at [845, 255] on div at bounding box center [791, 354] width 237 height 528
click at [688, 254] on div at bounding box center [791, 354] width 237 height 528
click at [694, 166] on div at bounding box center [791, 354] width 237 height 528
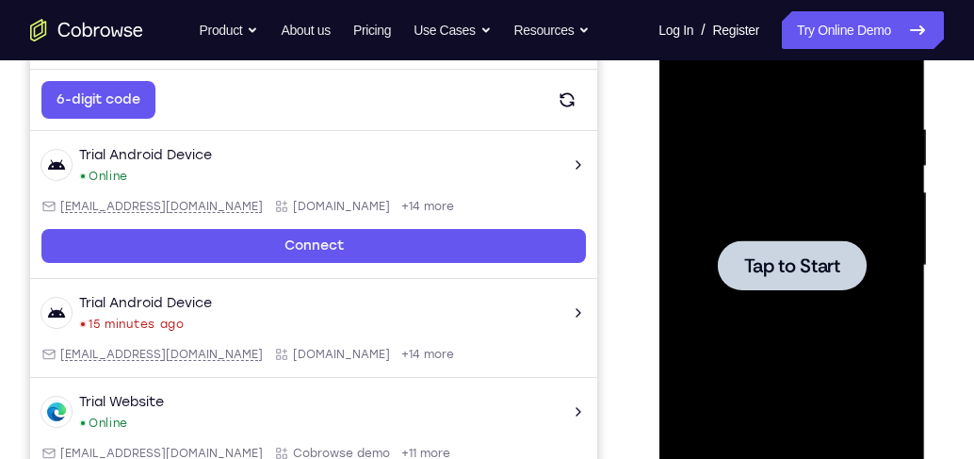
scroll to position [343, 0]
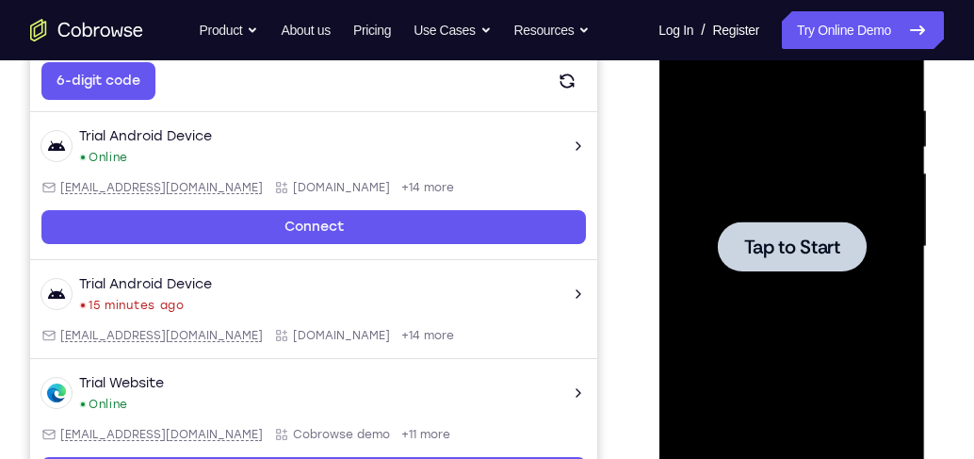
click at [822, 261] on div at bounding box center [791, 246] width 149 height 50
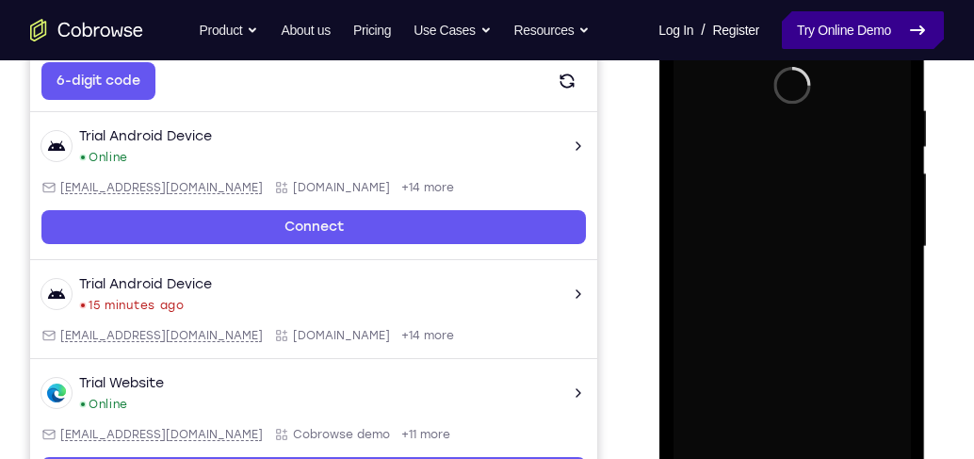
click at [845, 37] on link "Try Online Demo" at bounding box center [863, 30] width 162 height 38
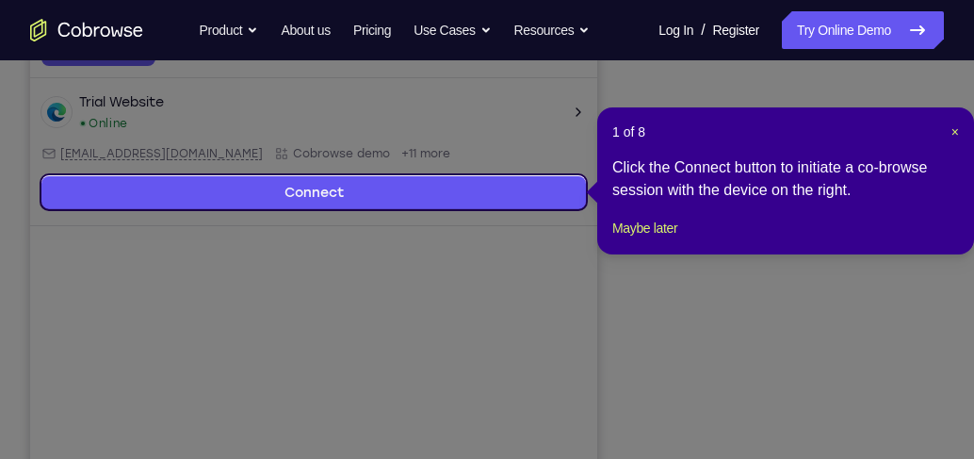
drag, startPoint x: 764, startPoint y: 324, endPoint x: 752, endPoint y: 319, distance: 13.1
click at [761, 325] on icon at bounding box center [491, 229] width 983 height 459
click at [678, 239] on button "Maybe later" at bounding box center [645, 228] width 65 height 23
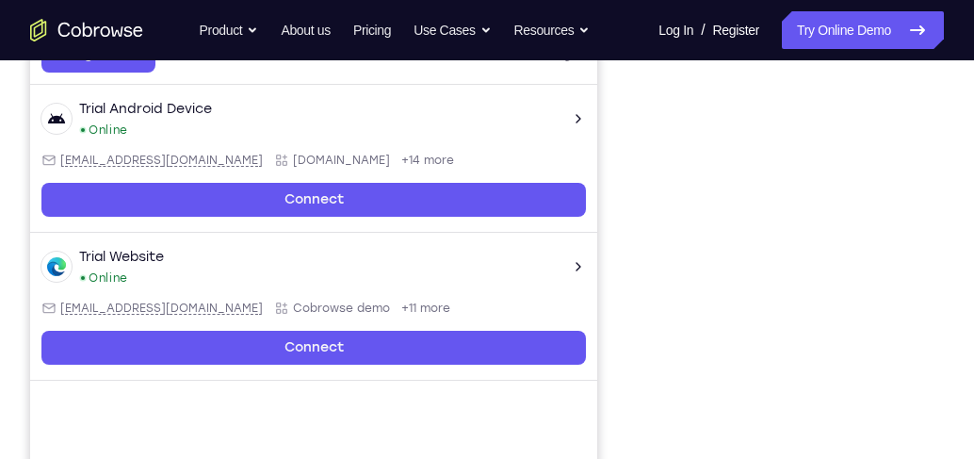
scroll to position [269, 0]
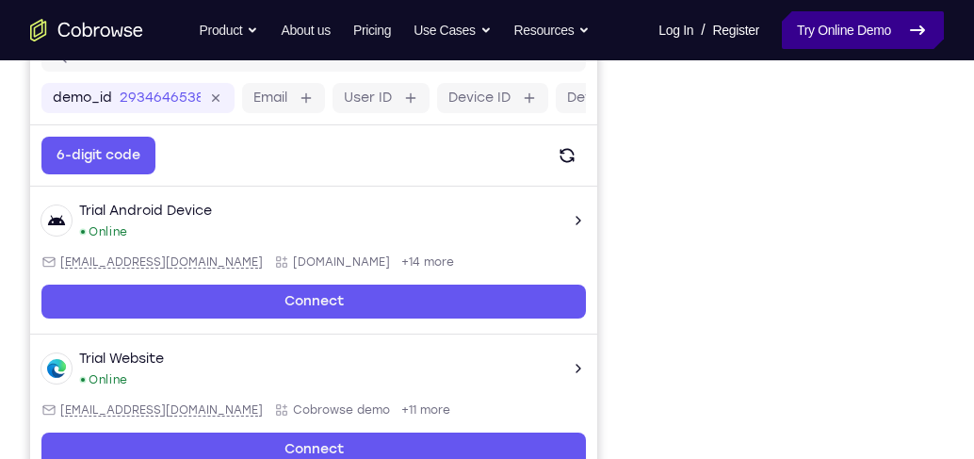
drag, startPoint x: 830, startPoint y: 30, endPoint x: 840, endPoint y: 25, distance: 10.5
click at [830, 30] on link "Try Online Demo" at bounding box center [863, 30] width 162 height 38
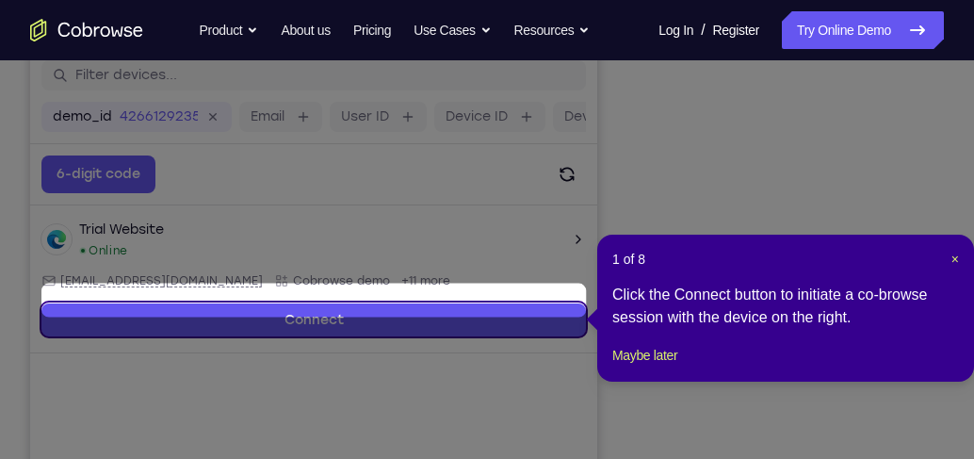
scroll to position [269, 0]
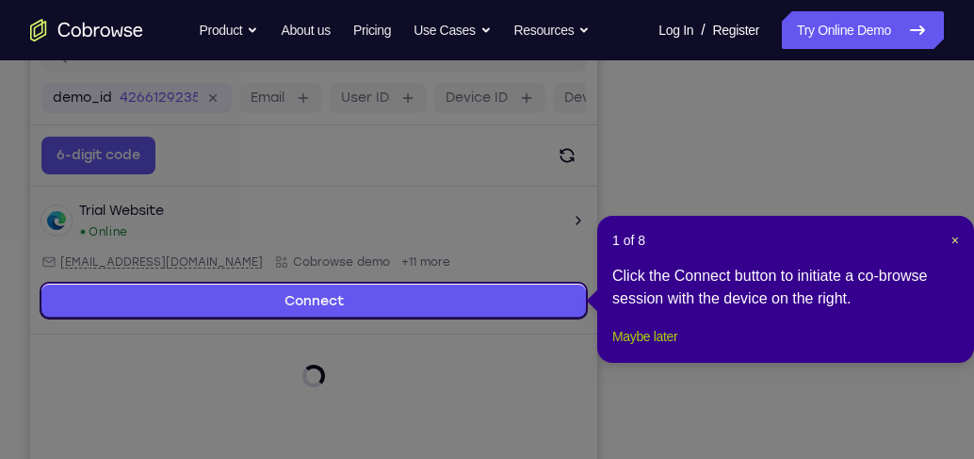
click at [652, 348] on button "Maybe later" at bounding box center [645, 336] width 65 height 23
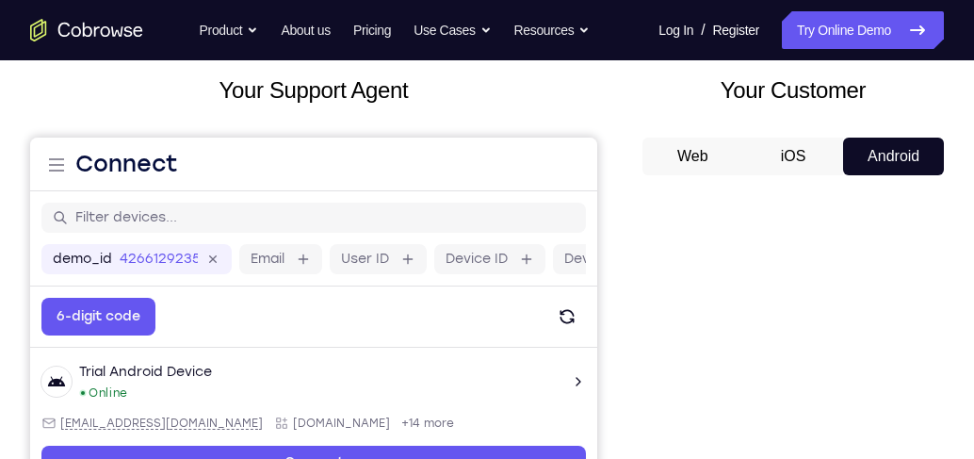
scroll to position [0, 0]
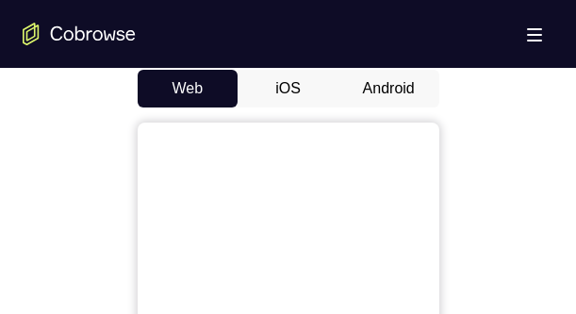
scroll to position [808, 0]
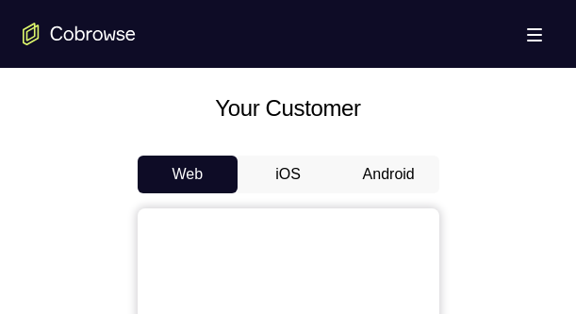
click at [401, 169] on button "Android" at bounding box center [388, 174] width 101 height 38
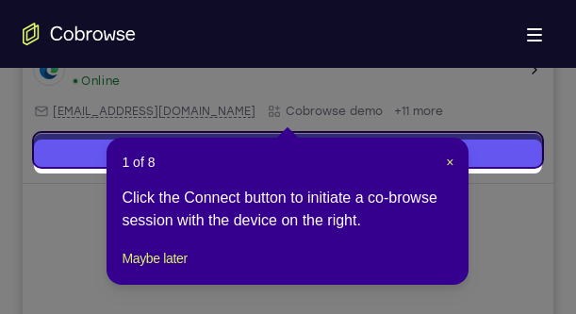
scroll to position [389, 0]
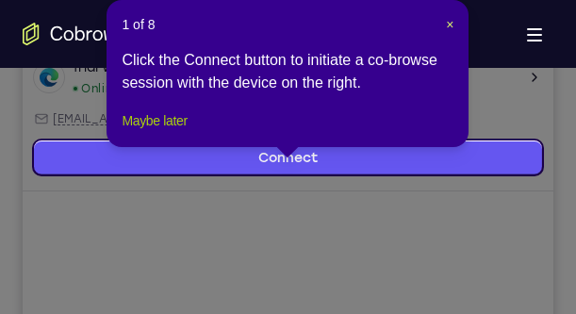
click at [172, 132] on button "Maybe later" at bounding box center [154, 120] width 65 height 23
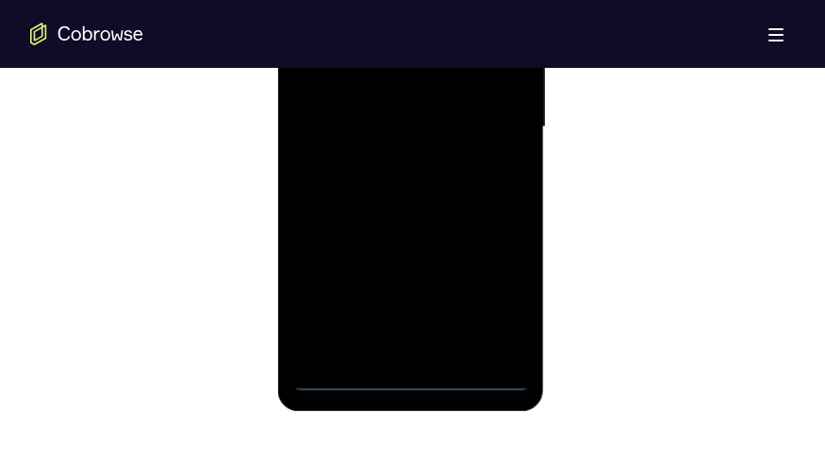
scroll to position [1259, 0]
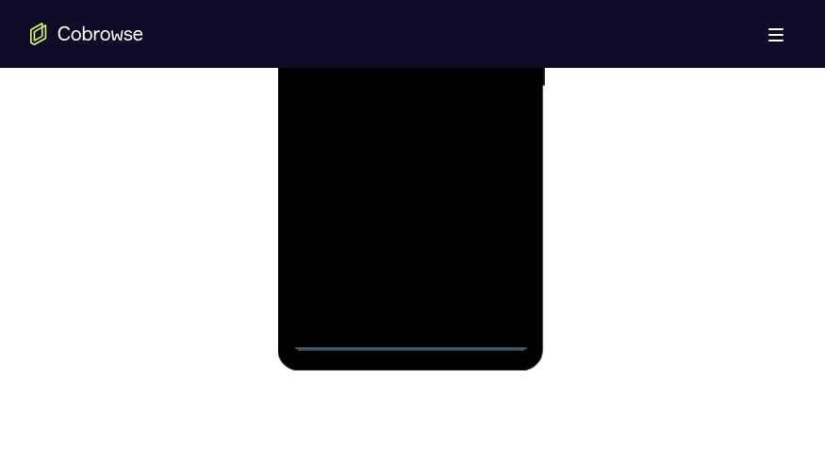
click at [416, 313] on div at bounding box center [410, 87] width 237 height 528
click at [488, 251] on div at bounding box center [410, 87] width 237 height 528
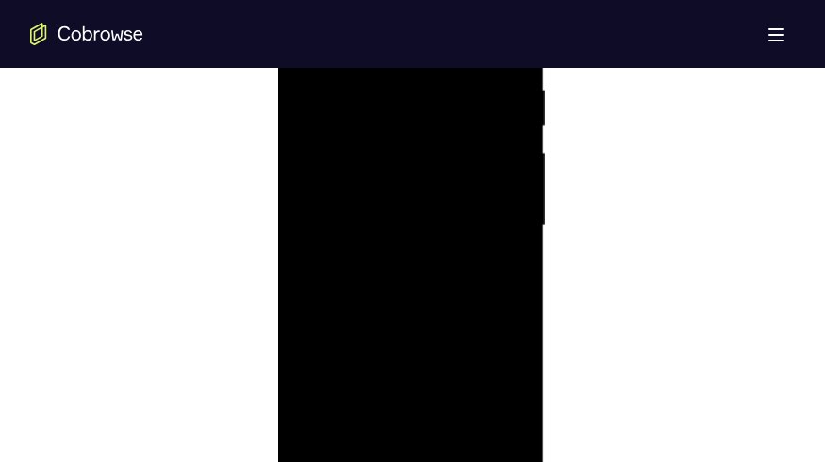
scroll to position [1033, 0]
click at [387, 134] on div at bounding box center [410, 313] width 237 height 528
click at [484, 305] on div at bounding box center [410, 313] width 237 height 528
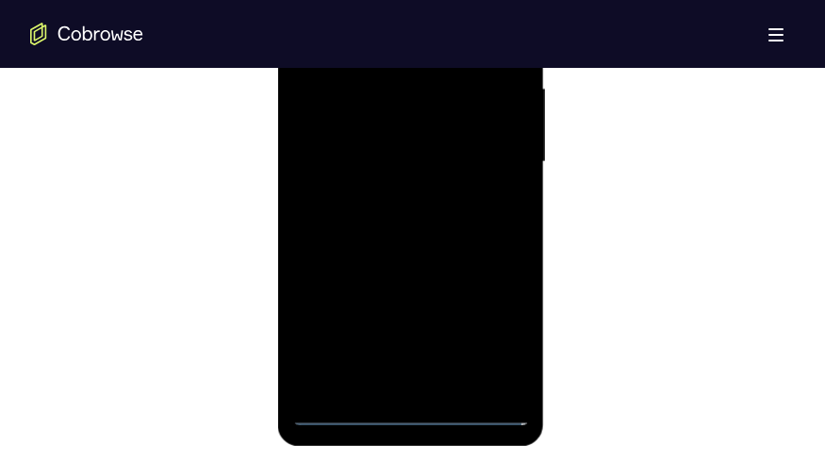
click at [388, 199] on div at bounding box center [410, 162] width 237 height 528
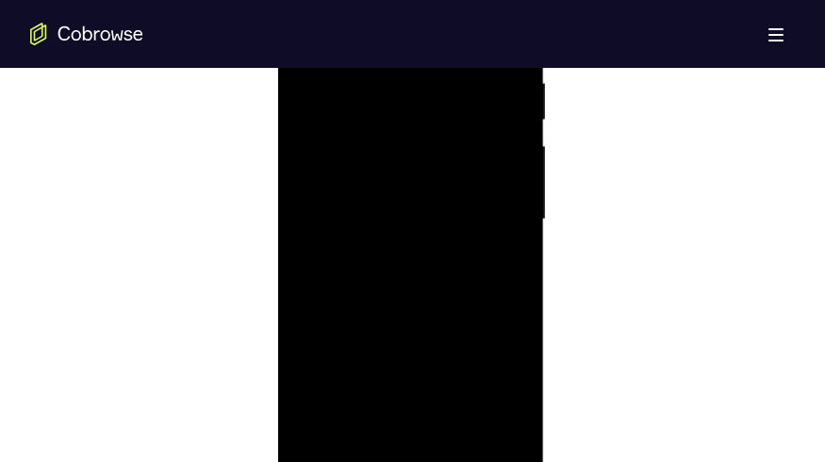
scroll to position [1108, 0]
click at [419, 217] on div at bounding box center [410, 238] width 237 height 528
click at [476, 265] on div at bounding box center [410, 238] width 237 height 528
click at [464, 237] on div at bounding box center [410, 238] width 237 height 528
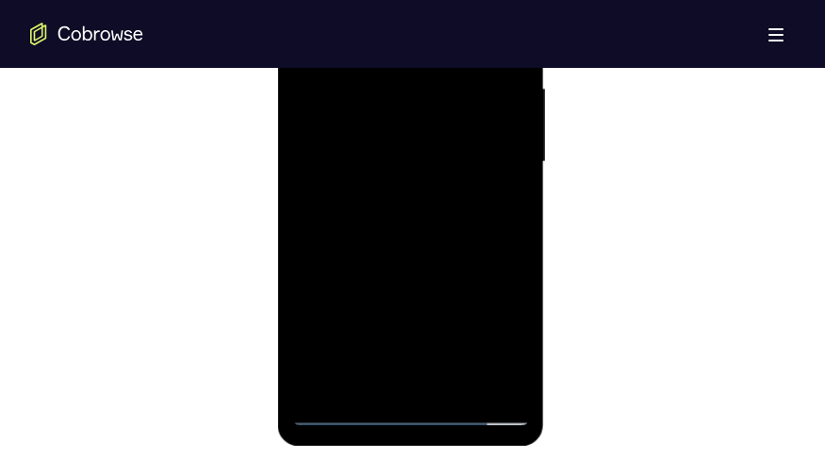
click at [431, 237] on div at bounding box center [410, 162] width 237 height 528
click at [515, 313] on div at bounding box center [410, 162] width 237 height 528
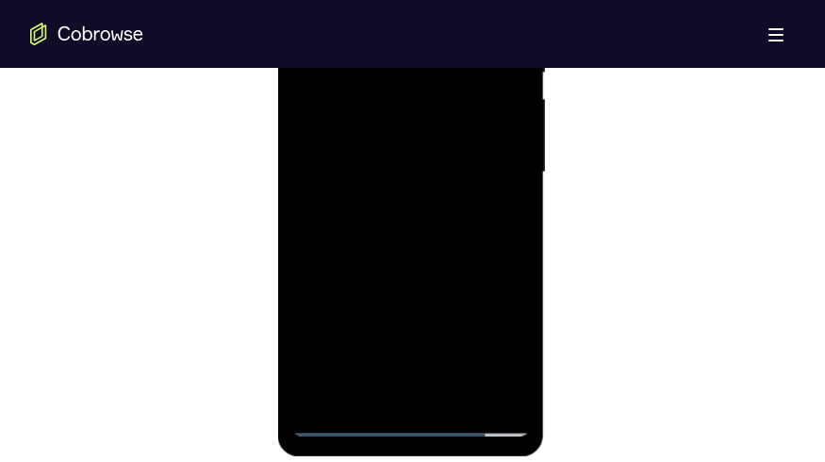
scroll to position [1033, 0]
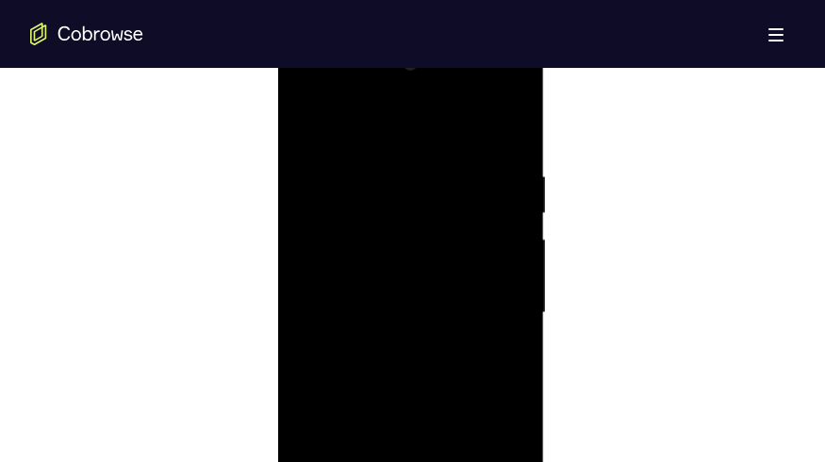
drag, startPoint x: 467, startPoint y: 364, endPoint x: 472, endPoint y: 217, distance: 147.1
click at [472, 217] on div at bounding box center [410, 313] width 237 height 528
drag, startPoint x: 490, startPoint y: 339, endPoint x: 491, endPoint y: 191, distance: 148.0
click at [491, 191] on div at bounding box center [410, 313] width 237 height 528
drag, startPoint x: 497, startPoint y: 239, endPoint x: 492, endPoint y: 91, distance: 148.0
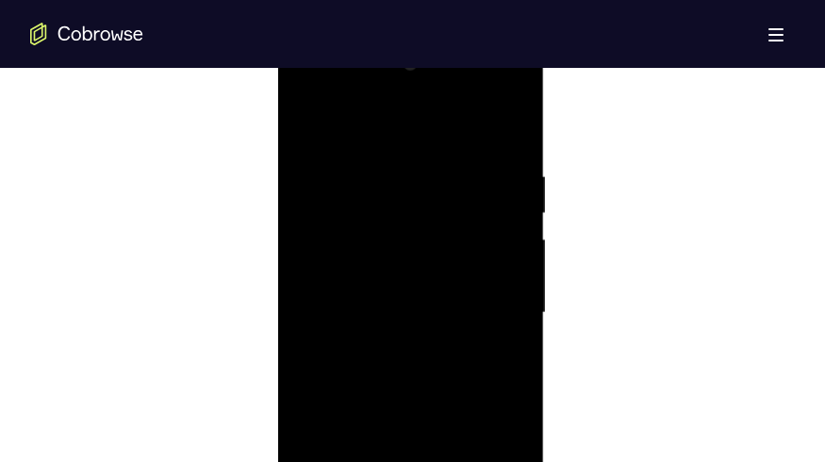
click at [492, 91] on div at bounding box center [410, 313] width 237 height 528
drag, startPoint x: 412, startPoint y: 352, endPoint x: 420, endPoint y: 155, distance: 197.1
click at [420, 155] on div at bounding box center [410, 313] width 237 height 528
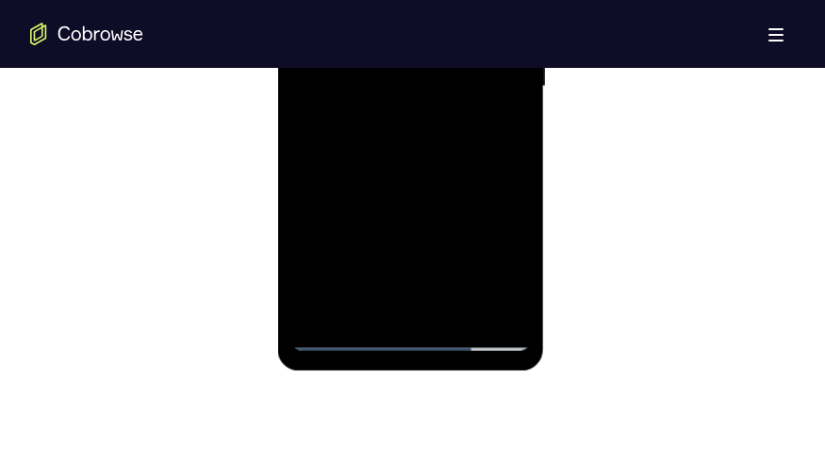
scroll to position [1108, 0]
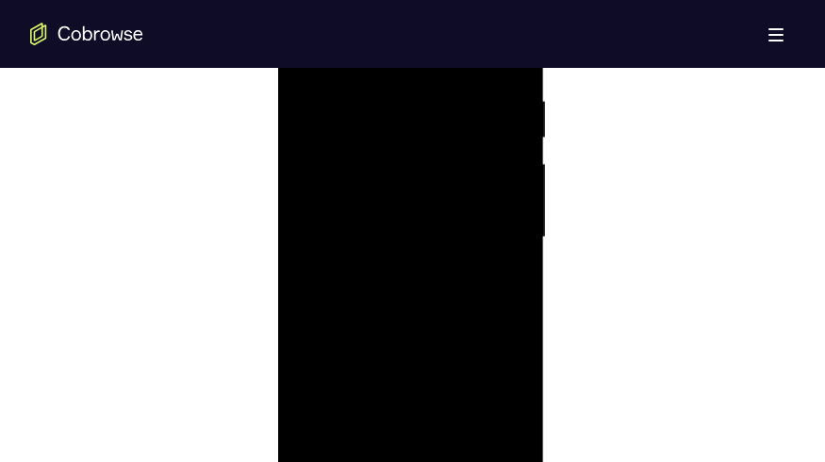
drag, startPoint x: 363, startPoint y: 271, endPoint x: 354, endPoint y: 73, distance: 199.0
click at [354, 73] on div at bounding box center [410, 238] width 237 height 528
drag, startPoint x: 416, startPoint y: 325, endPoint x: 424, endPoint y: 137, distance: 188.7
click at [423, 142] on div at bounding box center [410, 238] width 237 height 528
drag, startPoint x: 404, startPoint y: 289, endPoint x: 428, endPoint y: 51, distance: 239.6
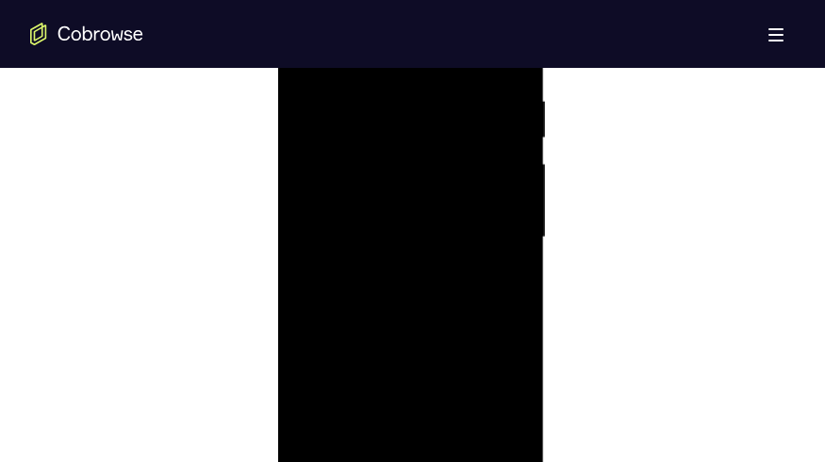
click at [428, 51] on div at bounding box center [410, 238] width 237 height 528
drag, startPoint x: 450, startPoint y: 315, endPoint x: 451, endPoint y: 121, distance: 194.1
click at [451, 121] on div at bounding box center [410, 238] width 237 height 528
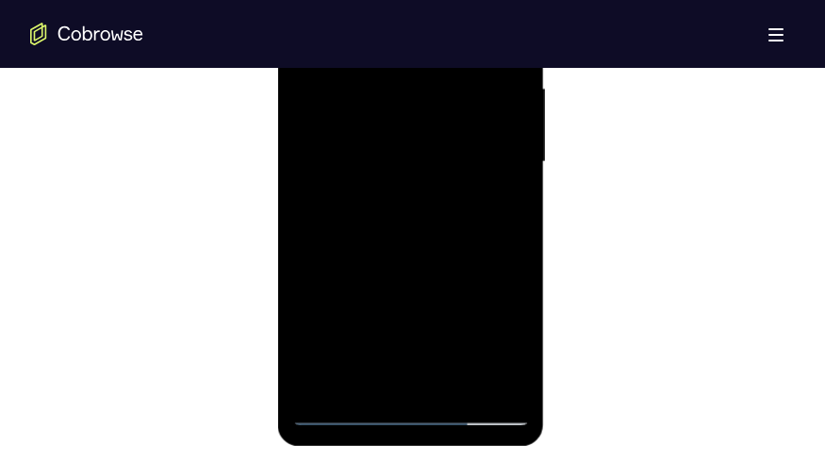
drag, startPoint x: 465, startPoint y: 280, endPoint x: 468, endPoint y: 81, distance: 198.9
click at [468, 81] on div at bounding box center [410, 162] width 237 height 528
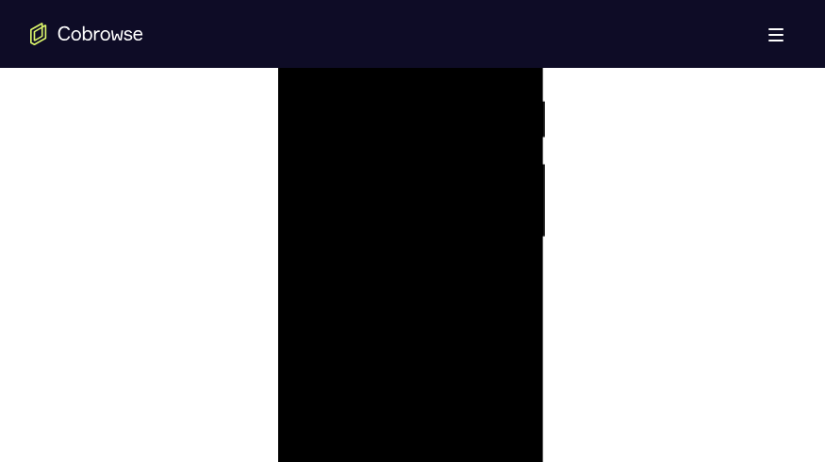
drag, startPoint x: 461, startPoint y: 252, endPoint x: 465, endPoint y: 171, distance: 81.1
click at [465, 171] on div at bounding box center [410, 238] width 237 height 528
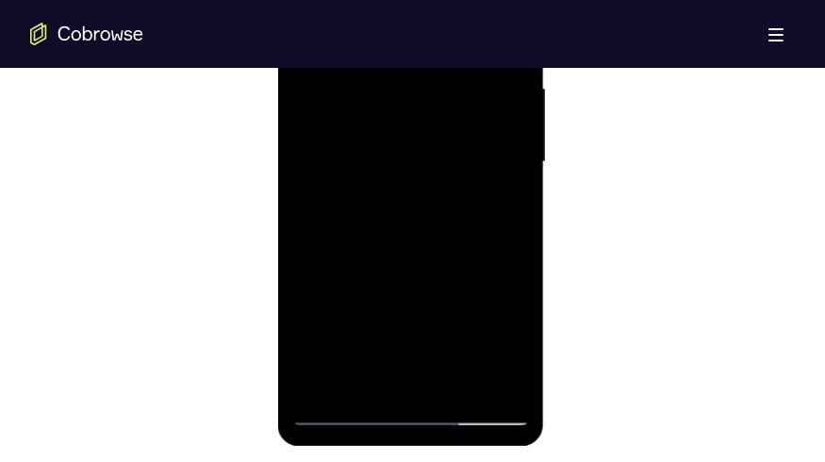
click at [456, 313] on div at bounding box center [410, 162] width 237 height 528
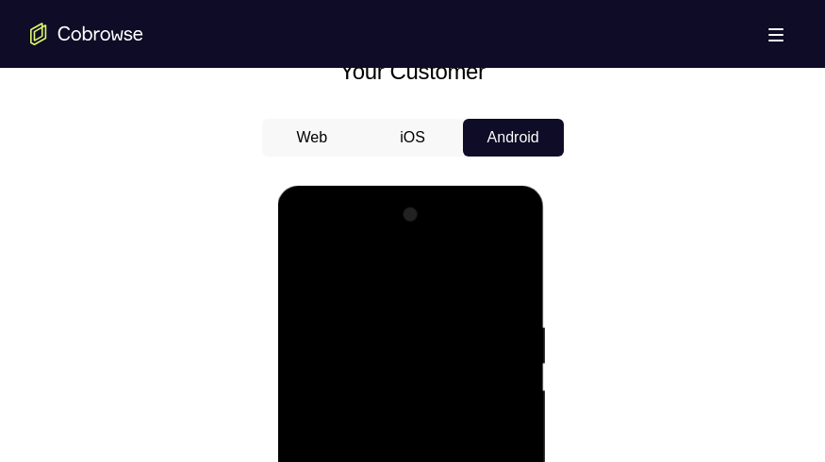
scroll to position [957, 0]
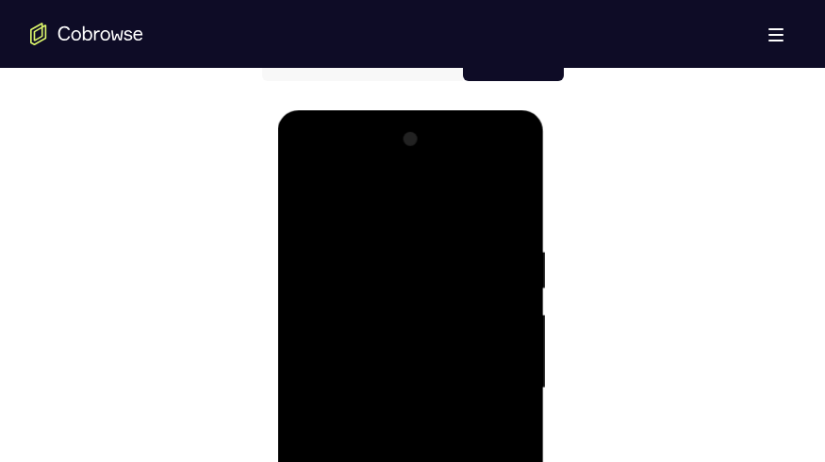
click at [516, 196] on div at bounding box center [410, 388] width 237 height 528
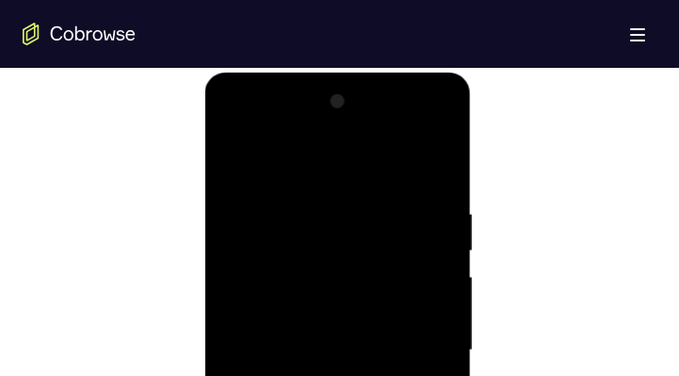
click at [442, 161] on div at bounding box center [338, 351] width 237 height 528
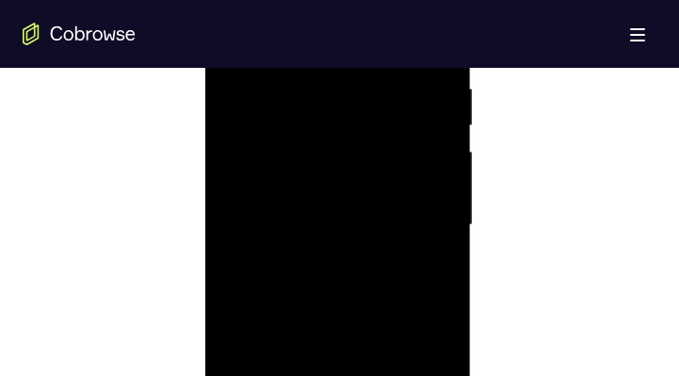
scroll to position [1084, 0]
click at [328, 313] on div at bounding box center [338, 224] width 237 height 528
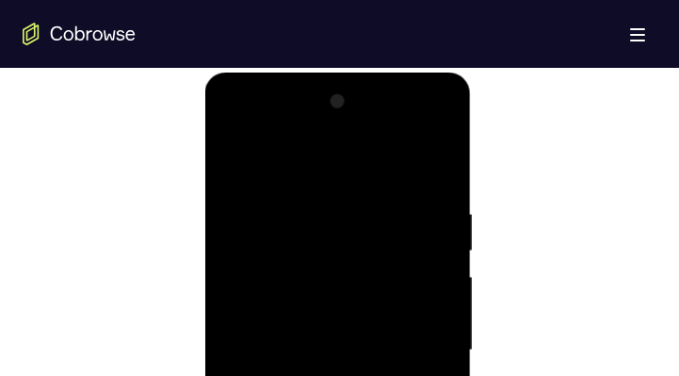
click at [236, 160] on div at bounding box center [338, 351] width 237 height 528
click at [445, 157] on div at bounding box center [338, 351] width 237 height 528
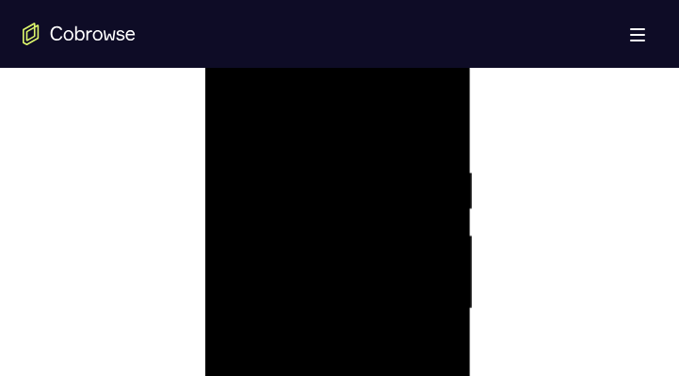
scroll to position [1021, 0]
click at [278, 177] on div at bounding box center [338, 288] width 237 height 528
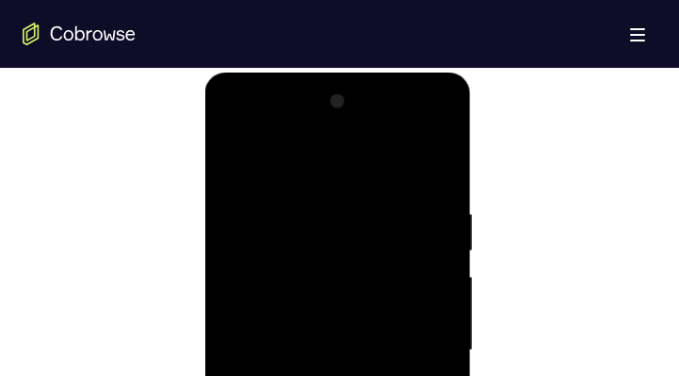
drag, startPoint x: 271, startPoint y: 221, endPoint x: 281, endPoint y: 301, distance: 79.7
click at [281, 301] on div at bounding box center [338, 351] width 237 height 528
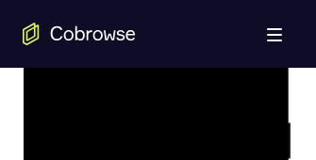
scroll to position [1052, 0]
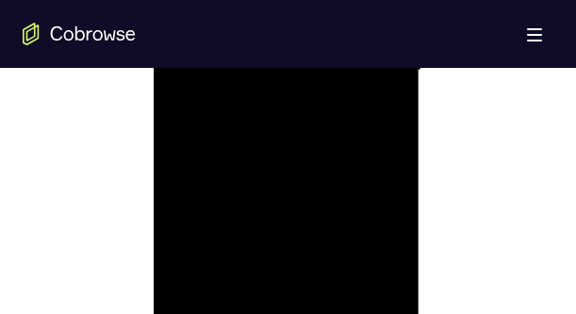
scroll to position [1180, 0]
click at [399, 255] on div at bounding box center [286, 128] width 237 height 528
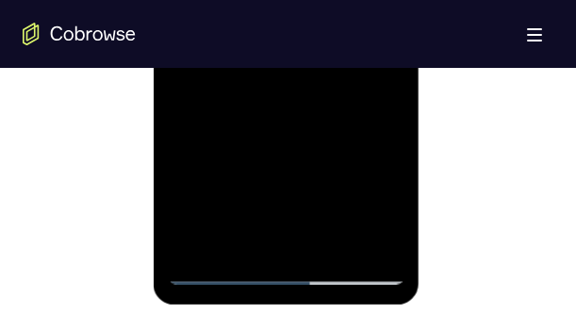
click at [195, 246] on div at bounding box center [286, 21] width 237 height 528
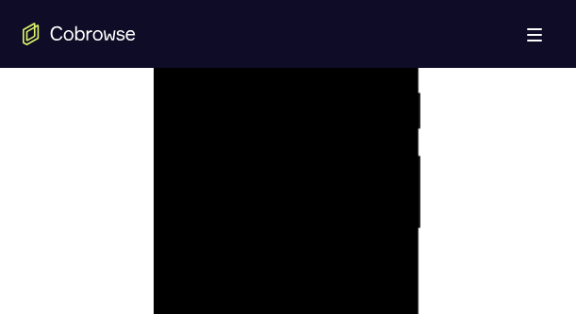
scroll to position [1072, 0]
click at [319, 83] on div at bounding box center [286, 237] width 237 height 528
click at [384, 181] on div at bounding box center [286, 290] width 237 height 528
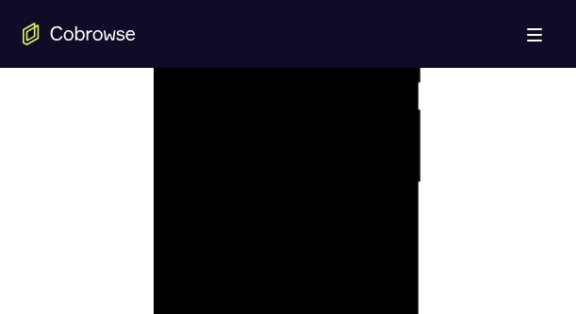
click at [384, 182] on div at bounding box center [286, 183] width 237 height 528
click at [384, 182] on div at bounding box center [286, 290] width 237 height 528
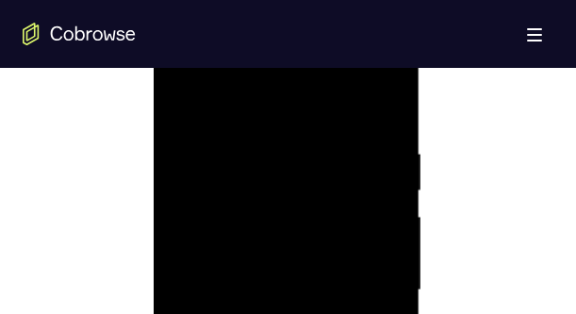
click at [384, 182] on div at bounding box center [286, 290] width 237 height 528
click at [384, 110] on div at bounding box center [286, 290] width 237 height 528
click at [240, 140] on div at bounding box center [286, 290] width 237 height 528
click at [395, 195] on div at bounding box center [286, 290] width 237 height 528
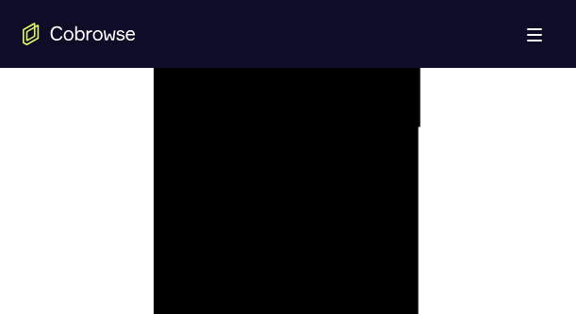
click at [391, 189] on div at bounding box center [286, 128] width 237 height 528
click at [384, 106] on div at bounding box center [286, 290] width 237 height 528
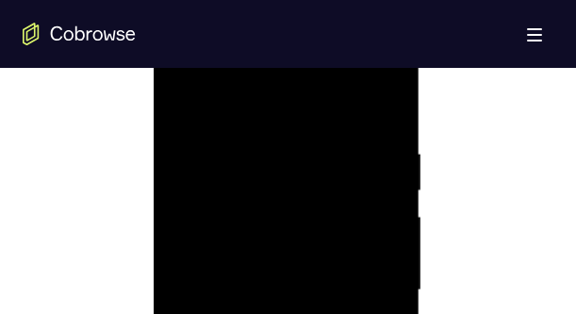
click at [383, 116] on div at bounding box center [286, 290] width 237 height 528
drag, startPoint x: 334, startPoint y: 147, endPoint x: 341, endPoint y: 295, distance: 148.1
click at [341, 295] on div at bounding box center [286, 290] width 237 height 528
click at [395, 272] on div at bounding box center [286, 75] width 237 height 528
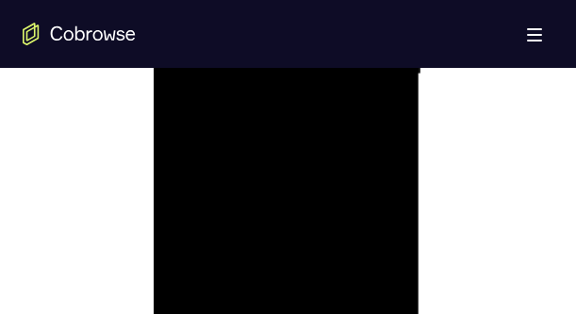
click at [391, 292] on div at bounding box center [286, 75] width 237 height 528
drag, startPoint x: 377, startPoint y: 139, endPoint x: 245, endPoint y: 152, distance: 132.6
click at [245, 152] on div at bounding box center [286, 290] width 237 height 528
drag, startPoint x: 376, startPoint y: 143, endPoint x: 277, endPoint y: 150, distance: 99.2
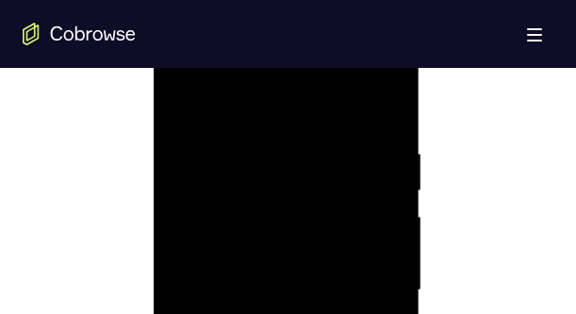
click at [262, 150] on div at bounding box center [286, 290] width 237 height 528
drag, startPoint x: 368, startPoint y: 147, endPoint x: 252, endPoint y: 155, distance: 117.1
click at [252, 155] on div at bounding box center [286, 290] width 237 height 528
drag, startPoint x: 391, startPoint y: 152, endPoint x: 286, endPoint y: 155, distance: 105.6
click at [286, 155] on div at bounding box center [286, 290] width 237 height 528
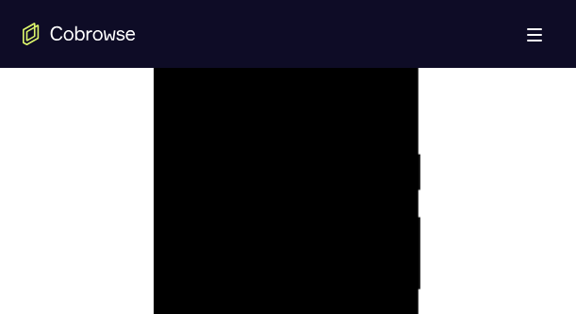
drag, startPoint x: 311, startPoint y: 162, endPoint x: 247, endPoint y: 162, distance: 64.1
click at [247, 162] on div at bounding box center [286, 290] width 237 height 528
drag, startPoint x: 376, startPoint y: 153, endPoint x: 243, endPoint y: 155, distance: 132.9
click at [235, 158] on div at bounding box center [286, 290] width 237 height 528
drag, startPoint x: 361, startPoint y: 145, endPoint x: 215, endPoint y: 151, distance: 146.2
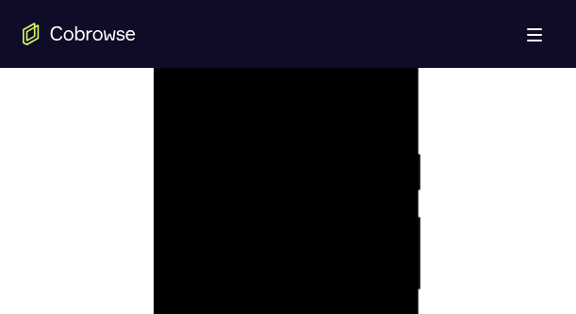
click at [215, 151] on div at bounding box center [286, 290] width 237 height 528
drag, startPoint x: 273, startPoint y: 151, endPoint x: 212, endPoint y: 151, distance: 61.3
click at [211, 151] on div at bounding box center [286, 290] width 237 height 528
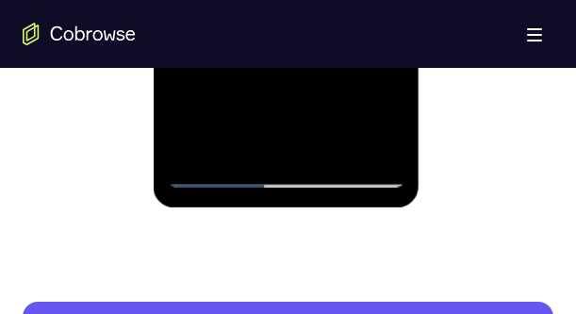
scroll to position [1287, 0]
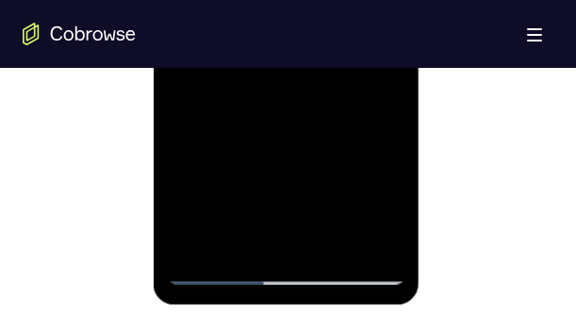
click at [199, 245] on div at bounding box center [286, 21] width 237 height 528
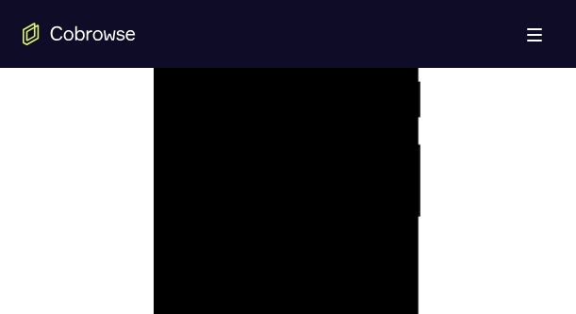
scroll to position [1072, 0]
drag, startPoint x: 315, startPoint y: 144, endPoint x: 304, endPoint y: 263, distance: 119.2
click at [308, 279] on div at bounding box center [286, 237] width 237 height 528
drag, startPoint x: 276, startPoint y: 106, endPoint x: 270, endPoint y: 288, distance: 182.9
click at [270, 301] on div at bounding box center [286, 237] width 237 height 528
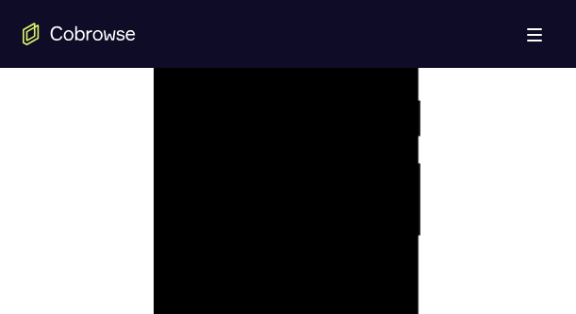
drag, startPoint x: 273, startPoint y: 151, endPoint x: 263, endPoint y: 336, distance: 185.9
click at [263, 313] on div at bounding box center [286, 237] width 237 height 528
drag, startPoint x: 272, startPoint y: 156, endPoint x: 262, endPoint y: 267, distance: 110.7
click at [262, 267] on div at bounding box center [286, 237] width 237 height 528
drag, startPoint x: 266, startPoint y: 264, endPoint x: 259, endPoint y: 150, distance: 114.2
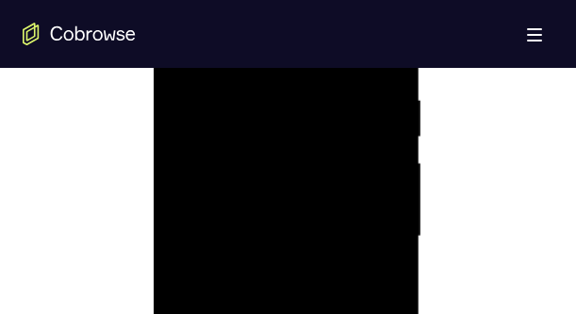
click at [259, 150] on div at bounding box center [286, 237] width 237 height 528
click at [283, 299] on div at bounding box center [286, 75] width 237 height 528
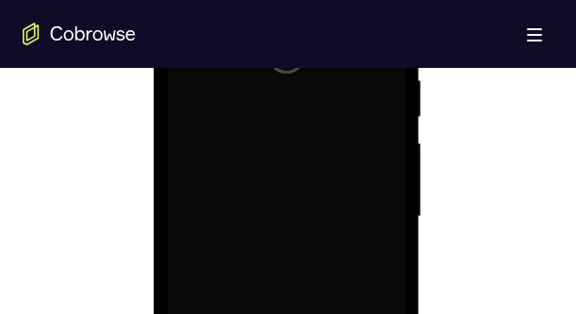
scroll to position [1072, 0]
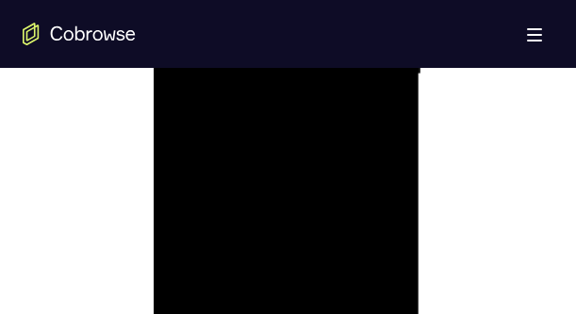
click at [372, 251] on div at bounding box center [286, 75] width 237 height 528
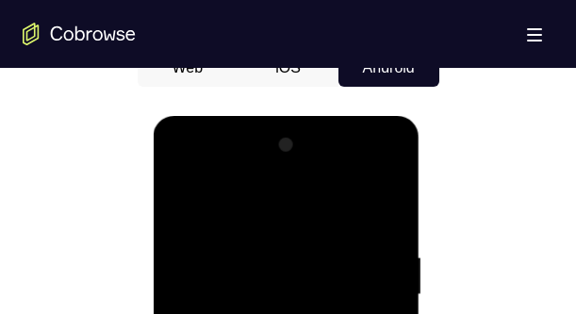
scroll to position [910, 0]
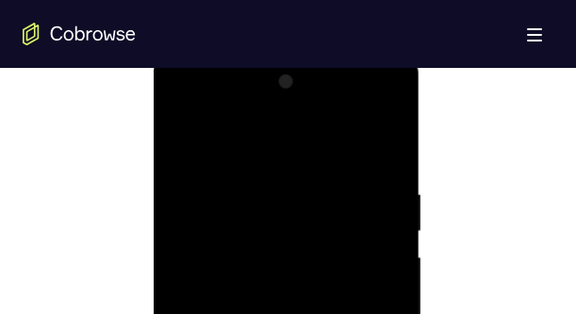
scroll to position [1072, 0]
click at [369, 226] on div at bounding box center [286, 237] width 237 height 528
click at [268, 109] on div at bounding box center [286, 75] width 237 height 528
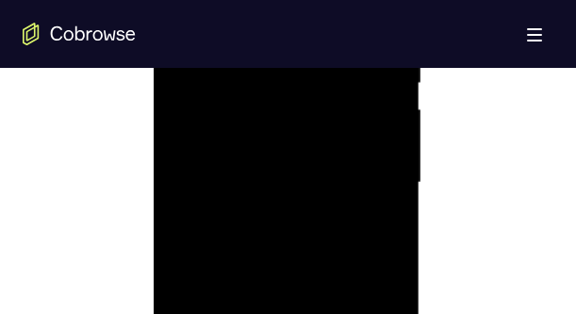
click at [256, 172] on div at bounding box center [286, 183] width 237 height 528
click at [278, 179] on div at bounding box center [286, 183] width 237 height 528
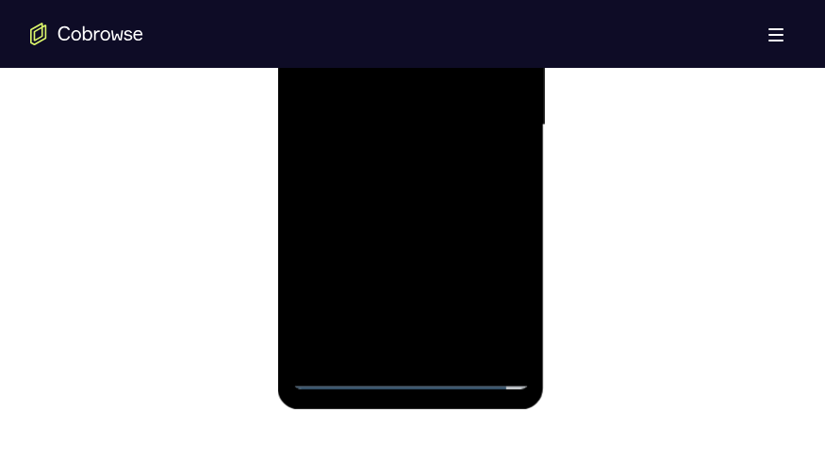
scroll to position [1223, 0]
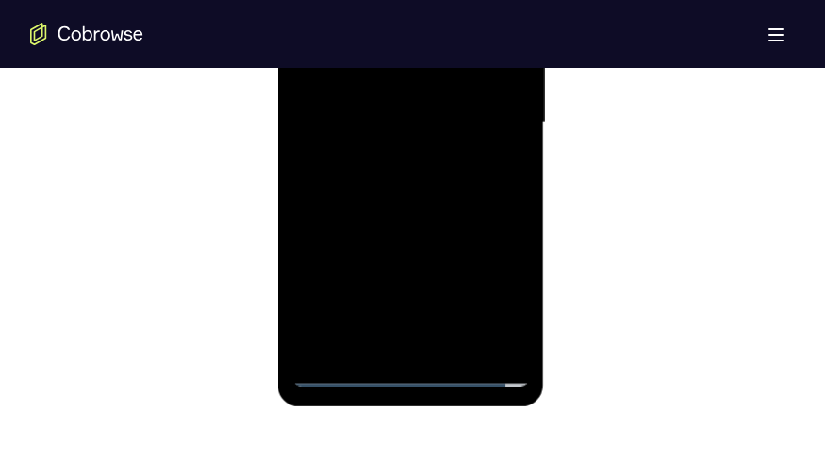
click at [389, 158] on div at bounding box center [410, 123] width 237 height 528
click at [395, 108] on div at bounding box center [410, 123] width 237 height 528
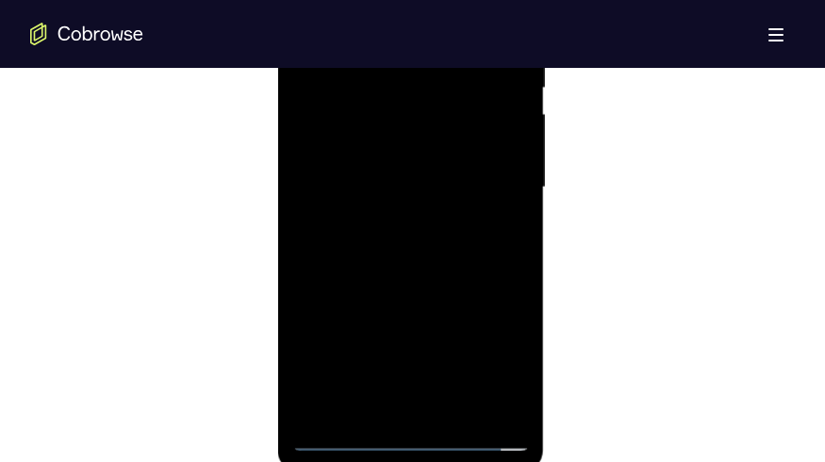
scroll to position [1072, 0]
click at [509, 112] on div at bounding box center [410, 273] width 237 height 528
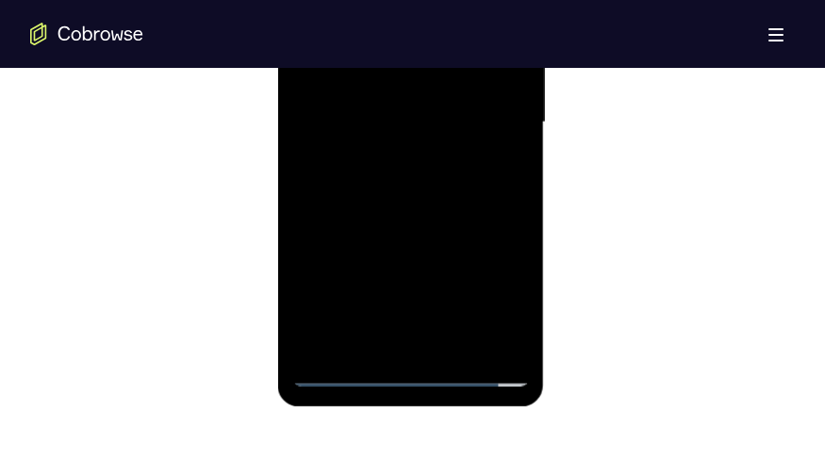
click at [511, 313] on div at bounding box center [410, 123] width 237 height 528
click at [456, 313] on div at bounding box center [410, 123] width 237 height 528
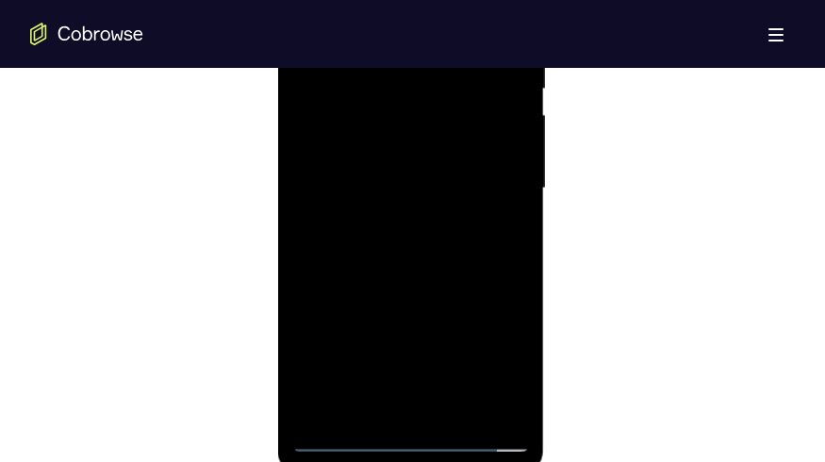
scroll to position [1072, 0]
click at [417, 313] on div at bounding box center [410, 273] width 237 height 528
click at [450, 313] on div at bounding box center [410, 273] width 237 height 528
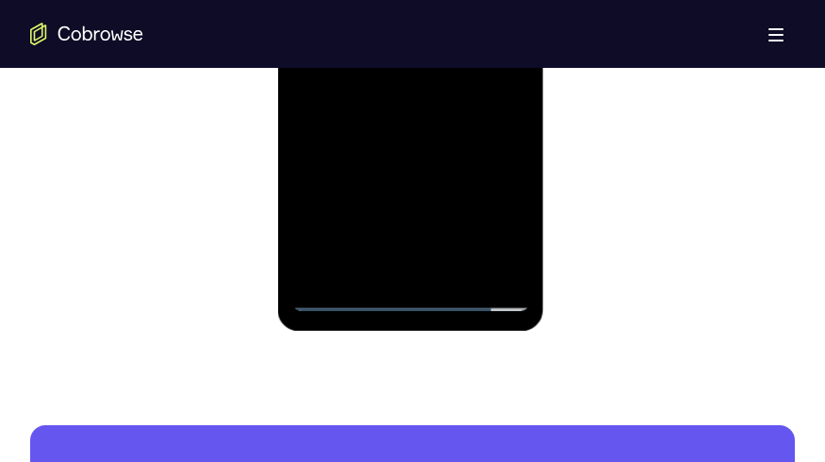
click at [361, 263] on div at bounding box center [410, 47] width 237 height 528
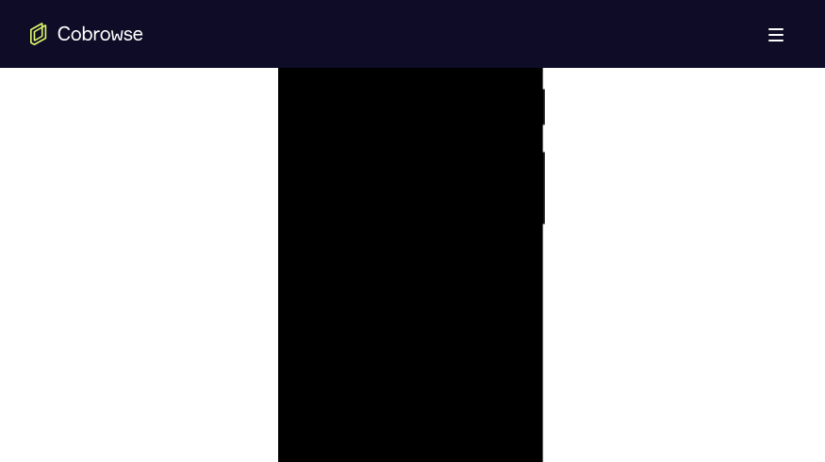
scroll to position [1072, 0]
click at [309, 87] on div at bounding box center [410, 273] width 237 height 528
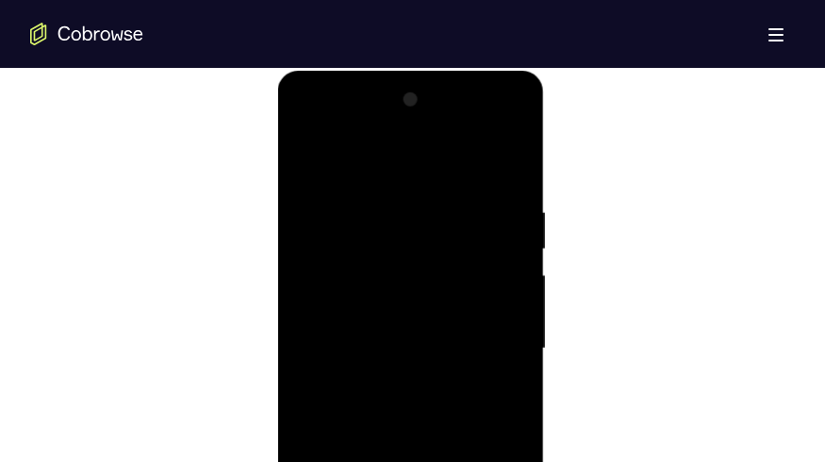
click at [314, 155] on div at bounding box center [410, 349] width 237 height 528
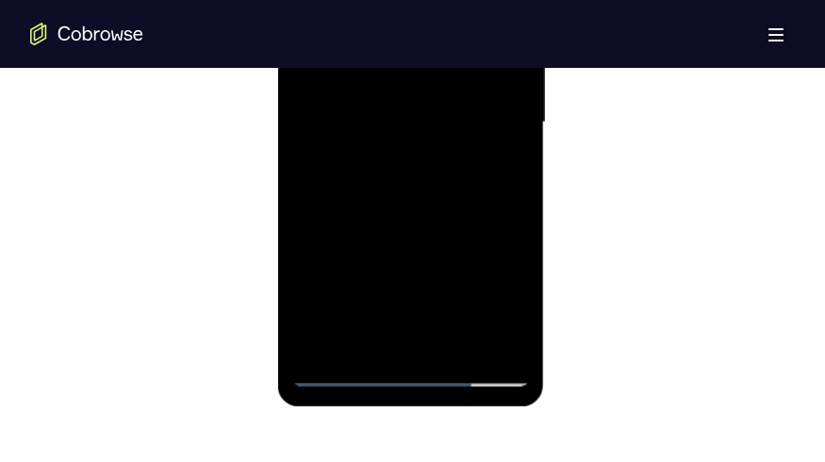
scroll to position [1148, 0]
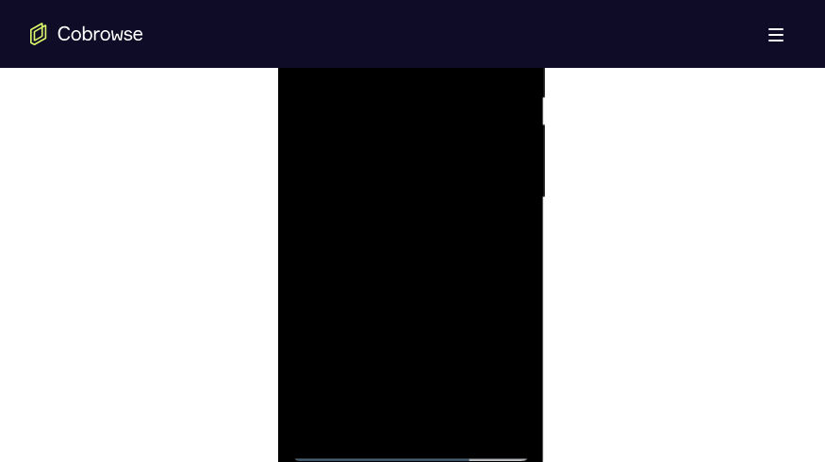
drag, startPoint x: 448, startPoint y: 368, endPoint x: 436, endPoint y: 237, distance: 132.4
click at [436, 237] on div at bounding box center [410, 198] width 237 height 528
drag, startPoint x: 451, startPoint y: 312, endPoint x: 450, endPoint y: 203, distance: 109.3
click at [450, 203] on div at bounding box center [410, 198] width 237 height 528
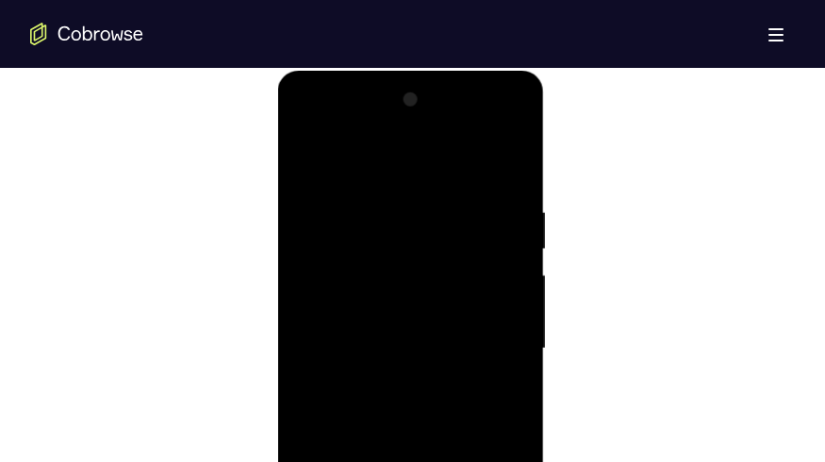
drag, startPoint x: 459, startPoint y: 365, endPoint x: 486, endPoint y: 200, distance: 167.2
click at [487, 102] on div at bounding box center [410, 349] width 237 height 528
drag, startPoint x: 457, startPoint y: 169, endPoint x: 460, endPoint y: 100, distance: 68.9
click at [460, 100] on div at bounding box center [410, 349] width 237 height 528
drag, startPoint x: 444, startPoint y: 350, endPoint x: 446, endPoint y: 181, distance: 168.7
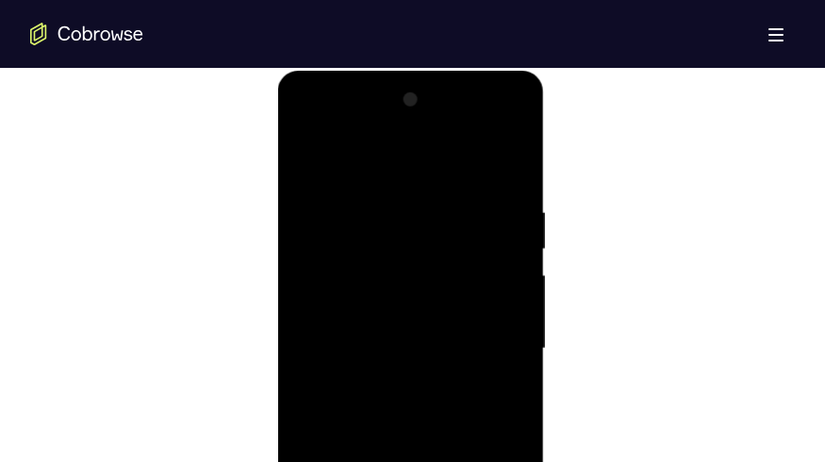
click at [446, 181] on div at bounding box center [410, 349] width 237 height 528
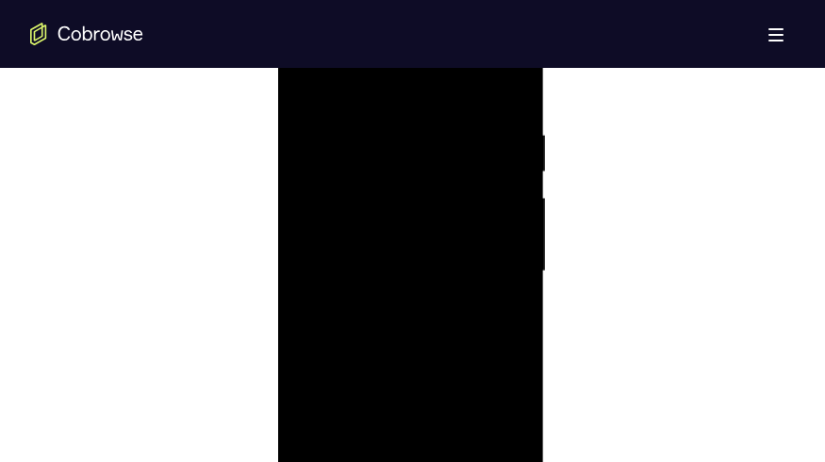
scroll to position [1072, 0]
drag, startPoint x: 449, startPoint y: 265, endPoint x: 466, endPoint y: 125, distance: 140.5
click at [466, 125] on div at bounding box center [410, 273] width 237 height 528
drag, startPoint x: 457, startPoint y: 373, endPoint x: 480, endPoint y: 146, distance: 228.2
click at [480, 147] on div at bounding box center [410, 273] width 237 height 528
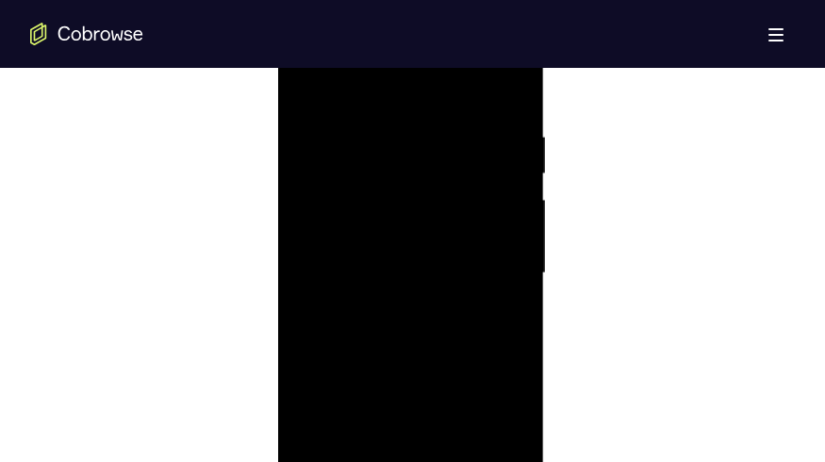
drag, startPoint x: 427, startPoint y: 315, endPoint x: 423, endPoint y: 191, distance: 123.5
click at [423, 191] on div at bounding box center [410, 273] width 237 height 528
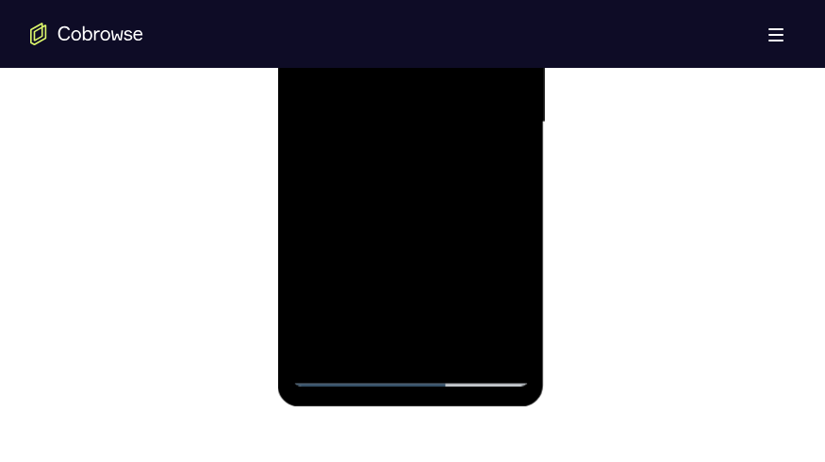
scroll to position [1148, 0]
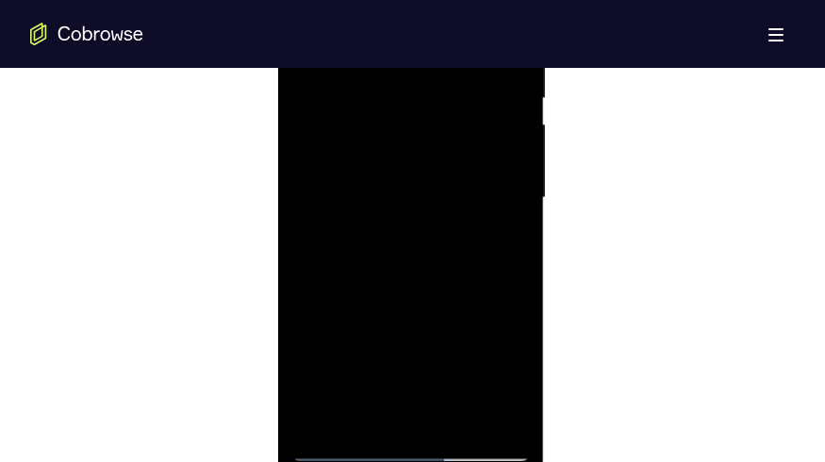
drag, startPoint x: 441, startPoint y: 304, endPoint x: 448, endPoint y: 149, distance: 155.6
click at [448, 149] on div at bounding box center [410, 198] width 237 height 528
drag, startPoint x: 457, startPoint y: 295, endPoint x: 455, endPoint y: 160, distance: 134.8
click at [455, 160] on div at bounding box center [410, 198] width 237 height 528
drag, startPoint x: 436, startPoint y: 292, endPoint x: 438, endPoint y: 172, distance: 120.6
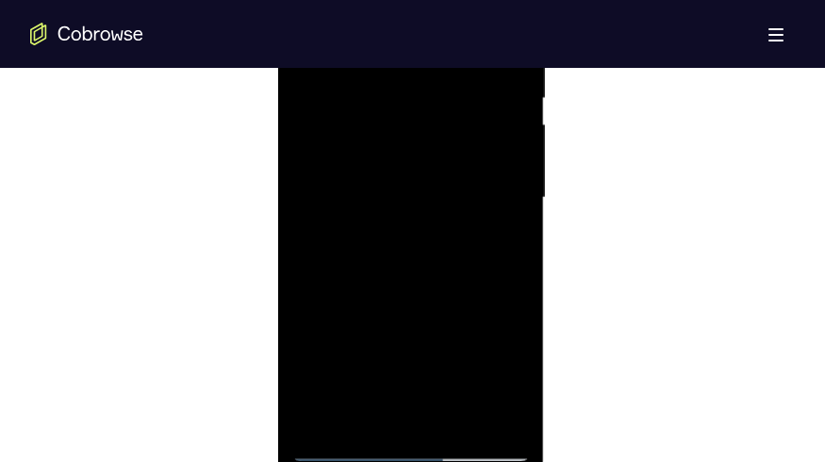
click at [438, 172] on div at bounding box center [410, 198] width 237 height 528
drag, startPoint x: 442, startPoint y: 286, endPoint x: 446, endPoint y: 165, distance: 121.6
click at [446, 165] on div at bounding box center [410, 198] width 237 height 528
drag, startPoint x: 440, startPoint y: 323, endPoint x: 439, endPoint y: 156, distance: 166.8
click at [439, 156] on div at bounding box center [410, 198] width 237 height 528
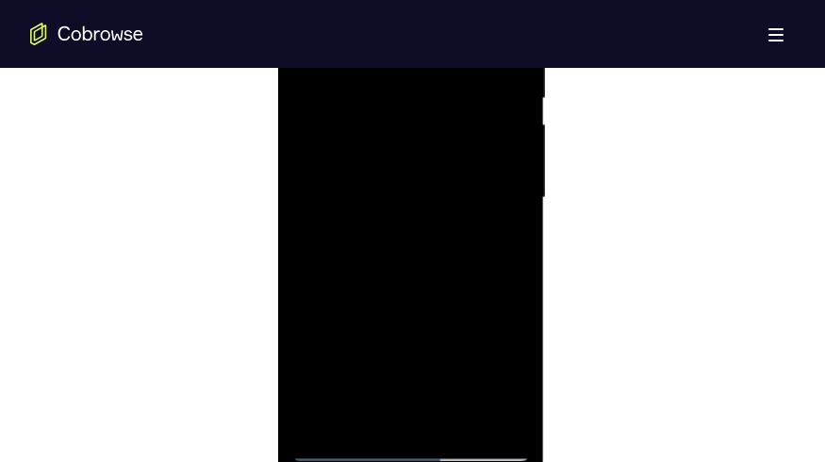
drag, startPoint x: 434, startPoint y: 373, endPoint x: 435, endPoint y: 165, distance: 208.3
click at [435, 165] on div at bounding box center [410, 198] width 237 height 528
drag, startPoint x: 432, startPoint y: 356, endPoint x: 435, endPoint y: 148, distance: 208.3
click at [435, 148] on div at bounding box center [410, 198] width 237 height 528
click at [327, 313] on div at bounding box center [410, 198] width 237 height 528
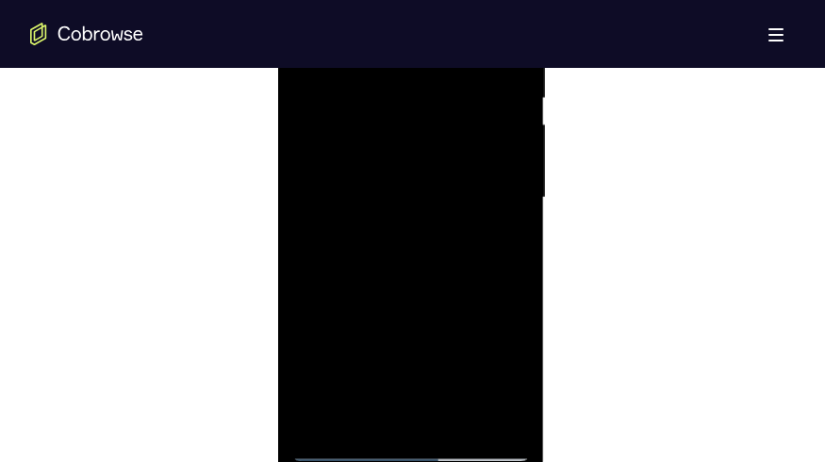
click at [327, 313] on div at bounding box center [410, 198] width 237 height 528
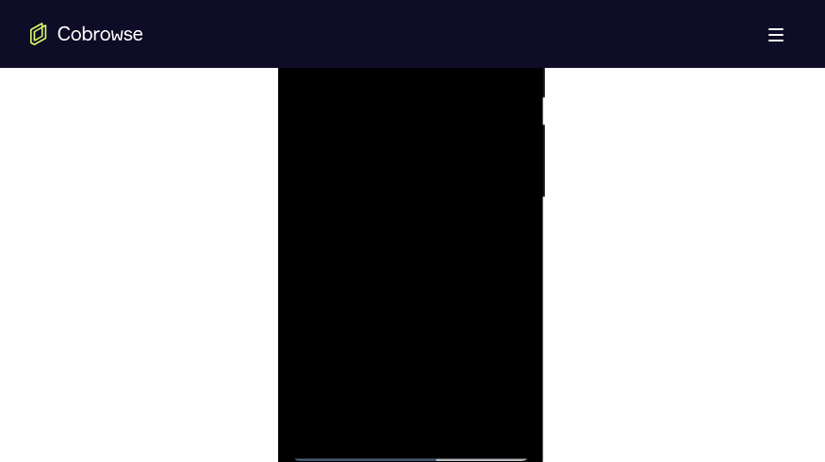
click at [327, 313] on div at bounding box center [410, 198] width 237 height 528
click at [326, 313] on div at bounding box center [410, 198] width 237 height 528
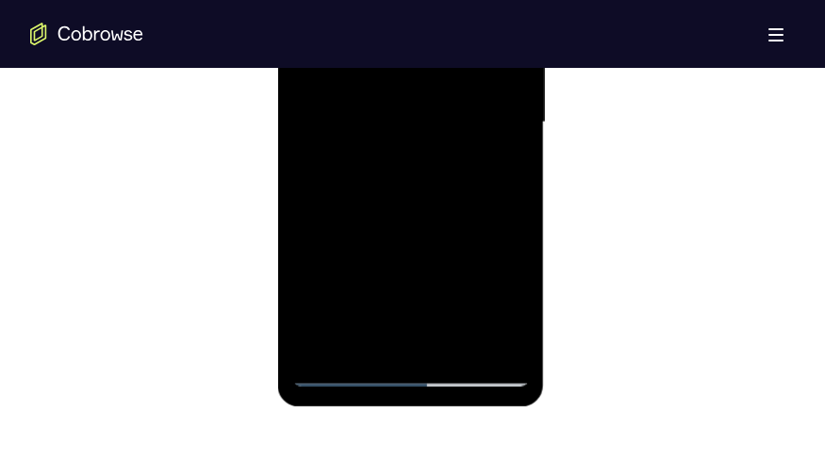
drag, startPoint x: 393, startPoint y: 159, endPoint x: 393, endPoint y: 340, distance: 180.9
click at [393, 313] on div at bounding box center [410, 123] width 237 height 528
drag, startPoint x: 378, startPoint y: 195, endPoint x: 384, endPoint y: 281, distance: 85.9
click at [384, 281] on div at bounding box center [410, 123] width 237 height 528
drag, startPoint x: 394, startPoint y: 155, endPoint x: 381, endPoint y: 281, distance: 126.0
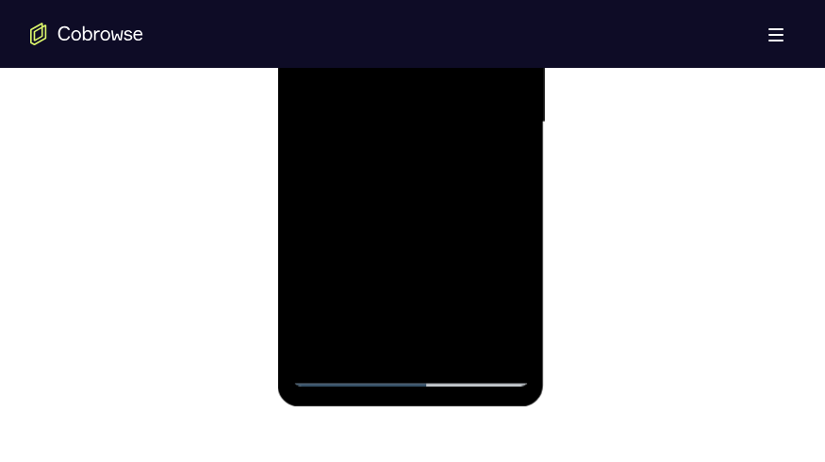
click at [381, 281] on div at bounding box center [410, 123] width 237 height 528
drag, startPoint x: 381, startPoint y: 210, endPoint x: 375, endPoint y: 262, distance: 52.1
click at [376, 259] on div at bounding box center [410, 123] width 237 height 528
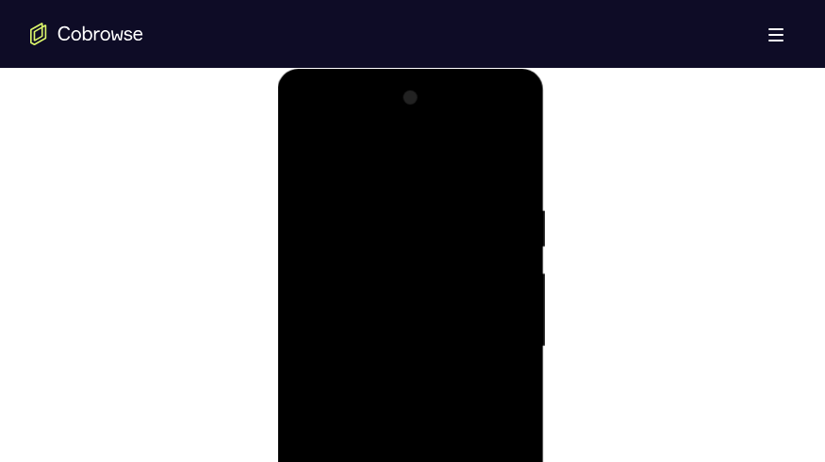
scroll to position [997, 0]
drag, startPoint x: 489, startPoint y: 200, endPoint x: 478, endPoint y: 197, distance: 11.7
click at [375, 199] on div at bounding box center [410, 349] width 237 height 528
drag, startPoint x: 491, startPoint y: 196, endPoint x: 401, endPoint y: 202, distance: 89.7
click at [401, 202] on div at bounding box center [410, 349] width 237 height 528
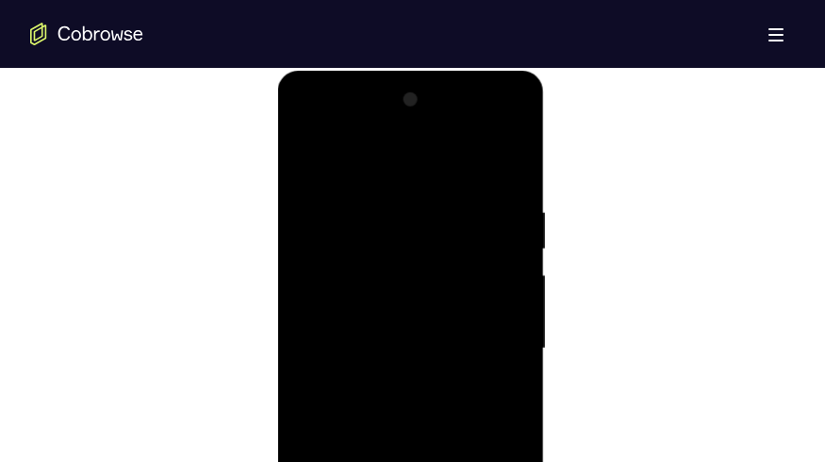
drag, startPoint x: 410, startPoint y: 209, endPoint x: 380, endPoint y: 209, distance: 30.2
click at [380, 209] on div at bounding box center [410, 349] width 237 height 528
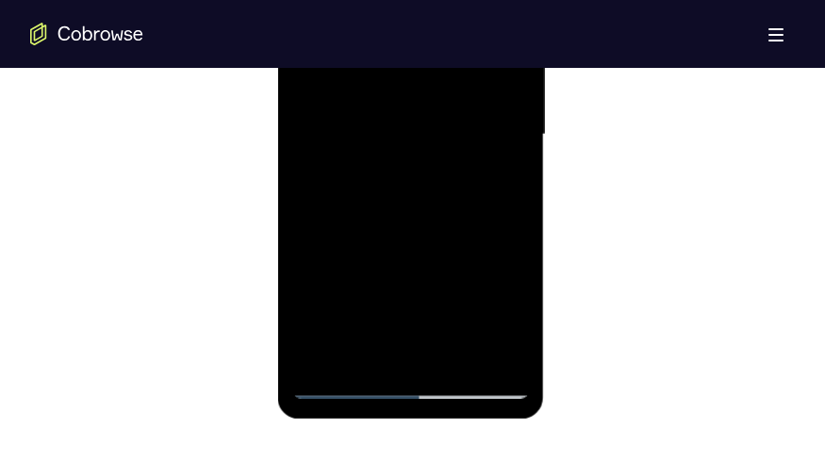
scroll to position [1299, 0]
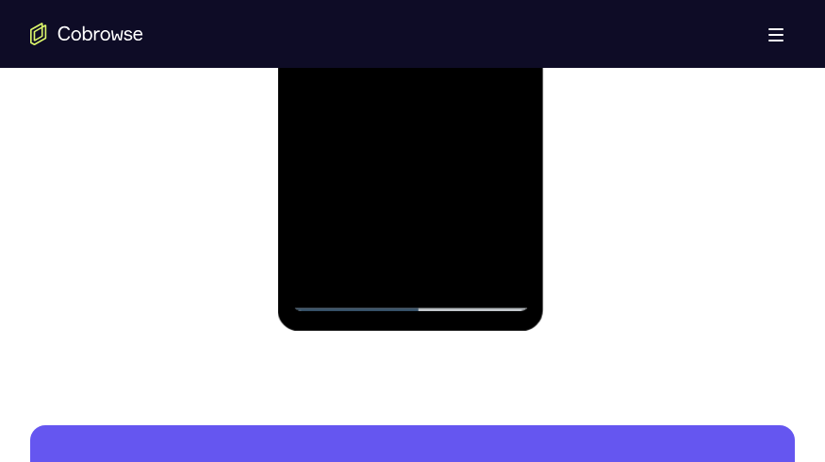
click at [521, 267] on div at bounding box center [410, 47] width 237 height 528
click at [521, 248] on div at bounding box center [410, 47] width 237 height 528
click at [408, 263] on div at bounding box center [410, 47] width 237 height 528
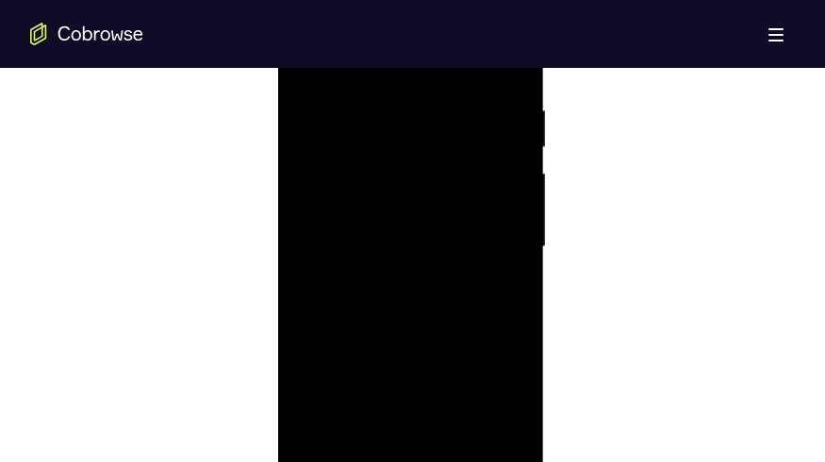
scroll to position [1072, 0]
drag, startPoint x: 434, startPoint y: 349, endPoint x: 463, endPoint y: 118, distance: 232.6
click at [463, 118] on div at bounding box center [410, 273] width 237 height 528
drag, startPoint x: 425, startPoint y: 387, endPoint x: 448, endPoint y: 74, distance: 313.7
click at [448, 77] on div at bounding box center [410, 273] width 237 height 528
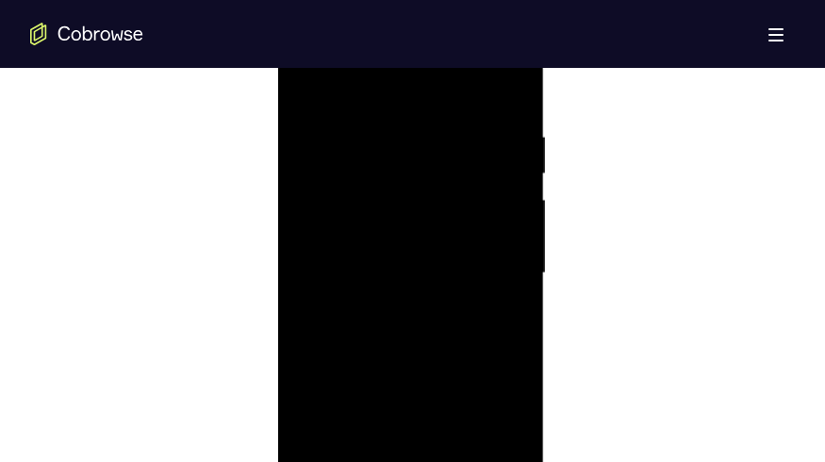
drag, startPoint x: 437, startPoint y: 375, endPoint x: 433, endPoint y: 86, distance: 289.4
click at [435, 97] on div at bounding box center [410, 273] width 237 height 528
drag, startPoint x: 374, startPoint y: 338, endPoint x: 434, endPoint y: 72, distance: 273.4
click at [410, 86] on div at bounding box center [410, 273] width 237 height 528
drag, startPoint x: 406, startPoint y: 374, endPoint x: 459, endPoint y: 123, distance: 256.2
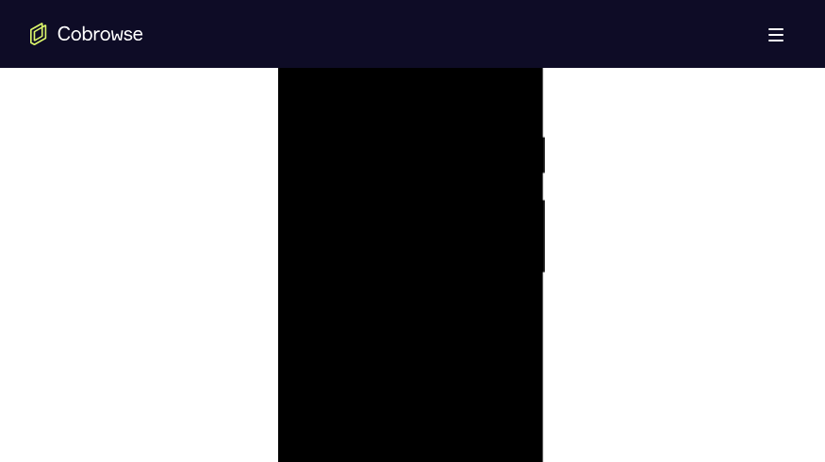
click at [457, 129] on div at bounding box center [410, 273] width 237 height 528
drag, startPoint x: 442, startPoint y: 381, endPoint x: 478, endPoint y: 85, distance: 298.1
click at [478, 85] on div at bounding box center [410, 273] width 237 height 528
drag, startPoint x: 446, startPoint y: 363, endPoint x: 504, endPoint y: 66, distance: 302.6
click at [504, 66] on div at bounding box center [410, 273] width 237 height 528
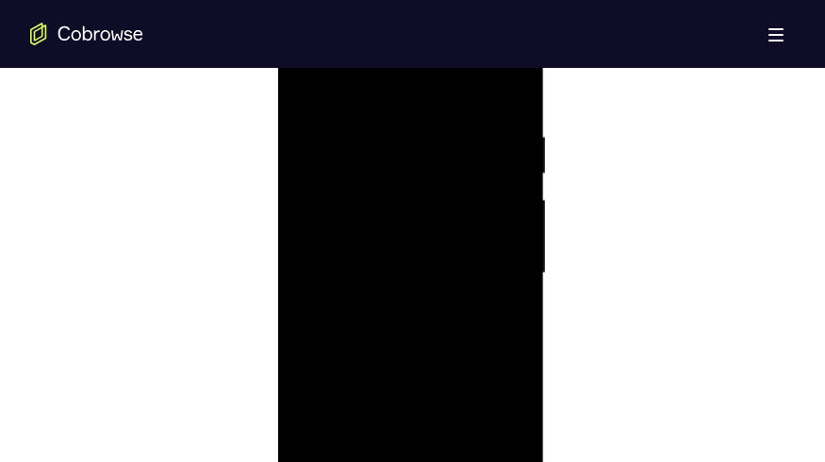
drag, startPoint x: 434, startPoint y: 396, endPoint x: 427, endPoint y: 63, distance: 332.8
click at [427, 63] on div at bounding box center [410, 273] width 237 height 528
drag, startPoint x: 407, startPoint y: 391, endPoint x: 409, endPoint y: 120, distance: 271.4
click at [408, 122] on div at bounding box center [410, 273] width 237 height 528
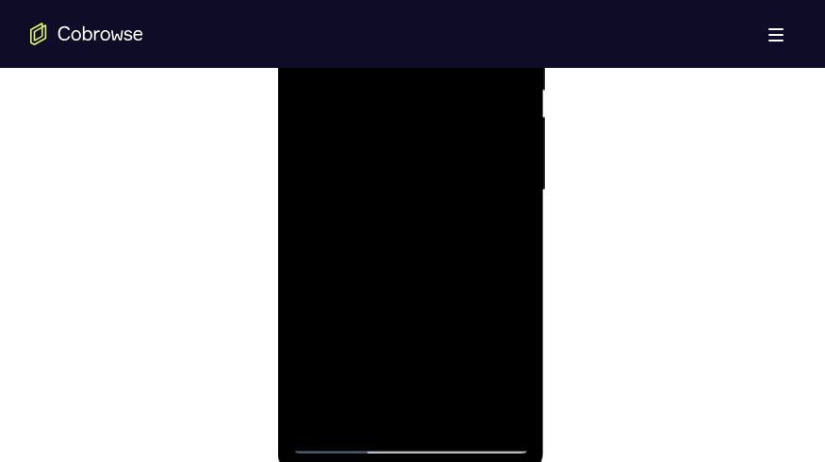
scroll to position [1299, 0]
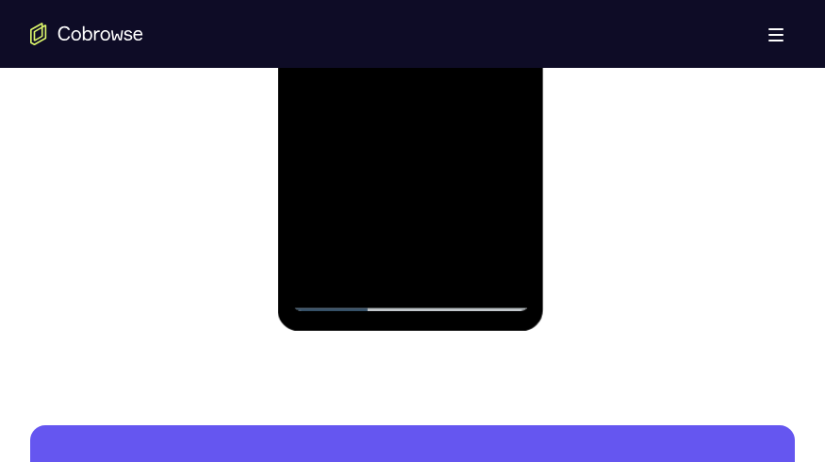
click at [311, 274] on div at bounding box center [410, 47] width 237 height 528
click at [311, 275] on div at bounding box center [410, 47] width 237 height 528
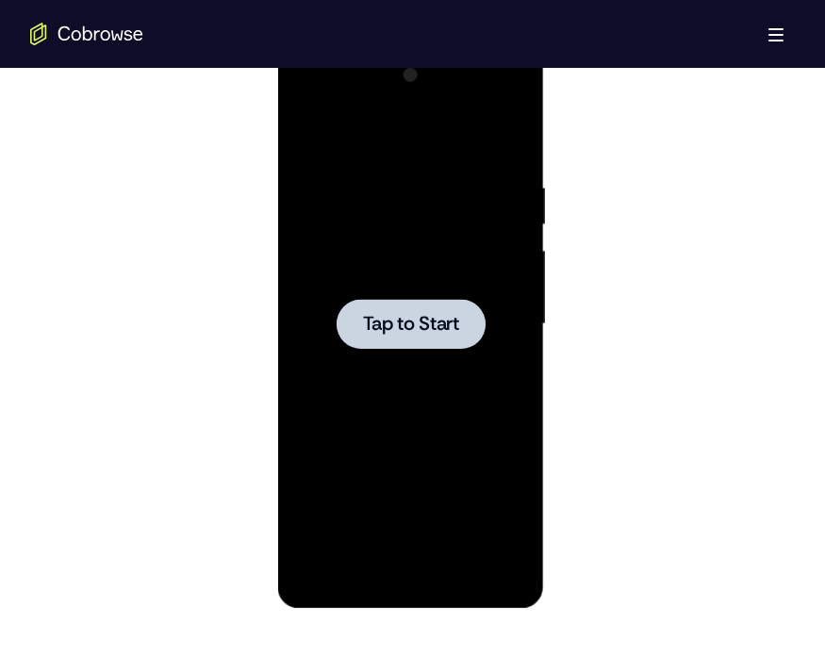
scroll to position [997, 0]
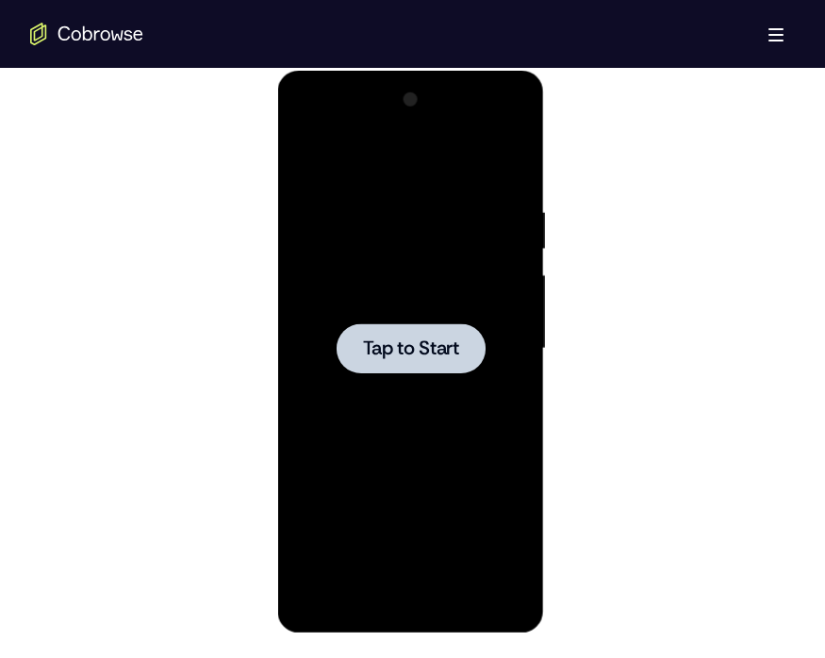
click at [460, 313] on div at bounding box center [410, 348] width 149 height 50
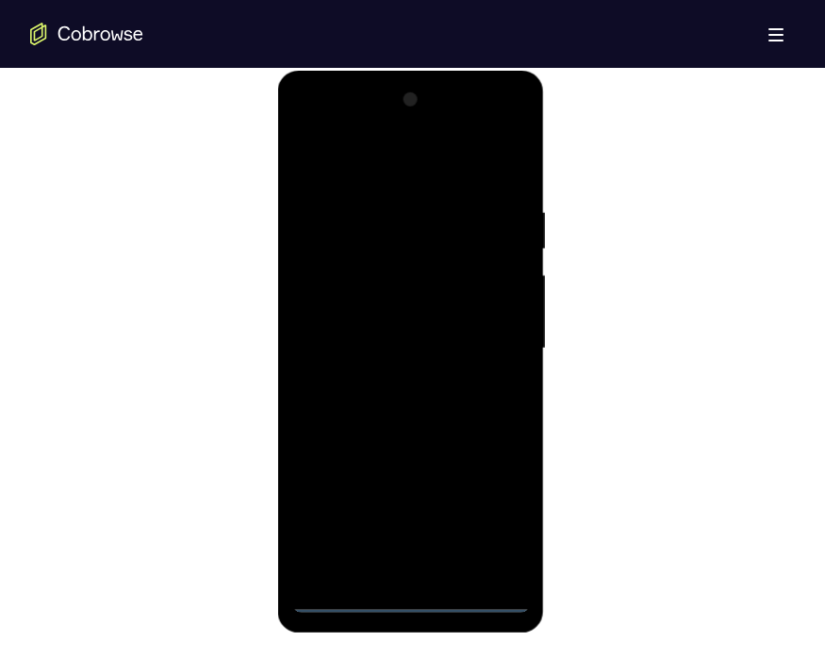
click at [427, 313] on div at bounding box center [410, 349] width 237 height 528
click at [493, 313] on div at bounding box center [410, 349] width 237 height 528
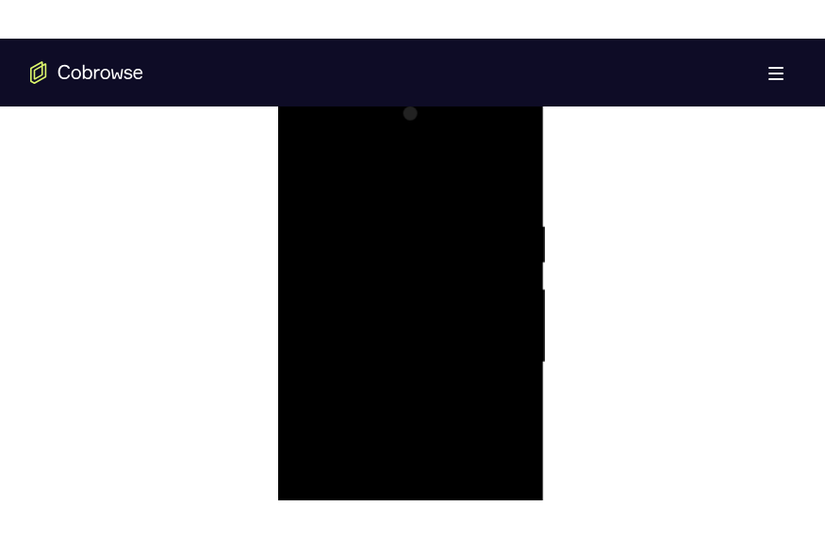
scroll to position [980, 0]
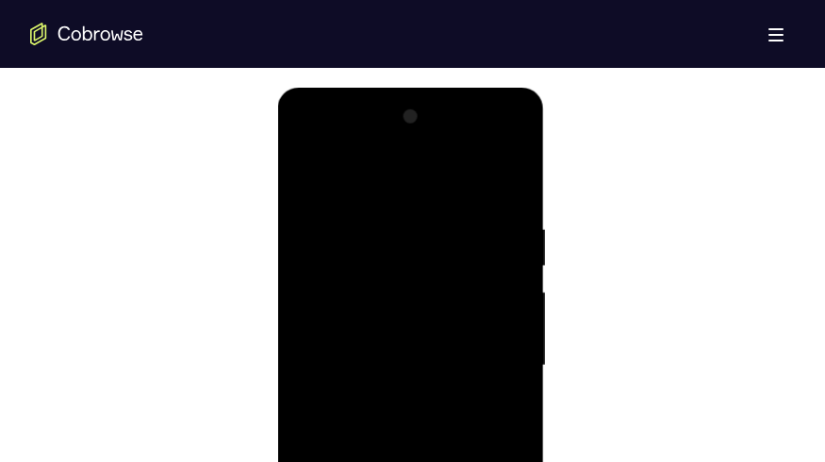
click at [421, 180] on div at bounding box center [410, 366] width 237 height 528
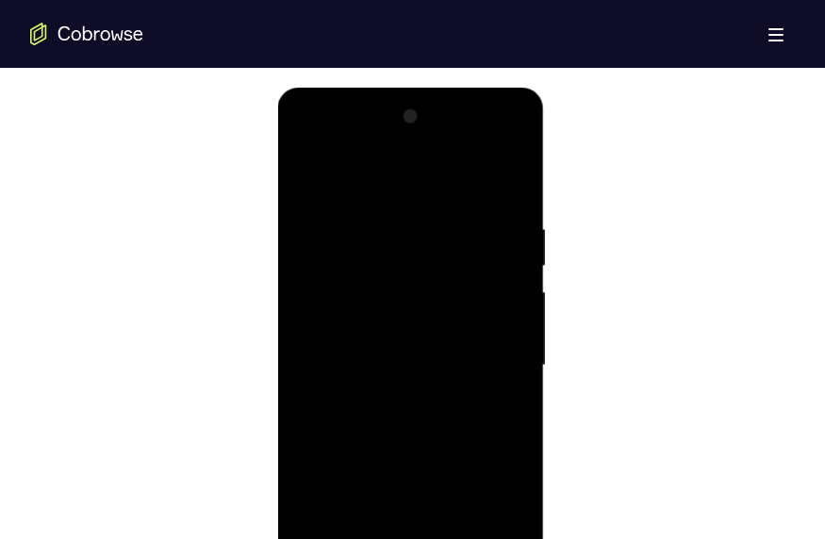
scroll to position [1055, 0]
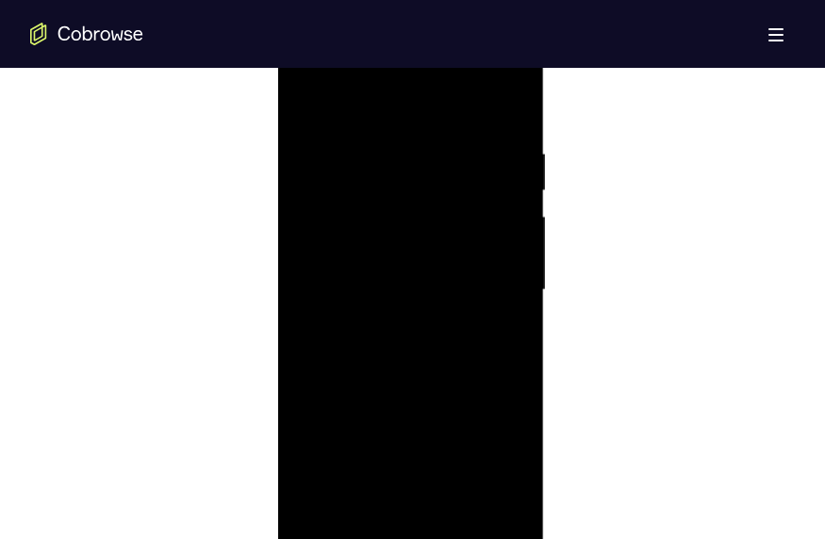
click at [495, 280] on div at bounding box center [410, 290] width 237 height 528
click at [393, 313] on div at bounding box center [410, 290] width 237 height 528
click at [383, 276] on div at bounding box center [410, 290] width 237 height 528
click at [397, 249] on div at bounding box center [410, 290] width 237 height 528
click at [397, 297] on div at bounding box center [410, 290] width 237 height 528
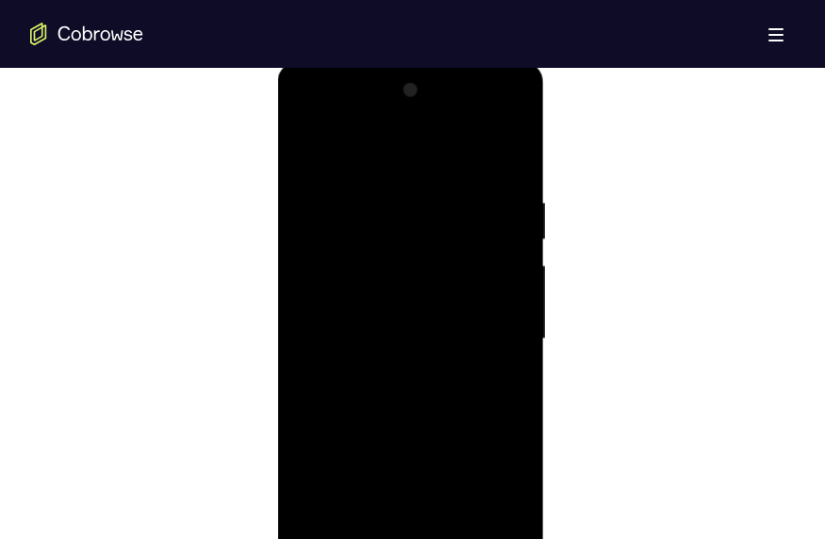
scroll to position [980, 0]
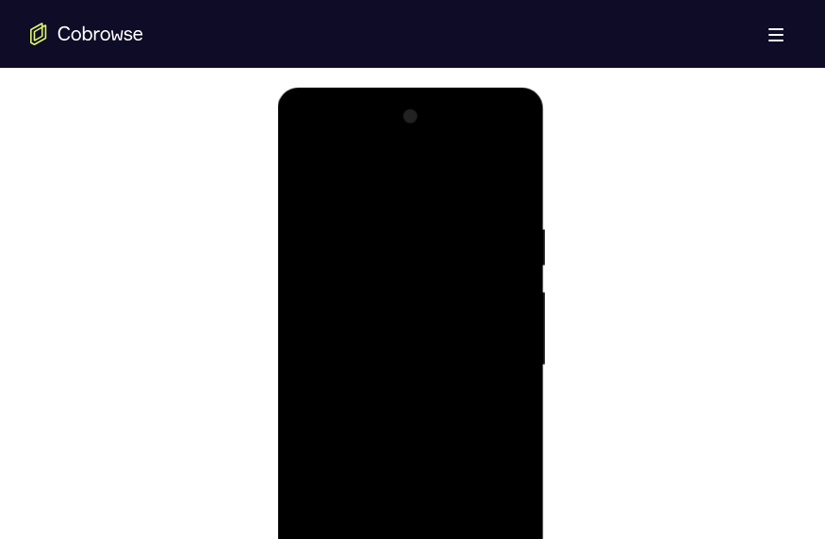
click at [408, 313] on div at bounding box center [410, 366] width 237 height 528
click at [428, 313] on div at bounding box center [410, 366] width 237 height 528
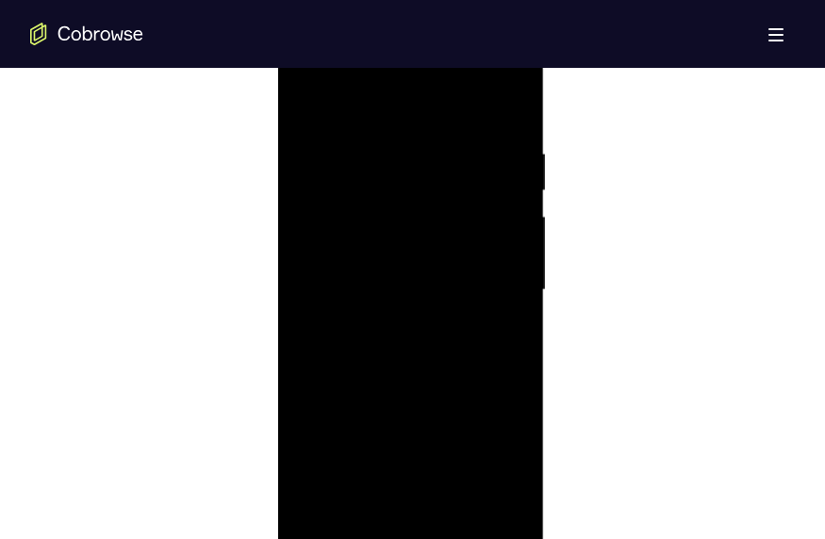
click at [436, 313] on div at bounding box center [410, 290] width 237 height 528
click at [383, 144] on div at bounding box center [410, 290] width 237 height 528
click at [481, 313] on div at bounding box center [410, 290] width 237 height 528
click at [510, 101] on div at bounding box center [410, 290] width 237 height 528
click at [445, 148] on div at bounding box center [410, 290] width 237 height 528
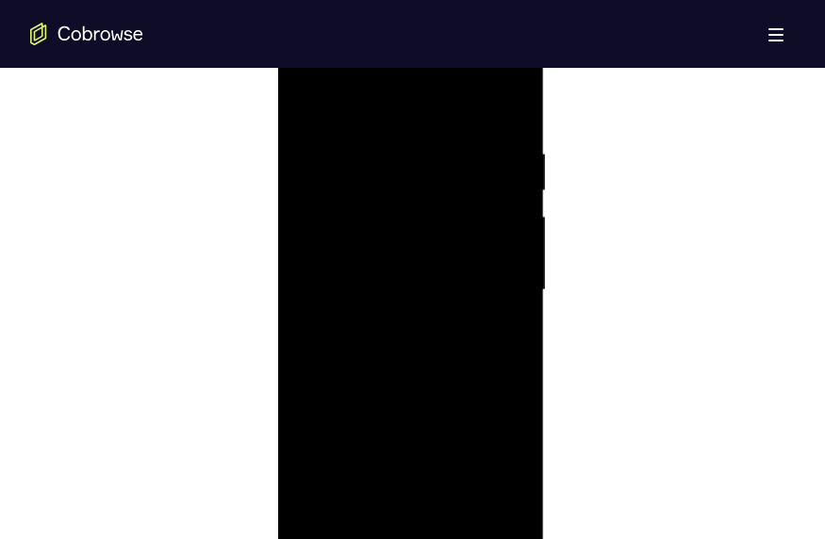
click at [506, 110] on div at bounding box center [410, 290] width 237 height 528
click at [510, 313] on div at bounding box center [410, 290] width 237 height 528
drag, startPoint x: 436, startPoint y: 310, endPoint x: 436, endPoint y: 249, distance: 61.3
click at [436, 250] on div at bounding box center [410, 290] width 237 height 528
drag, startPoint x: 434, startPoint y: 333, endPoint x: 431, endPoint y: 270, distance: 62.3
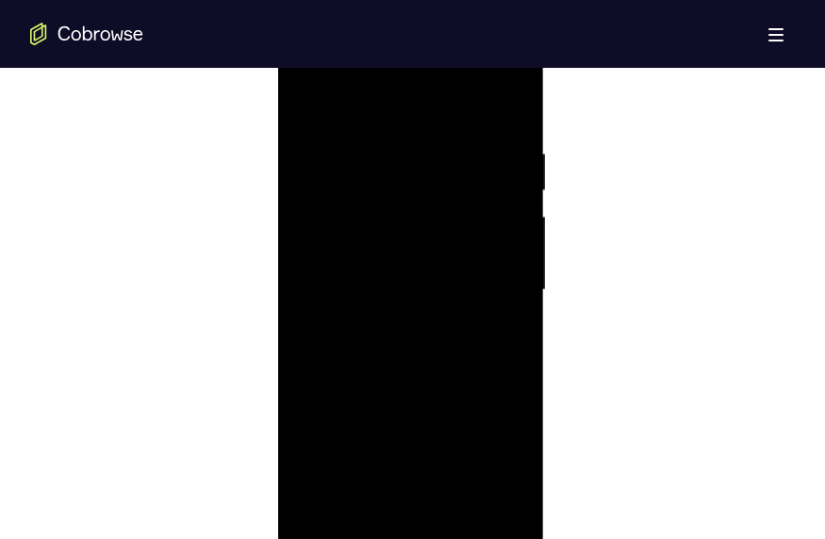
click at [431, 270] on div at bounding box center [410, 290] width 237 height 528
click at [304, 313] on div at bounding box center [410, 290] width 237 height 528
click at [504, 110] on div at bounding box center [410, 290] width 237 height 528
click at [506, 106] on div at bounding box center [410, 290] width 237 height 528
click at [309, 313] on div at bounding box center [410, 290] width 237 height 528
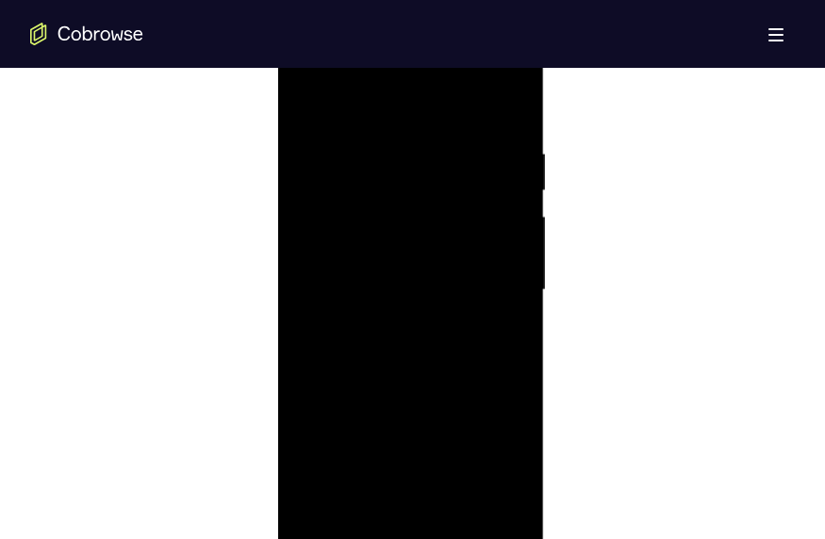
scroll to position [980, 0]
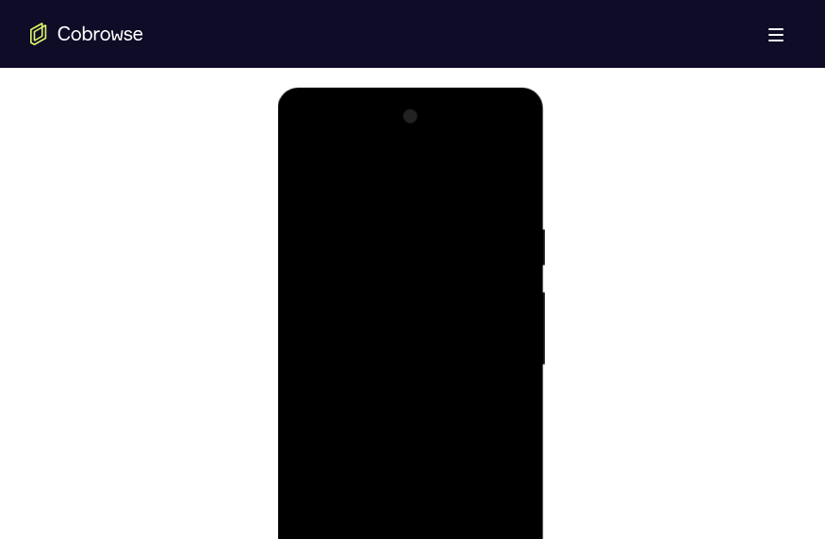
drag, startPoint x: 404, startPoint y: 457, endPoint x: 413, endPoint y: 238, distance: 218.8
click at [412, 238] on div at bounding box center [410, 366] width 237 height 528
drag, startPoint x: 421, startPoint y: 378, endPoint x: 419, endPoint y: 196, distance: 181.9
click at [419, 198] on div at bounding box center [410, 366] width 237 height 528
drag, startPoint x: 418, startPoint y: 366, endPoint x: 417, endPoint y: 265, distance: 100.8
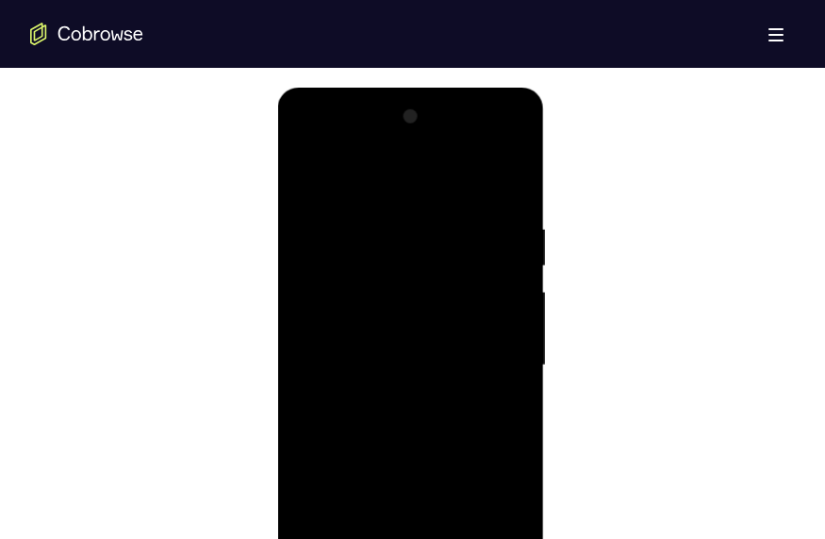
click at [417, 265] on div at bounding box center [410, 366] width 237 height 528
drag, startPoint x: 408, startPoint y: 308, endPoint x: 397, endPoint y: 205, distance: 104.3
click at [397, 207] on div at bounding box center [410, 366] width 237 height 528
drag, startPoint x: 423, startPoint y: 400, endPoint x: 409, endPoint y: 205, distance: 195.6
click at [409, 207] on div at bounding box center [410, 366] width 237 height 528
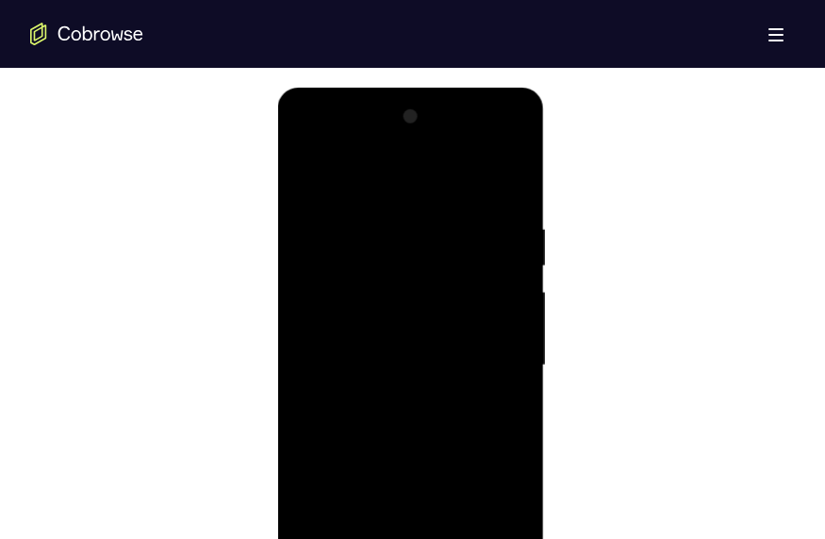
scroll to position [1055, 0]
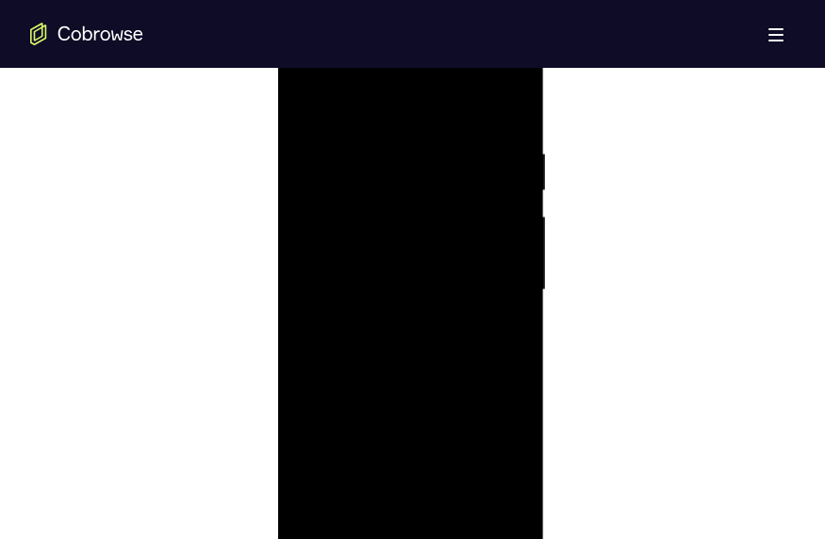
drag, startPoint x: 416, startPoint y: 338, endPoint x: 416, endPoint y: 231, distance: 107.4
click at [415, 231] on div at bounding box center [410, 290] width 237 height 528
drag, startPoint x: 379, startPoint y: 380, endPoint x: 380, endPoint y: 287, distance: 92.4
click at [380, 287] on div at bounding box center [410, 290] width 237 height 528
click at [310, 313] on div at bounding box center [410, 290] width 237 height 528
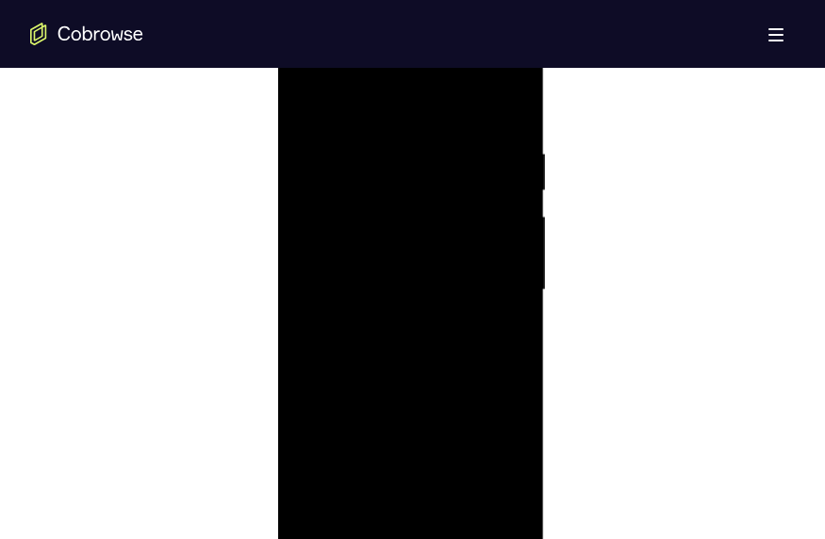
drag, startPoint x: 390, startPoint y: 374, endPoint x: 390, endPoint y: 186, distance: 188.5
click at [390, 188] on div at bounding box center [410, 290] width 237 height 528
drag, startPoint x: 396, startPoint y: 351, endPoint x: 405, endPoint y: 199, distance: 152.0
click at [405, 200] on div at bounding box center [410, 290] width 237 height 528
drag, startPoint x: 431, startPoint y: 347, endPoint x: 424, endPoint y: 204, distance: 143.4
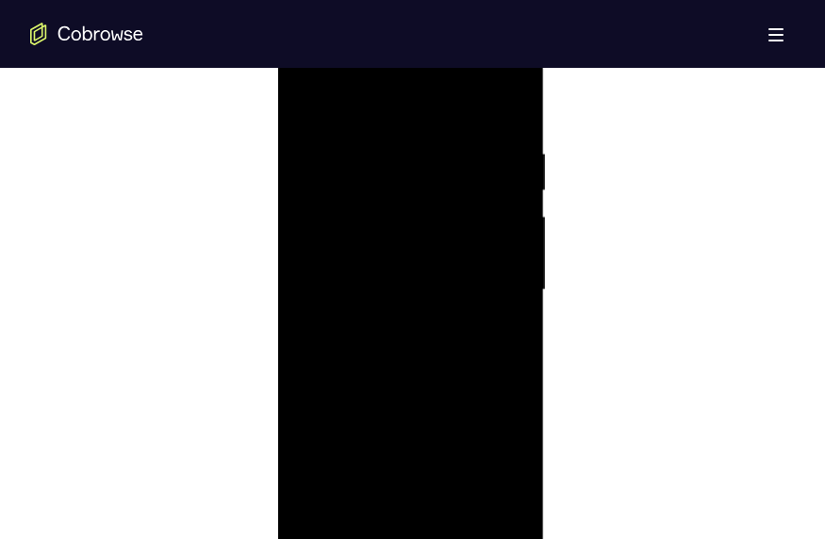
click at [423, 205] on div at bounding box center [410, 290] width 237 height 528
click at [512, 228] on div at bounding box center [410, 290] width 237 height 528
click at [305, 223] on div at bounding box center [410, 290] width 237 height 528
drag, startPoint x: 395, startPoint y: 392, endPoint x: 392, endPoint y: 213, distance: 179.1
click at [392, 213] on div at bounding box center [410, 290] width 237 height 528
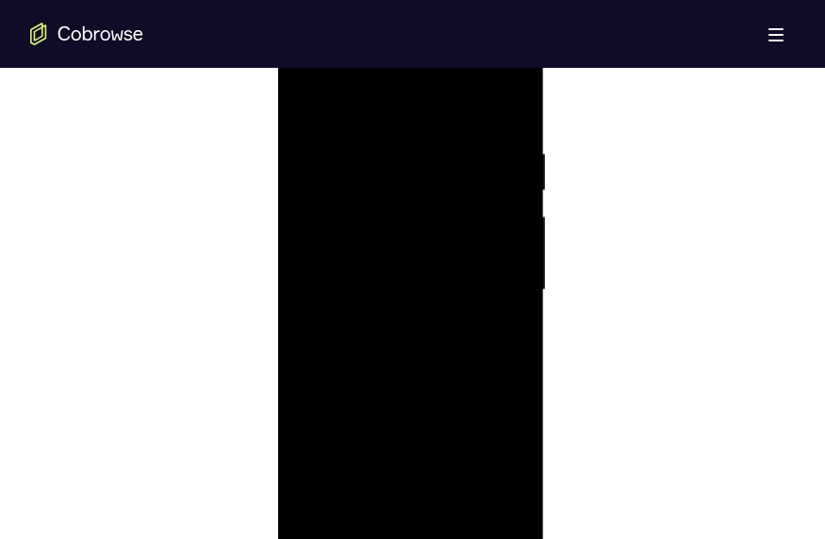
drag, startPoint x: 398, startPoint y: 306, endPoint x: 404, endPoint y: 129, distance: 177.3
click at [402, 132] on div at bounding box center [410, 290] width 237 height 528
drag, startPoint x: 416, startPoint y: 431, endPoint x: 429, endPoint y: 205, distance: 225.6
click at [428, 208] on div at bounding box center [410, 290] width 237 height 528
drag, startPoint x: 416, startPoint y: 299, endPoint x: 423, endPoint y: 124, distance: 174.5
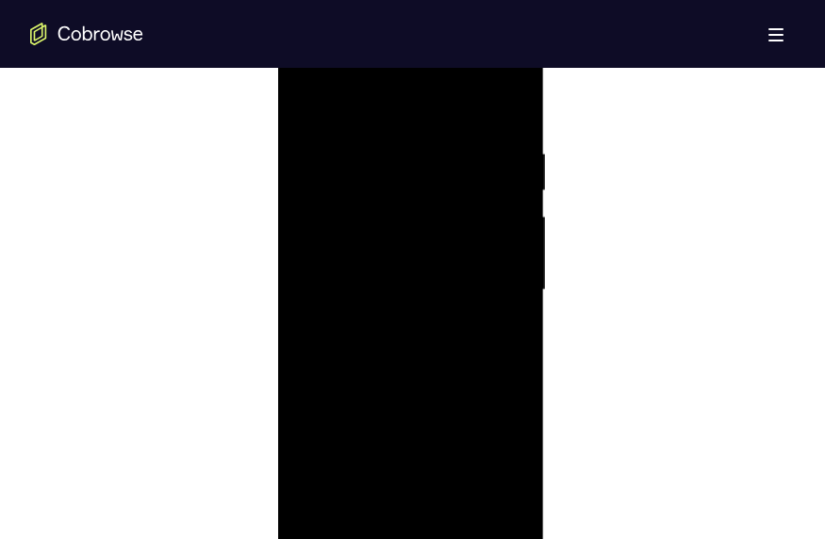
click at [423, 124] on div at bounding box center [410, 290] width 237 height 528
drag, startPoint x: 416, startPoint y: 304, endPoint x: 416, endPoint y: 123, distance: 181.9
click at [415, 124] on div at bounding box center [410, 290] width 237 height 528
drag, startPoint x: 408, startPoint y: 385, endPoint x: 408, endPoint y: 223, distance: 162.1
click at [408, 223] on div at bounding box center [410, 290] width 237 height 528
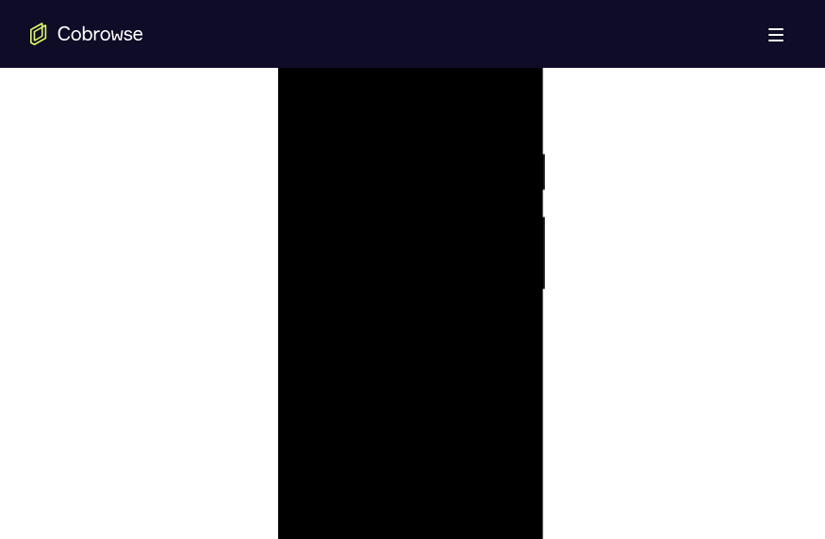
drag, startPoint x: 419, startPoint y: 365, endPoint x: 429, endPoint y: 200, distance: 165.2
click at [427, 201] on div at bounding box center [410, 290] width 237 height 528
drag, startPoint x: 407, startPoint y: 459, endPoint x: 442, endPoint y: 250, distance: 212.1
click at [442, 250] on div at bounding box center [410, 290] width 237 height 528
click at [378, 310] on div at bounding box center [410, 290] width 237 height 528
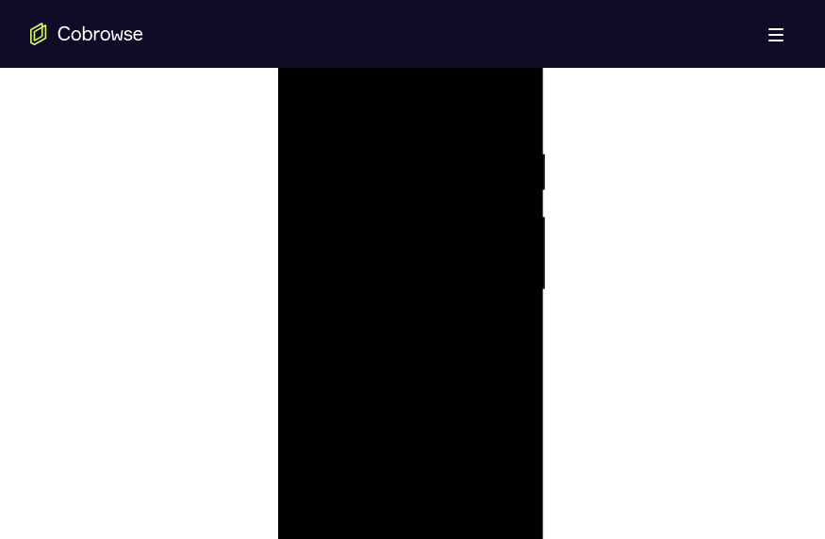
drag, startPoint x: 417, startPoint y: 274, endPoint x: 417, endPoint y: 364, distance: 89.5
click at [417, 313] on div at bounding box center [410, 290] width 237 height 528
click at [306, 313] on div at bounding box center [410, 290] width 237 height 528
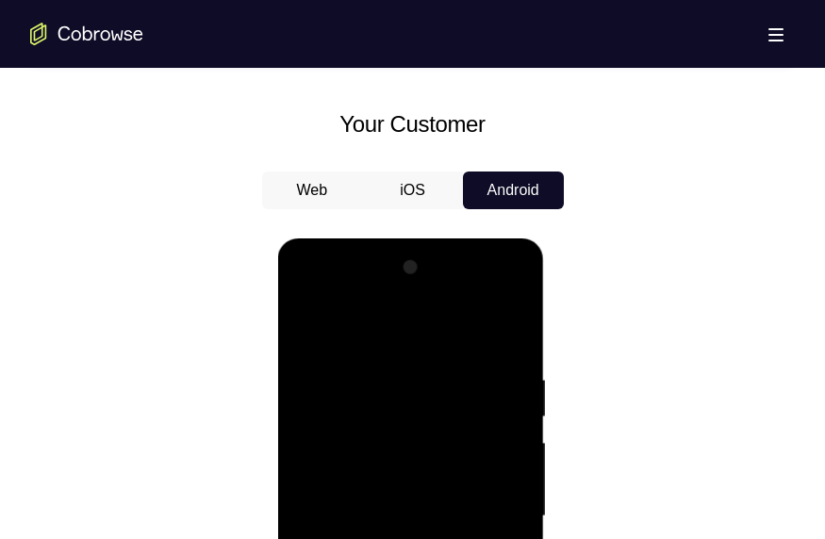
scroll to position [1131, 0]
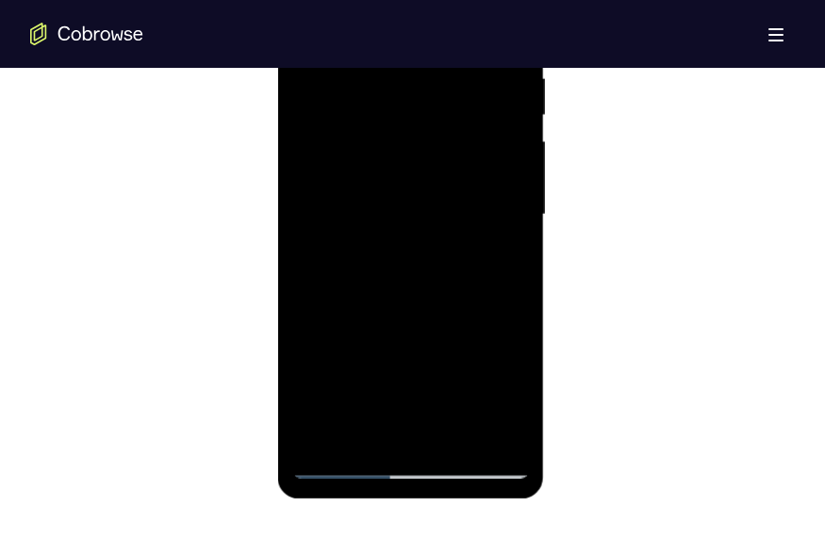
drag, startPoint x: 395, startPoint y: 250, endPoint x: 402, endPoint y: 152, distance: 98.3
click at [402, 152] on div at bounding box center [410, 215] width 237 height 528
drag, startPoint x: 420, startPoint y: 325, endPoint x: 433, endPoint y: 136, distance: 189.8
click at [431, 139] on div at bounding box center [410, 215] width 237 height 528
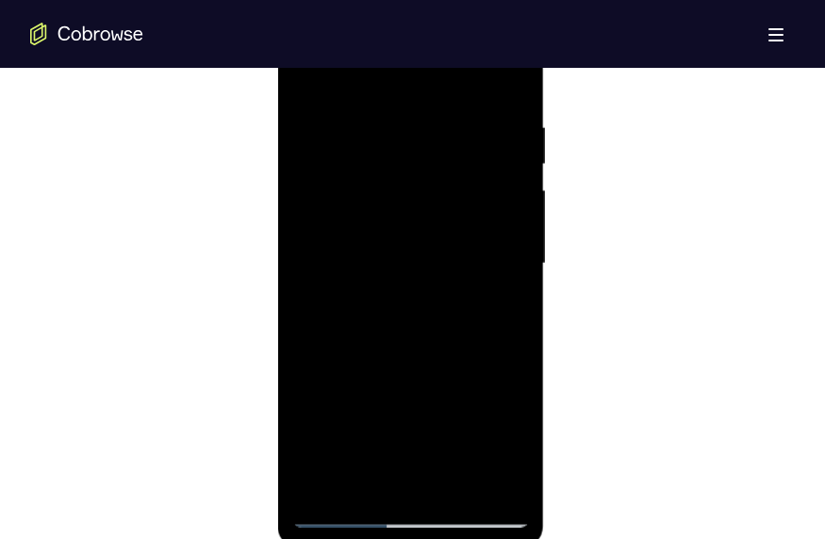
scroll to position [1055, 0]
drag, startPoint x: 435, startPoint y: 226, endPoint x: 446, endPoint y: 115, distance: 111.7
click at [445, 117] on div at bounding box center [410, 290] width 237 height 528
drag, startPoint x: 466, startPoint y: 385, endPoint x: 468, endPoint y: 219, distance: 166.8
click at [468, 219] on div at bounding box center [410, 290] width 237 height 528
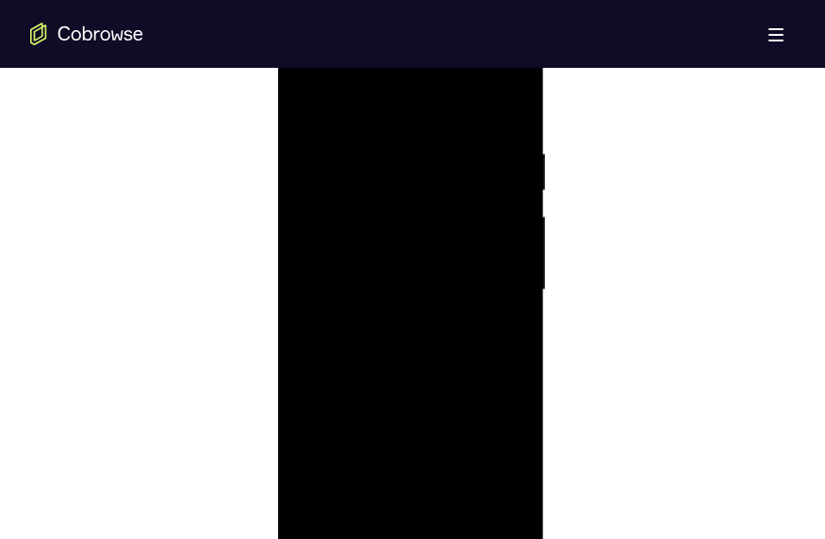
drag, startPoint x: 454, startPoint y: 261, endPoint x: 453, endPoint y: 389, distance: 128.2
click at [453, 313] on div at bounding box center [410, 290] width 237 height 528
drag, startPoint x: 431, startPoint y: 254, endPoint x: 439, endPoint y: 374, distance: 120.0
click at [436, 313] on div at bounding box center [410, 290] width 237 height 528
drag, startPoint x: 453, startPoint y: 454, endPoint x: 466, endPoint y: 253, distance: 202.1
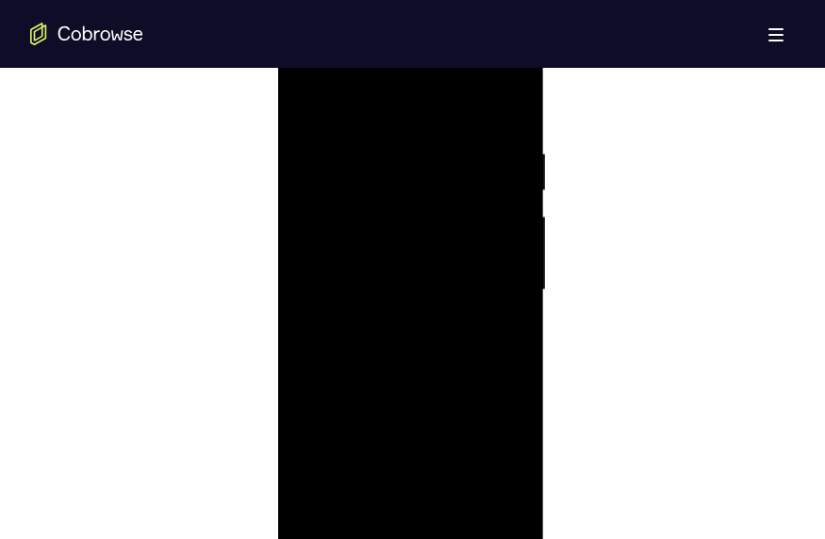
click at [466, 253] on div at bounding box center [410, 290] width 237 height 528
drag, startPoint x: 458, startPoint y: 352, endPoint x: 458, endPoint y: 174, distance: 178.1
click at [458, 174] on div at bounding box center [410, 290] width 237 height 528
drag, startPoint x: 462, startPoint y: 327, endPoint x: 461, endPoint y: 88, distance: 239.4
click at [459, 90] on div at bounding box center [410, 290] width 237 height 528
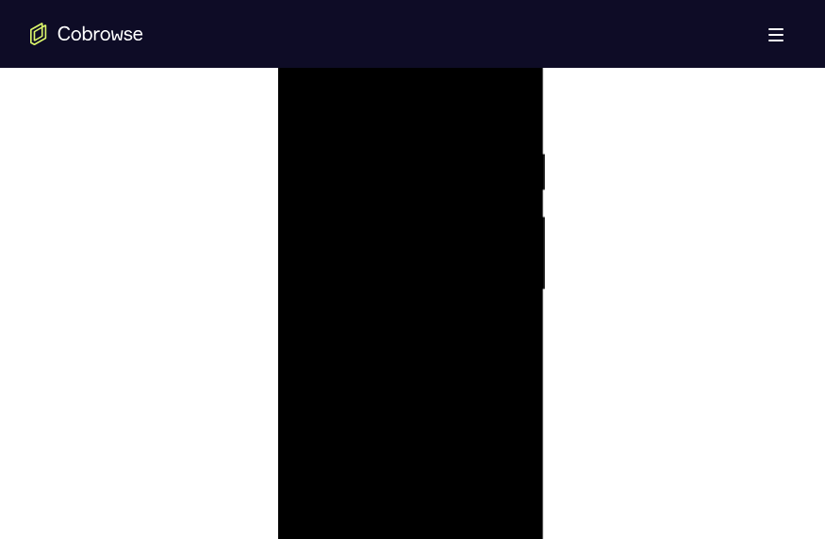
drag, startPoint x: 442, startPoint y: 346, endPoint x: 461, endPoint y: 120, distance: 227.0
click at [457, 125] on div at bounding box center [410, 290] width 237 height 528
click at [325, 313] on div at bounding box center [410, 290] width 237 height 528
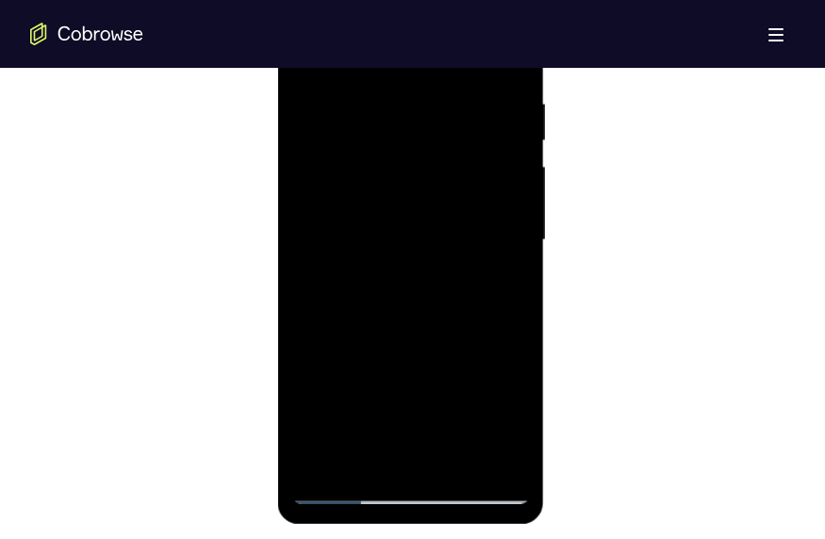
scroll to position [1131, 0]
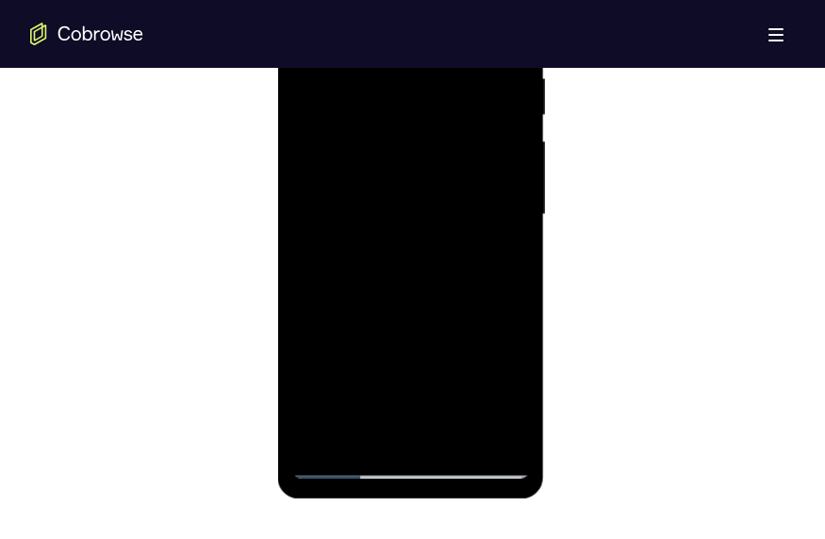
click at [318, 313] on div at bounding box center [410, 215] width 237 height 528
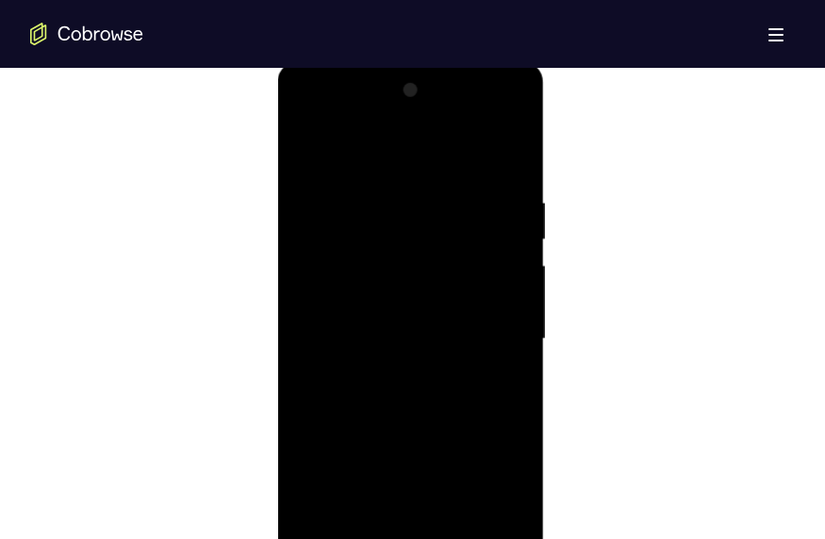
scroll to position [980, 0]
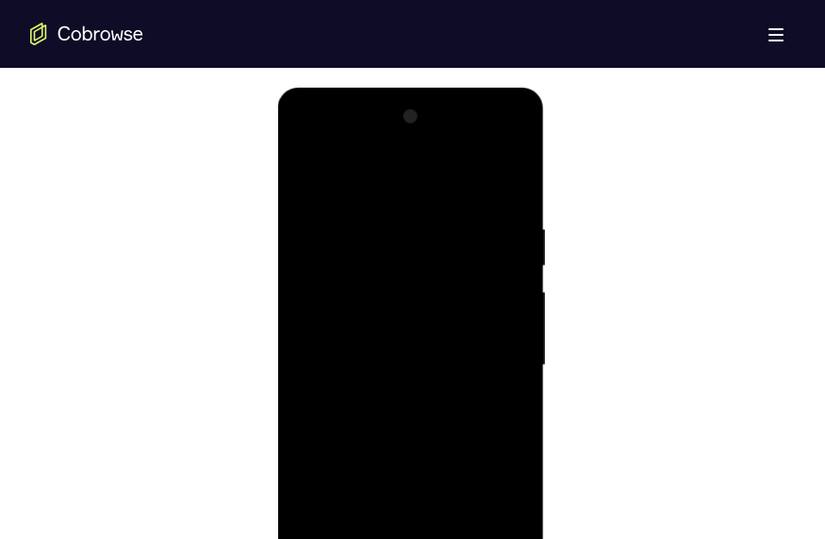
drag, startPoint x: 487, startPoint y: 212, endPoint x: 298, endPoint y: 223, distance: 189.8
click at [298, 223] on div at bounding box center [410, 366] width 237 height 528
drag, startPoint x: 485, startPoint y: 219, endPoint x: 344, endPoint y: 225, distance: 141.5
click at [344, 225] on div at bounding box center [410, 366] width 237 height 528
click at [398, 212] on div at bounding box center [410, 366] width 237 height 528
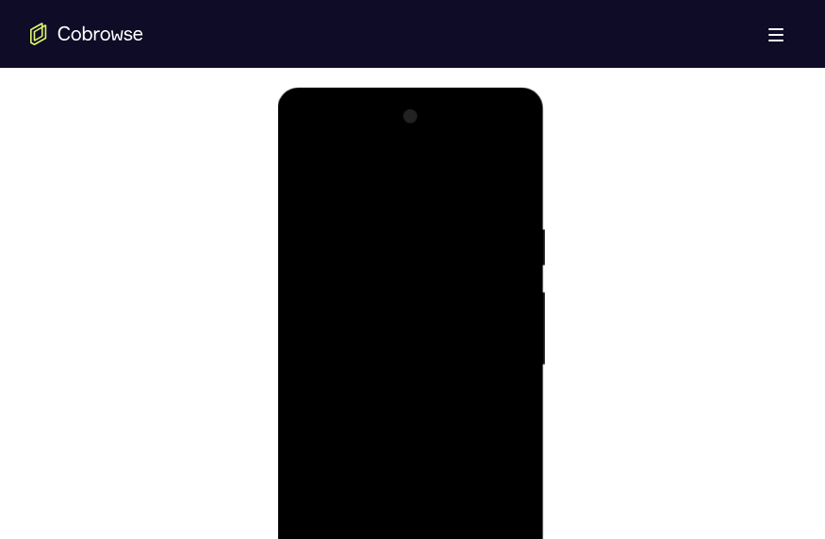
click at [503, 242] on div at bounding box center [410, 366] width 237 height 528
click at [508, 186] on div at bounding box center [410, 366] width 237 height 528
drag, startPoint x: 499, startPoint y: 219, endPoint x: 387, endPoint y: 227, distance: 112.5
click at [388, 227] on div at bounding box center [410, 366] width 237 height 528
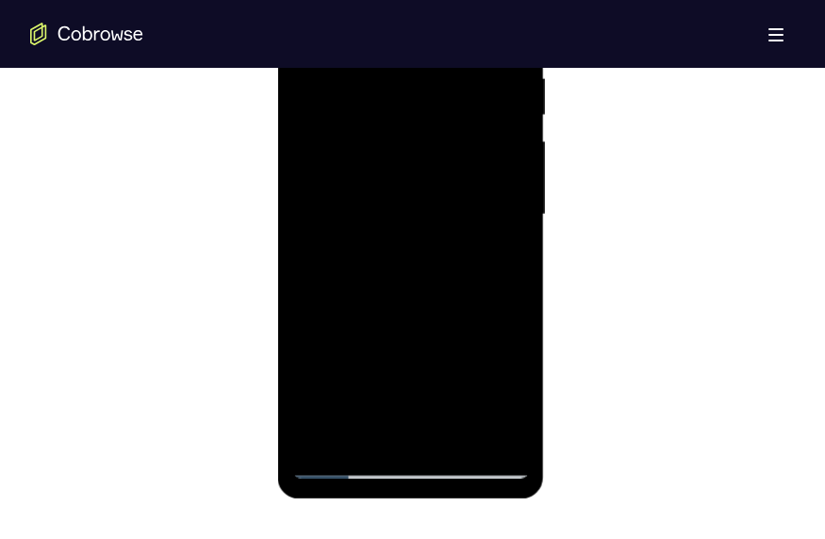
click at [453, 313] on div at bounding box center [410, 215] width 237 height 528
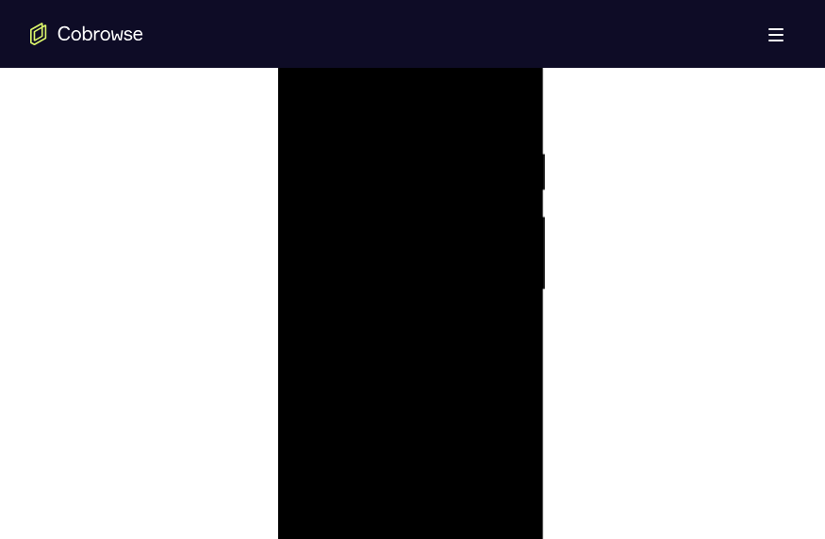
click at [416, 313] on div at bounding box center [410, 290] width 237 height 528
drag, startPoint x: 422, startPoint y: 434, endPoint x: 423, endPoint y: 314, distance: 119.7
click at [422, 313] on div at bounding box center [410, 290] width 237 height 528
drag, startPoint x: 422, startPoint y: 398, endPoint x: 424, endPoint y: 282, distance: 115.9
click at [421, 286] on div at bounding box center [410, 290] width 237 height 528
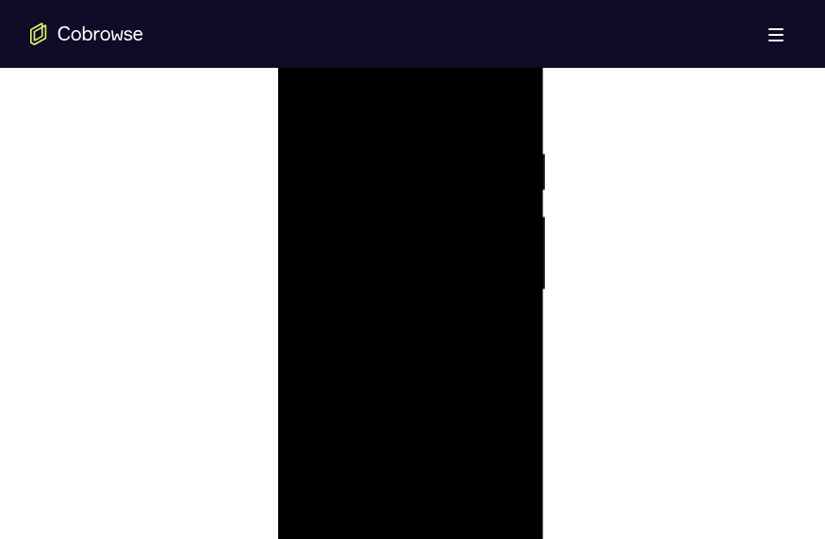
drag, startPoint x: 423, startPoint y: 419, endPoint x: 427, endPoint y: 325, distance: 94.3
click at [426, 313] on div at bounding box center [410, 290] width 237 height 528
drag, startPoint x: 434, startPoint y: 299, endPoint x: 433, endPoint y: 515, distance: 215.8
click at [433, 313] on div at bounding box center [410, 290] width 237 height 528
drag, startPoint x: 404, startPoint y: 312, endPoint x: 406, endPoint y: 510, distance: 197.9
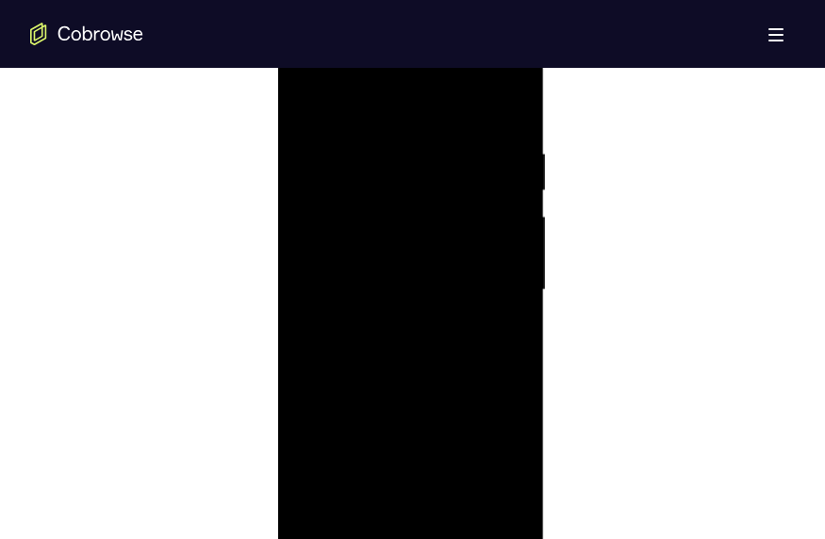
click at [406, 313] on div at bounding box center [410, 290] width 237 height 528
click at [401, 281] on div at bounding box center [410, 290] width 237 height 528
drag, startPoint x: 445, startPoint y: 229, endPoint x: 454, endPoint y: 397, distance: 168.0
click at [454, 313] on div at bounding box center [410, 290] width 237 height 528
drag, startPoint x: 455, startPoint y: 375, endPoint x: 453, endPoint y: 232, distance: 143.3
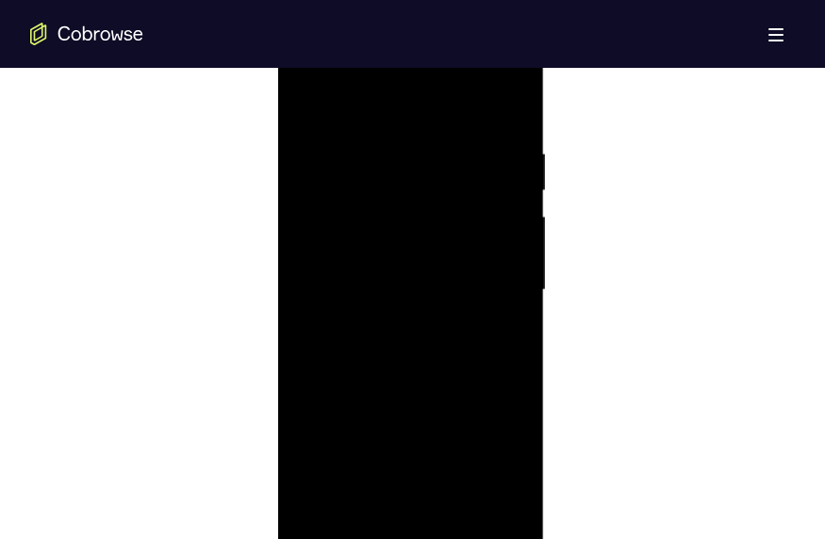
click at [453, 232] on div at bounding box center [410, 290] width 237 height 528
drag, startPoint x: 471, startPoint y: 299, endPoint x: 470, endPoint y: 347, distance: 48.1
click at [470, 313] on div at bounding box center [410, 290] width 237 height 528
drag, startPoint x: 482, startPoint y: 393, endPoint x: 487, endPoint y: 193, distance: 199.9
click at [487, 194] on div at bounding box center [410, 290] width 237 height 528
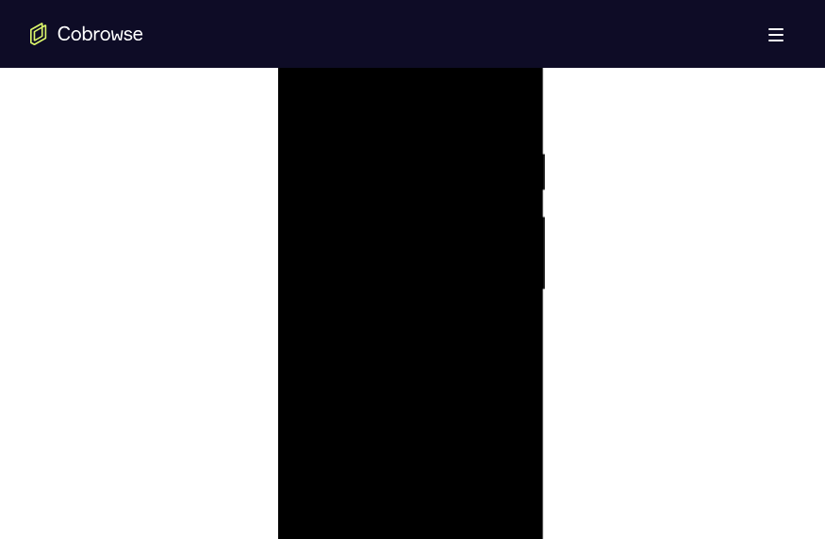
click at [363, 313] on div at bounding box center [410, 290] width 237 height 528
click at [522, 313] on div at bounding box center [410, 290] width 237 height 528
click at [361, 313] on div at bounding box center [410, 290] width 237 height 528
click at [344, 313] on div at bounding box center [410, 290] width 237 height 528
click at [513, 313] on div at bounding box center [410, 290] width 237 height 528
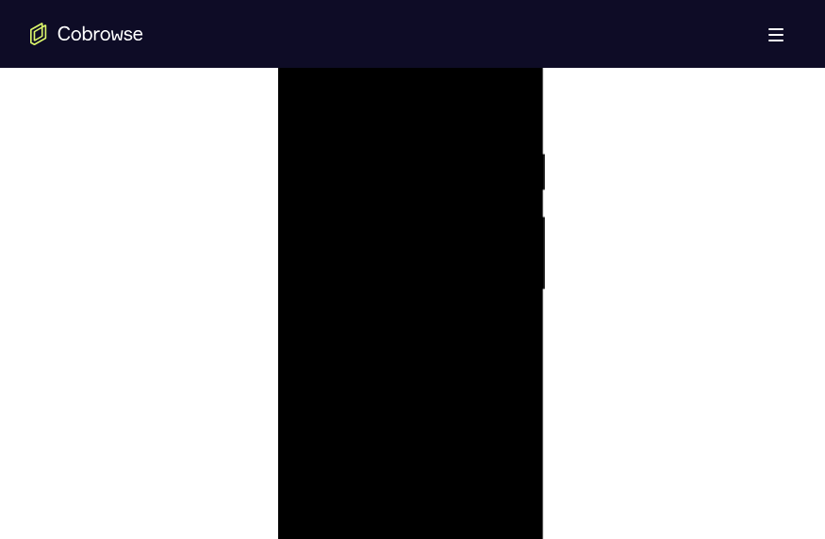
click at [513, 313] on div at bounding box center [410, 290] width 237 height 528
click at [497, 313] on div at bounding box center [410, 290] width 237 height 528
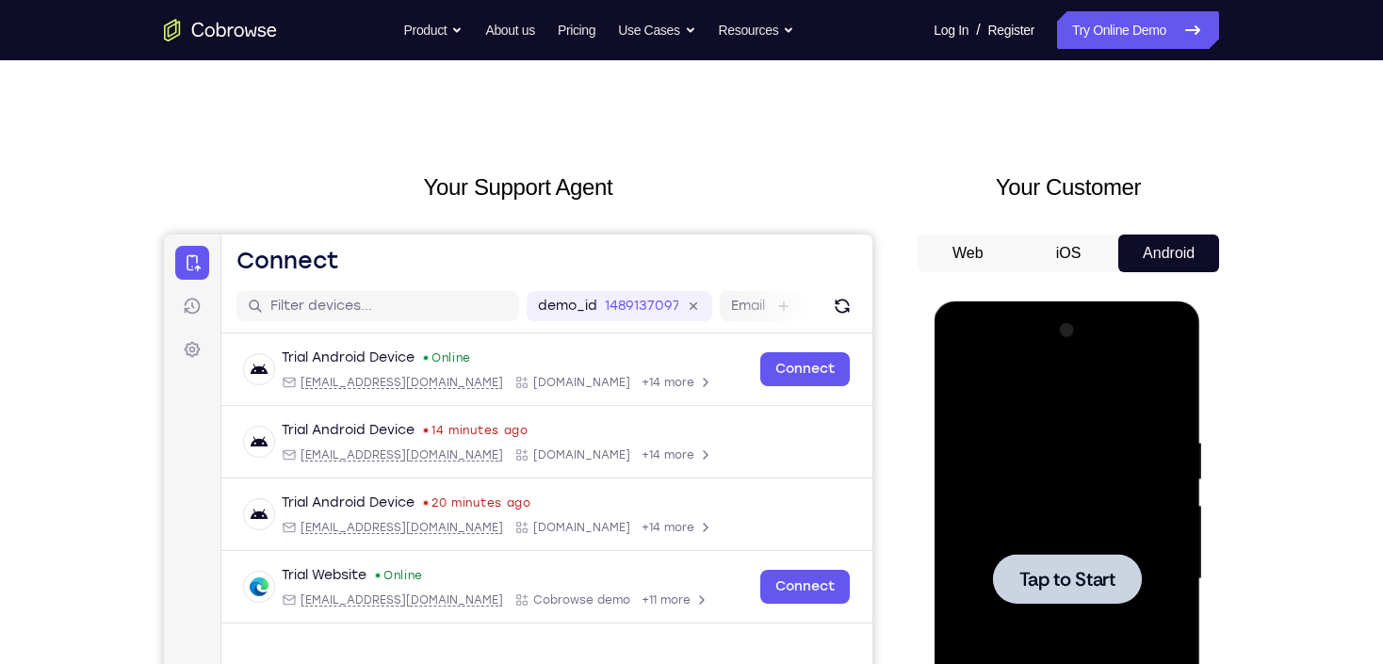
scroll to position [0, 0]
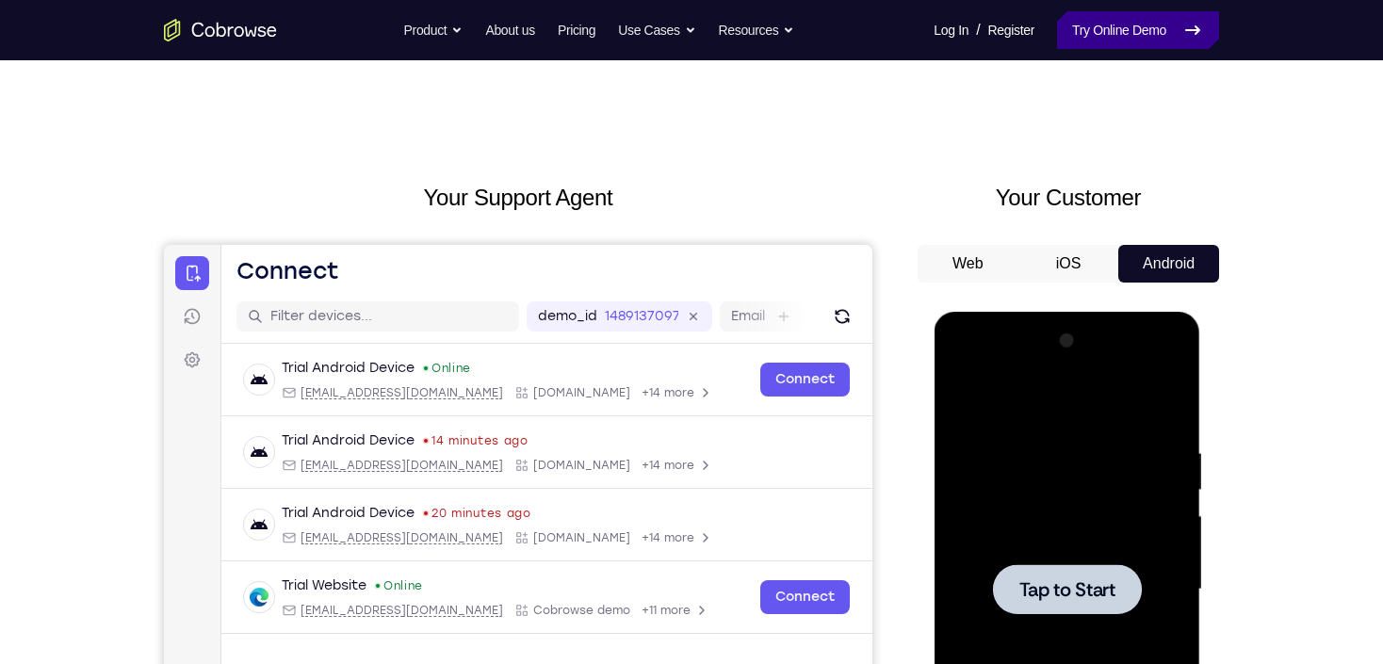
click at [575, 31] on link "Try Online Demo" at bounding box center [1138, 30] width 162 height 38
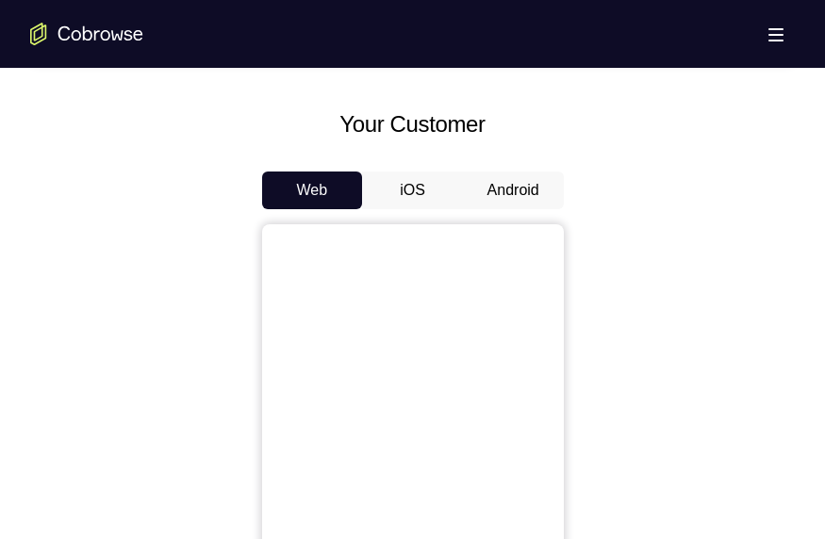
click at [527, 176] on button "Android" at bounding box center [513, 191] width 101 height 38
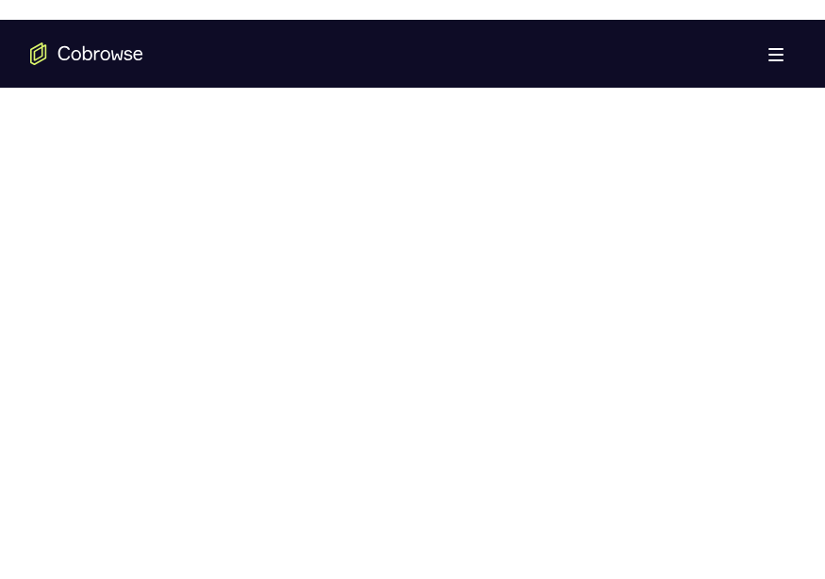
scroll to position [1055, 0]
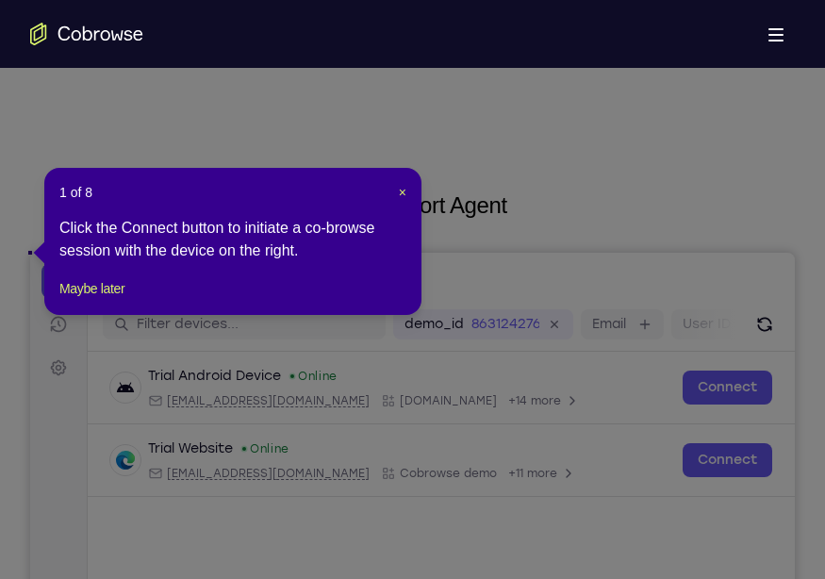
scroll to position [0, 0]
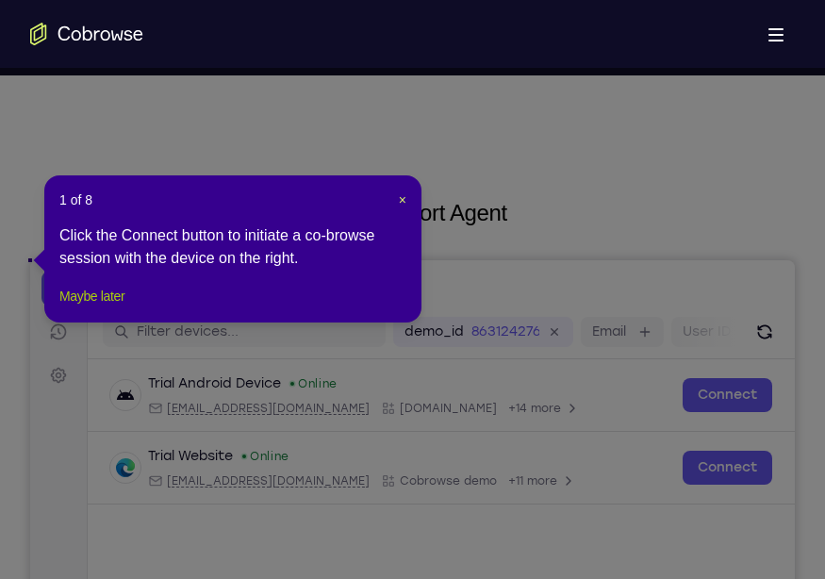
click at [83, 307] on button "Maybe later" at bounding box center [91, 296] width 65 height 23
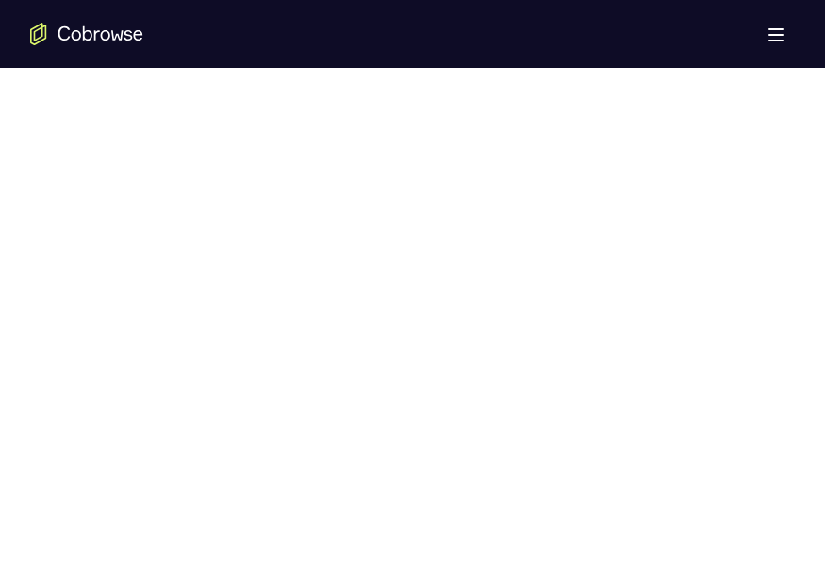
scroll to position [1055, 0]
